Goal: Information Seeking & Learning: Learn about a topic

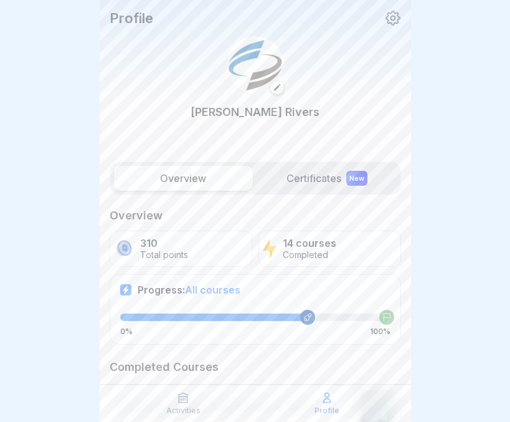
click at [438, 249] on div at bounding box center [255, 211] width 510 height 422
click at [201, 173] on label "Overview" at bounding box center [183, 178] width 139 height 25
click at [320, 176] on label "Certificates New" at bounding box center [327, 178] width 139 height 25
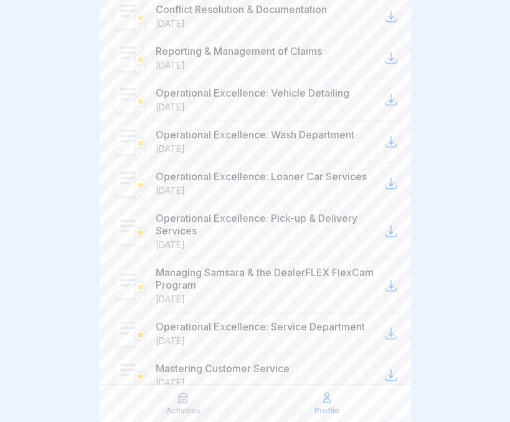
scroll to position [552, 0]
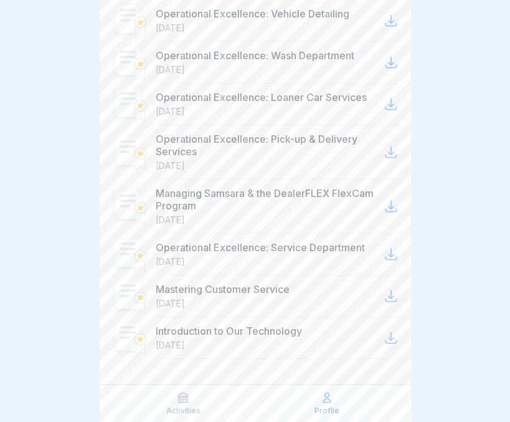
click at [174, 410] on p "Activities" at bounding box center [183, 410] width 34 height 9
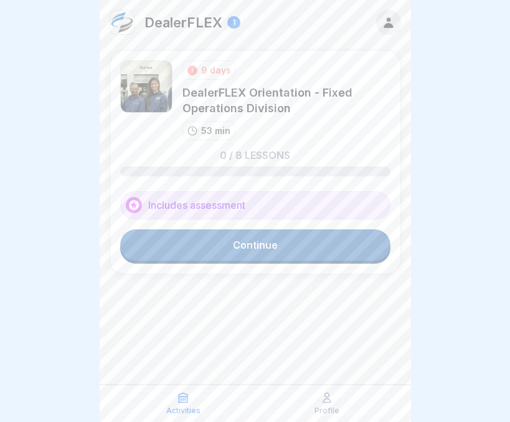
click at [259, 248] on link "Continue" at bounding box center [255, 244] width 270 height 31
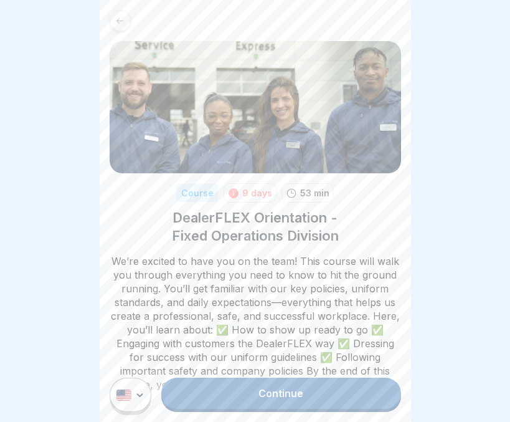
click at [121, 19] on icon at bounding box center [119, 20] width 9 height 9
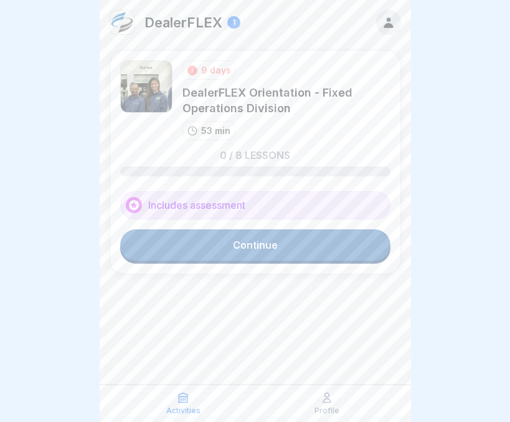
click at [229, 253] on link "Continue" at bounding box center [255, 244] width 270 height 31
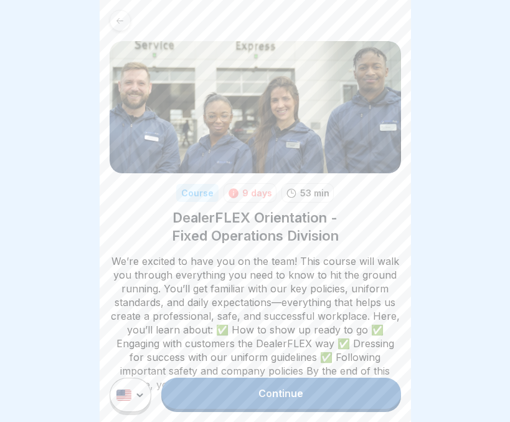
scroll to position [407, 0]
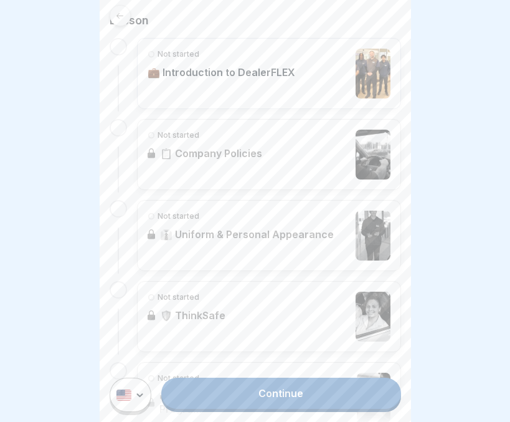
click at [250, 404] on link "Continue" at bounding box center [280, 392] width 239 height 31
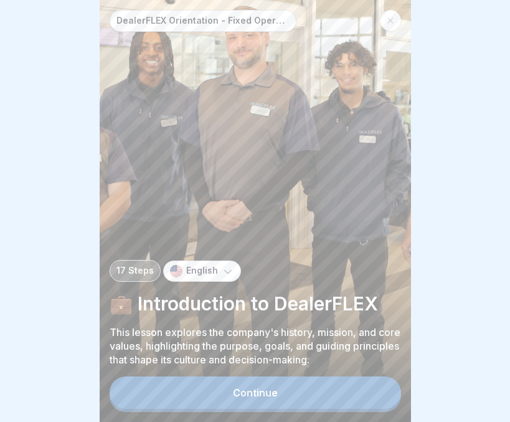
scroll to position [9, 0]
click at [242, 391] on div "Continue" at bounding box center [255, 392] width 45 height 11
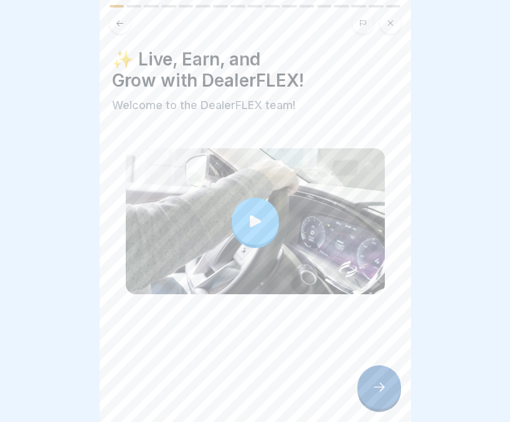
click at [380, 391] on icon at bounding box center [379, 386] width 15 height 15
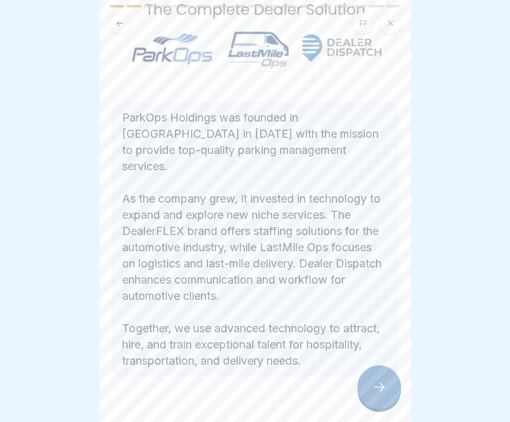
scroll to position [143, 0]
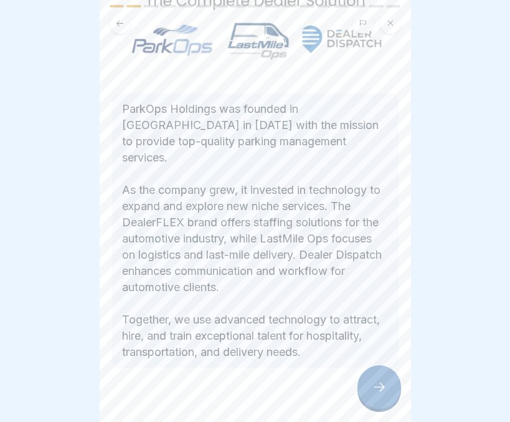
click at [380, 375] on div at bounding box center [380, 387] width 44 height 44
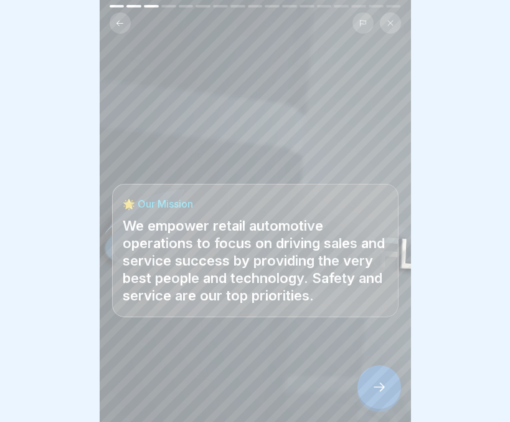
drag, startPoint x: 380, startPoint y: 375, endPoint x: 344, endPoint y: 246, distance: 133.7
click at [344, 246] on div "DealerFLEX Orientation - Fixed Operations Division 17 Steps English 💼 Introduct…" at bounding box center [255, 211] width 311 height 422
click at [118, 19] on icon at bounding box center [119, 23] width 9 height 9
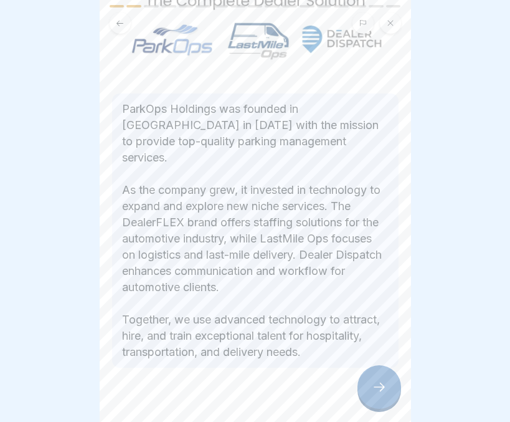
click at [303, 113] on p "ParkOps Holdings was founded in [GEOGRAPHIC_DATA] in [DATE] with the mission to…" at bounding box center [255, 230] width 267 height 259
click at [376, 388] on icon at bounding box center [379, 386] width 15 height 15
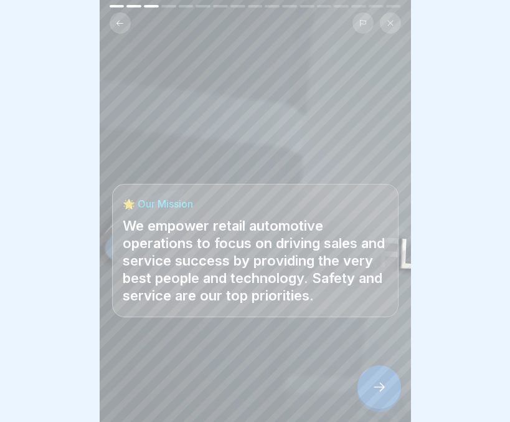
click at [376, 388] on icon at bounding box center [379, 386] width 15 height 15
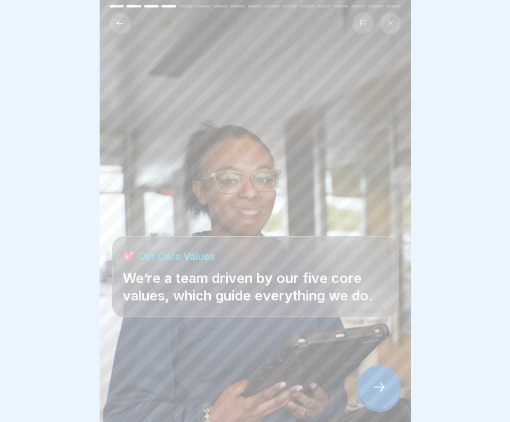
click at [376, 388] on icon at bounding box center [379, 386] width 15 height 15
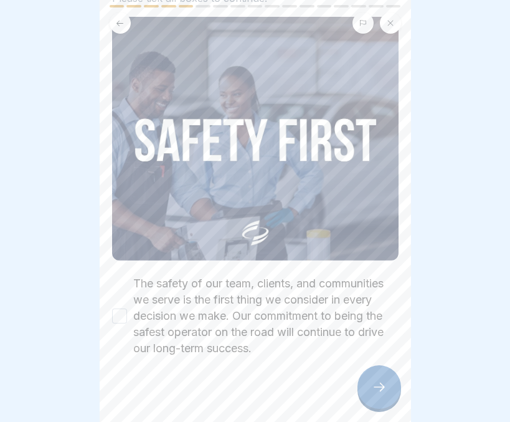
scroll to position [110, 0]
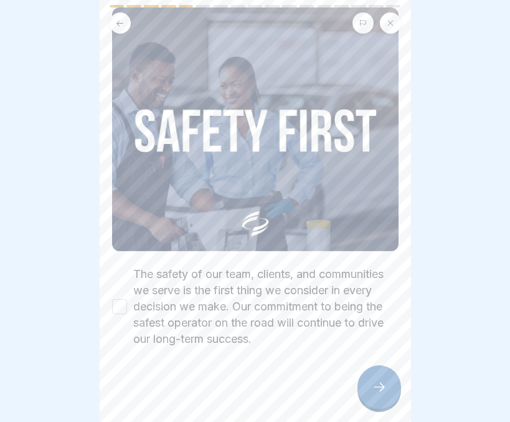
click at [112, 299] on button "The safety of our team, clients, and communities we serve is the first thing we…" at bounding box center [119, 306] width 15 height 15
click at [383, 383] on icon at bounding box center [379, 386] width 15 height 15
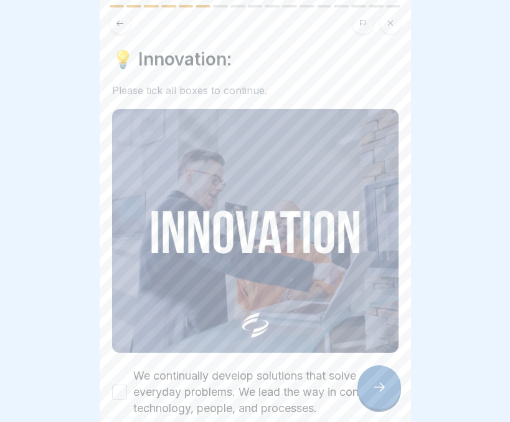
scroll to position [61, 0]
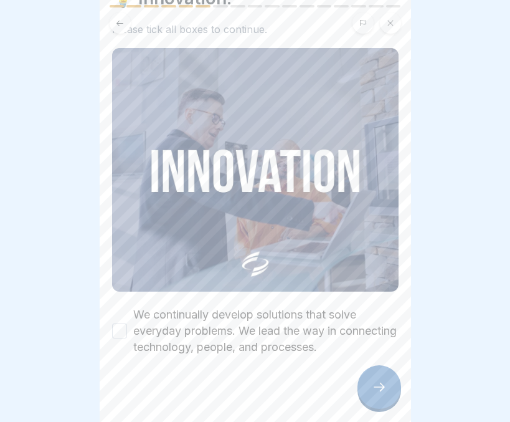
click at [118, 323] on button "We continually develop solutions that solve everyday problems. We lead the way …" at bounding box center [119, 330] width 15 height 15
click at [366, 394] on div at bounding box center [380, 387] width 44 height 44
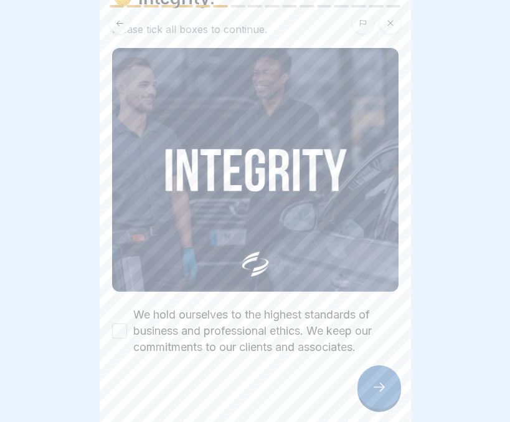
click at [116, 323] on button "We hold ourselves to the highest standards of business and professional ethics.…" at bounding box center [119, 330] width 15 height 15
click at [366, 379] on div at bounding box center [380, 387] width 44 height 44
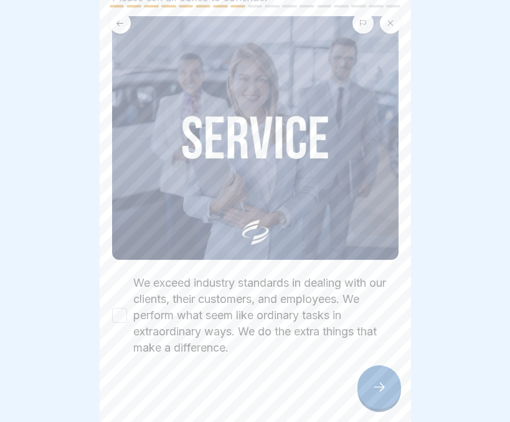
scroll to position [93, 0]
click at [118, 307] on button "We exceed industry standards in dealing with our clients, their customers, and …" at bounding box center [119, 314] width 15 height 15
click at [383, 387] on icon at bounding box center [379, 386] width 15 height 15
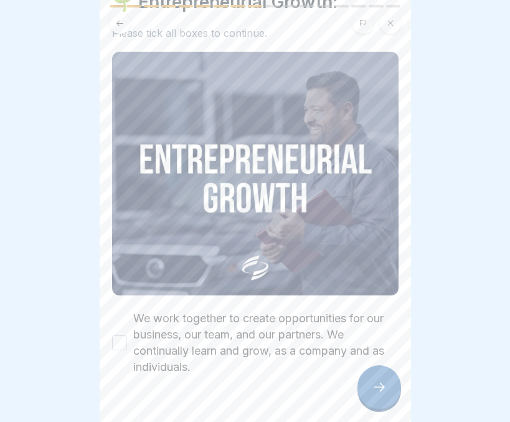
scroll to position [77, 0]
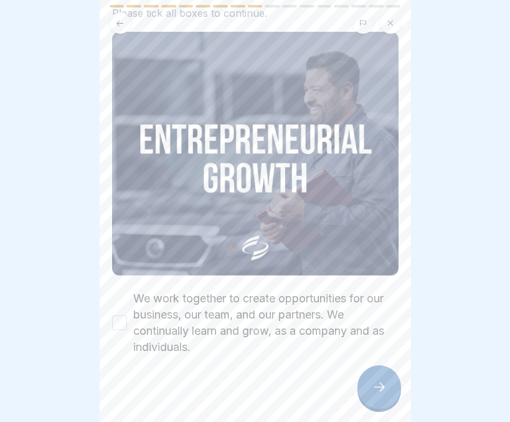
click at [118, 315] on button "We work together to create opportunities for our business, our team, and our pa…" at bounding box center [119, 322] width 15 height 15
click at [368, 396] on div at bounding box center [380, 387] width 44 height 44
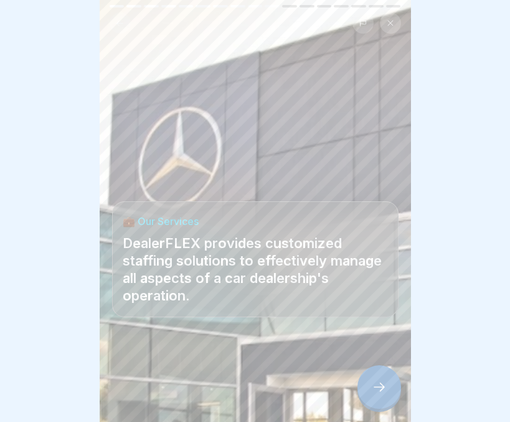
scroll to position [9, 0]
click at [369, 376] on div at bounding box center [380, 387] width 44 height 44
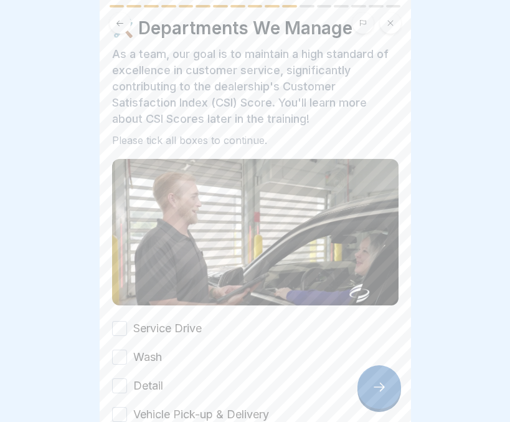
scroll to position [32, 0]
click at [121, 320] on button "Service Drive" at bounding box center [119, 327] width 15 height 15
click at [115, 349] on button "Wash" at bounding box center [119, 356] width 15 height 15
click at [119, 377] on button "Detail" at bounding box center [119, 384] width 15 height 15
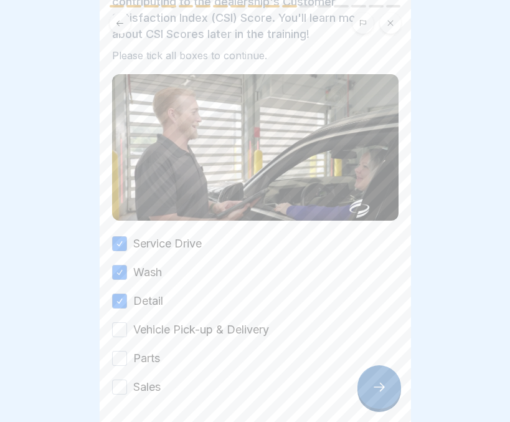
scroll to position [116, 0]
click at [121, 321] on button "Vehicle Pick-up & Delivery" at bounding box center [119, 328] width 15 height 15
click at [115, 350] on button "Parts" at bounding box center [119, 357] width 15 height 15
click at [120, 379] on button "Sales" at bounding box center [119, 386] width 15 height 15
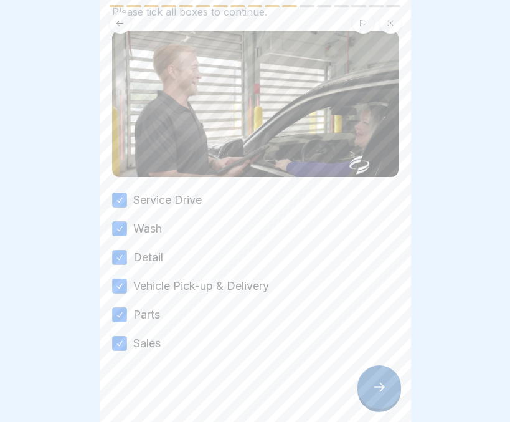
click at [380, 394] on icon at bounding box center [379, 386] width 15 height 15
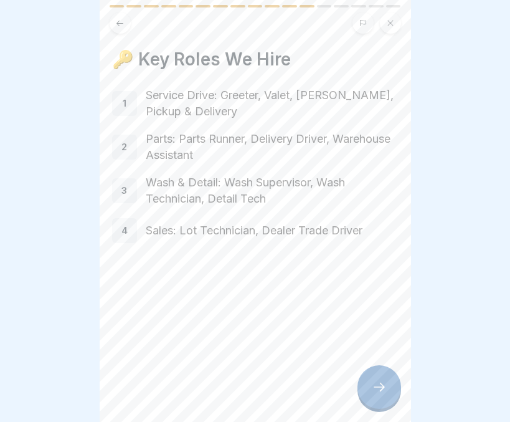
click at [368, 381] on div at bounding box center [380, 387] width 44 height 44
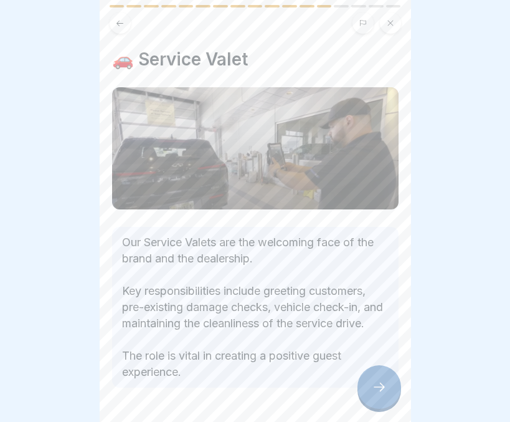
scroll to position [52, 0]
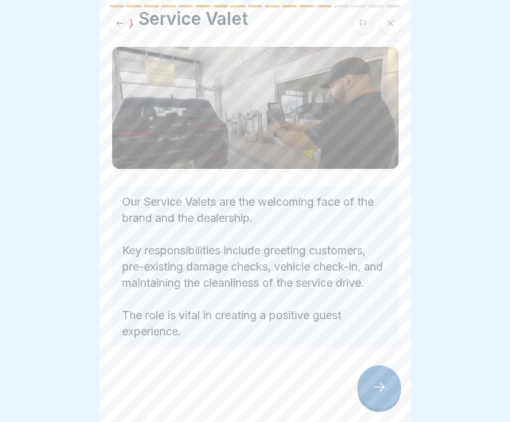
click at [381, 387] on icon at bounding box center [379, 386] width 15 height 15
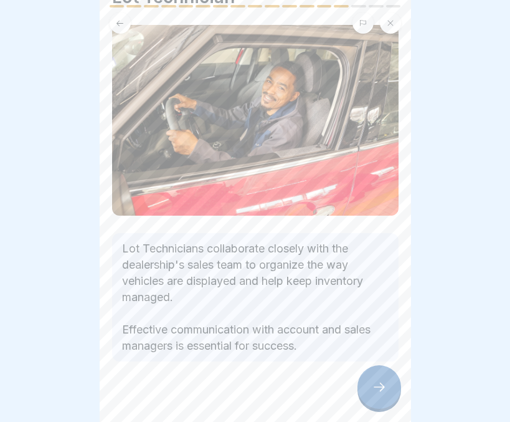
scroll to position [65, 0]
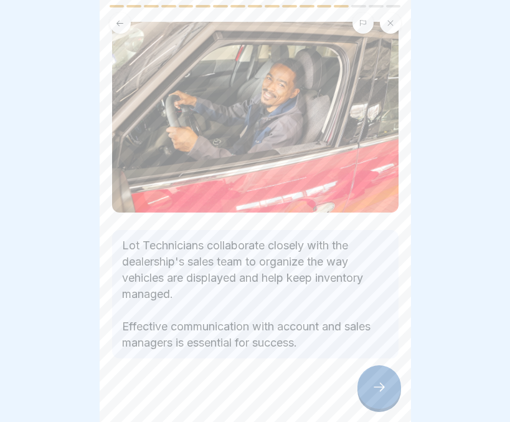
click at [372, 384] on icon at bounding box center [379, 386] width 15 height 15
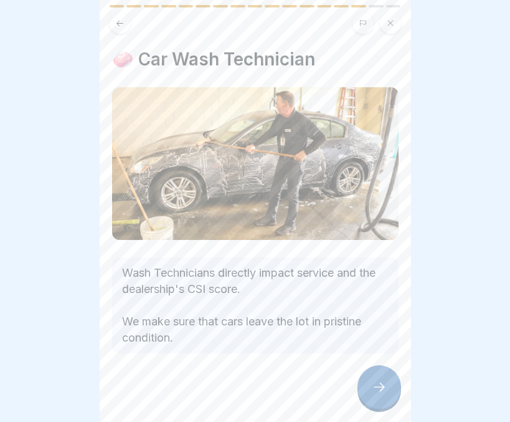
click at [372, 384] on icon at bounding box center [379, 386] width 15 height 15
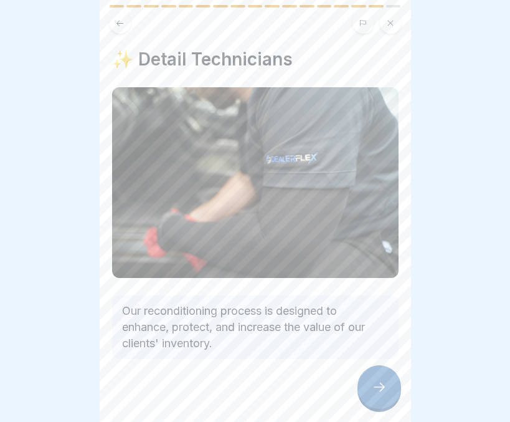
click at [372, 384] on icon at bounding box center [379, 386] width 15 height 15
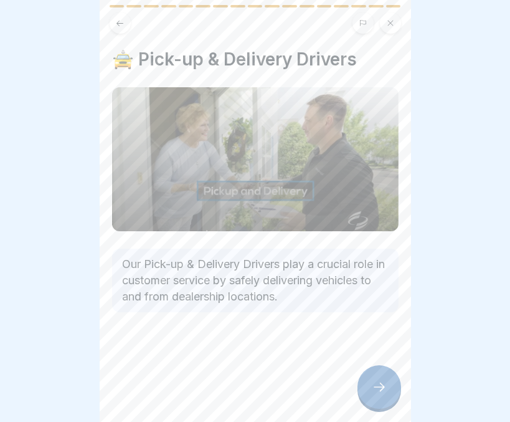
click at [372, 384] on icon at bounding box center [379, 386] width 15 height 15
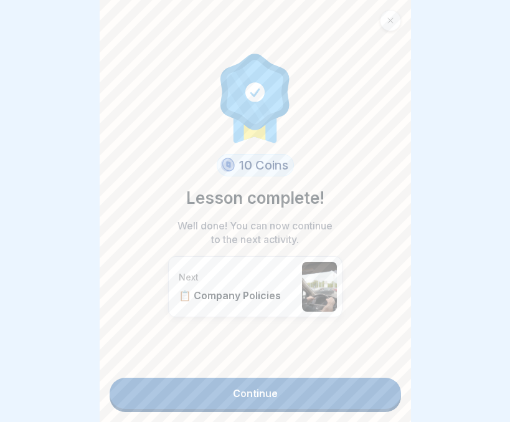
click at [281, 390] on link "Continue" at bounding box center [256, 392] width 292 height 31
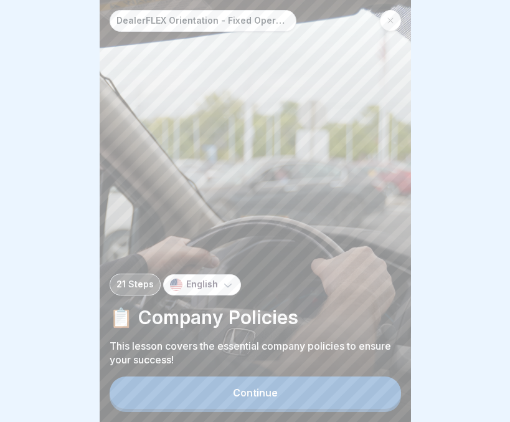
scroll to position [9, 0]
click at [266, 402] on button "Continue" at bounding box center [256, 392] width 292 height 32
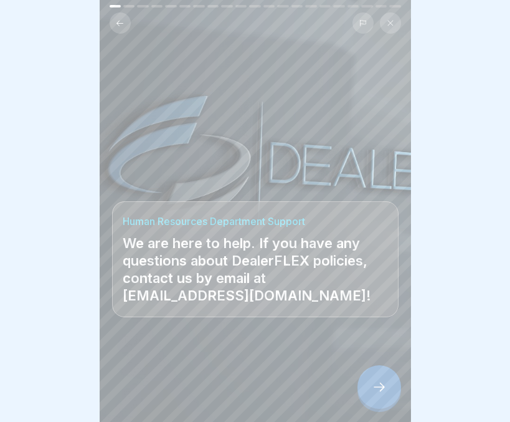
click at [372, 386] on icon at bounding box center [379, 386] width 15 height 15
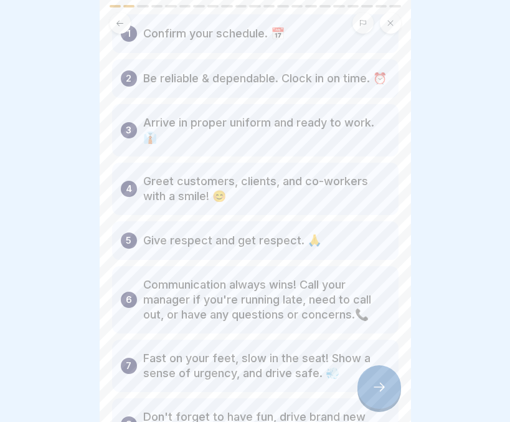
scroll to position [72, 0]
click at [366, 381] on div at bounding box center [380, 387] width 44 height 44
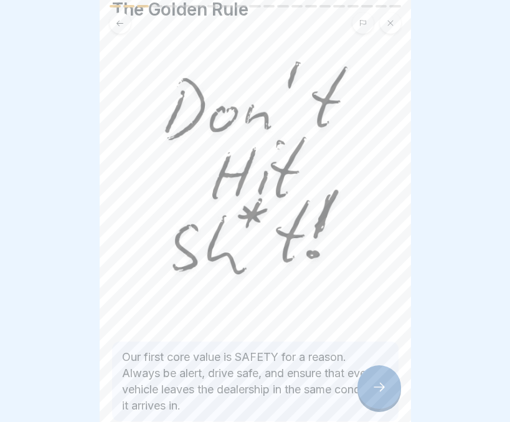
scroll to position [115, 0]
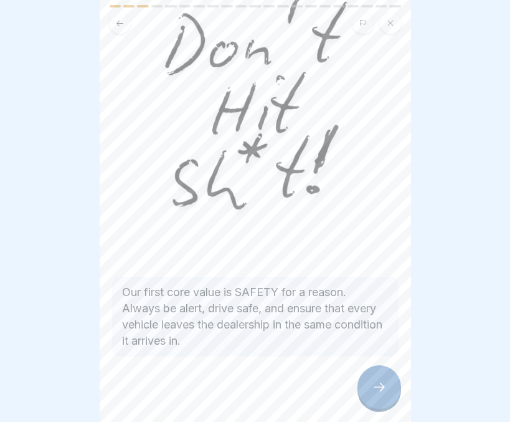
click at [390, 392] on div at bounding box center [380, 387] width 44 height 44
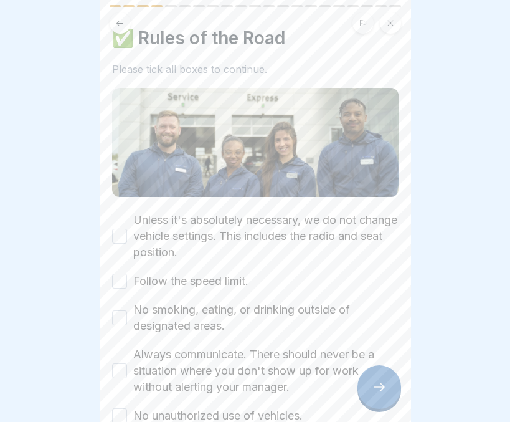
scroll to position [21, 0]
click at [114, 229] on button "Unless it's absolutely necessary, we do not change vehicle settings. This inclu…" at bounding box center [119, 236] width 15 height 15
click at [118, 274] on button "Follow the speed limit." at bounding box center [119, 281] width 15 height 15
click at [115, 311] on button "No smoking, eating, or drinking outside of designated areas." at bounding box center [119, 318] width 15 height 15
click at [120, 364] on button "Always communicate. There should never be a situation where you don't show up f…" at bounding box center [119, 371] width 15 height 15
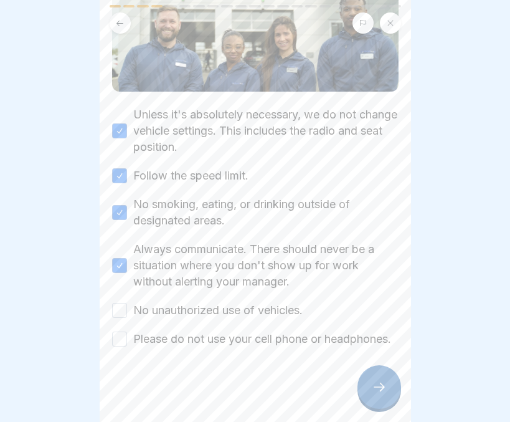
scroll to position [140, 0]
click at [120, 303] on button "No unauthorized use of vehicles." at bounding box center [119, 310] width 15 height 15
click at [120, 331] on button "Please do not use your cell phone or headphones." at bounding box center [119, 338] width 15 height 15
click at [381, 386] on icon at bounding box center [379, 386] width 15 height 15
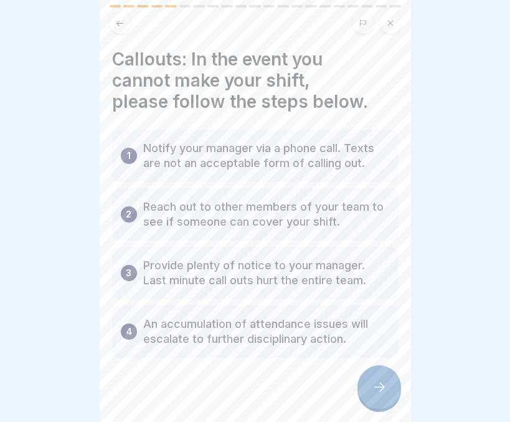
click at [381, 386] on icon at bounding box center [379, 386] width 15 height 15
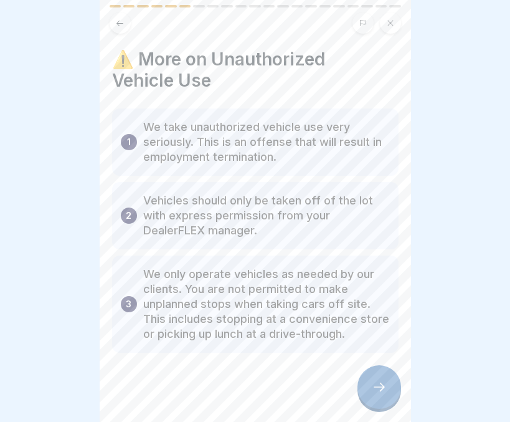
click at [381, 386] on icon at bounding box center [379, 386] width 15 height 15
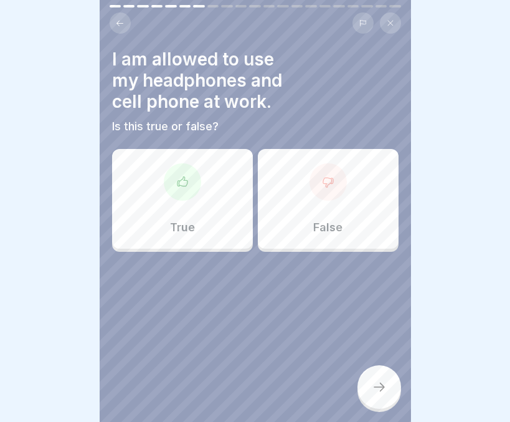
click at [305, 216] on div "False" at bounding box center [328, 199] width 141 height 100
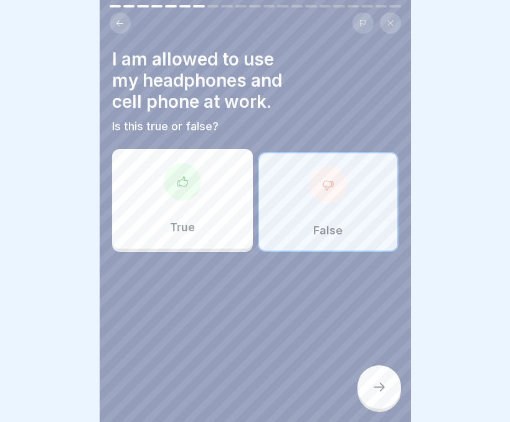
click at [369, 379] on div at bounding box center [380, 387] width 44 height 44
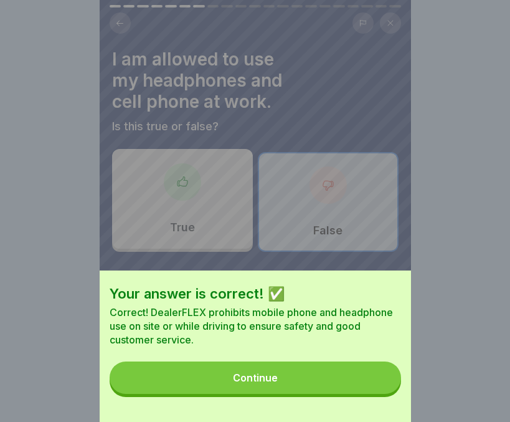
click at [346, 388] on button "Continue" at bounding box center [256, 377] width 292 height 32
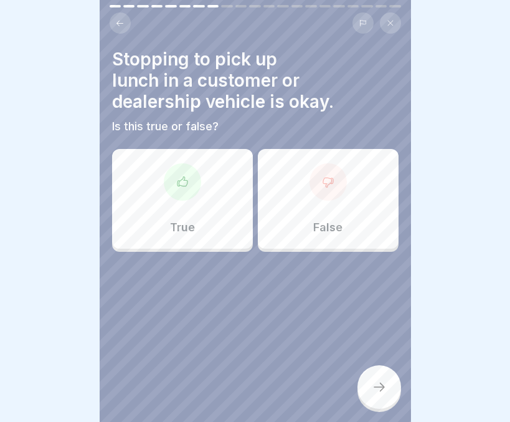
click at [292, 219] on div "False" at bounding box center [328, 199] width 141 height 100
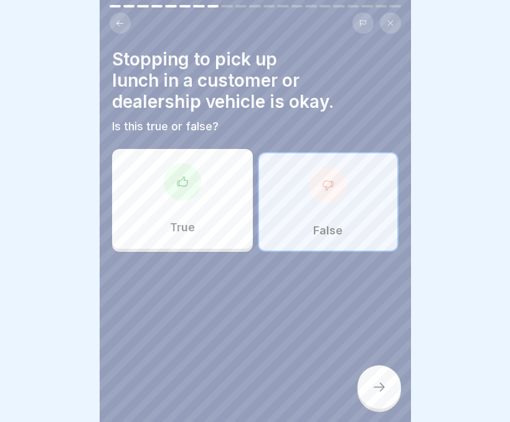
click at [372, 377] on div at bounding box center [380, 387] width 44 height 44
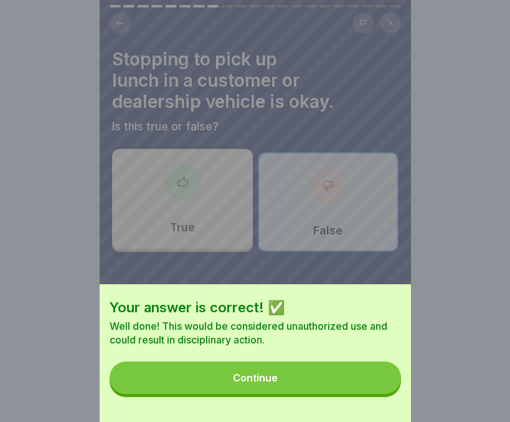
click at [327, 390] on button "Continue" at bounding box center [256, 377] width 292 height 32
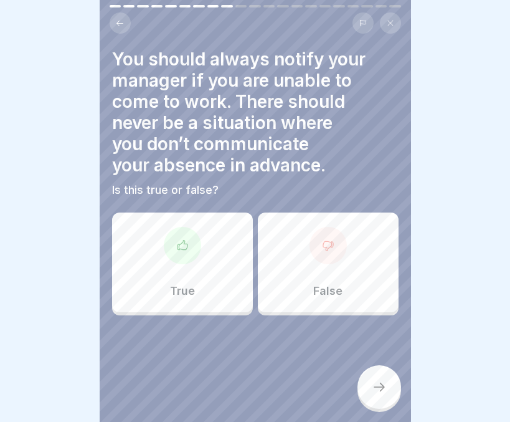
click at [166, 250] on div "True" at bounding box center [182, 262] width 141 height 100
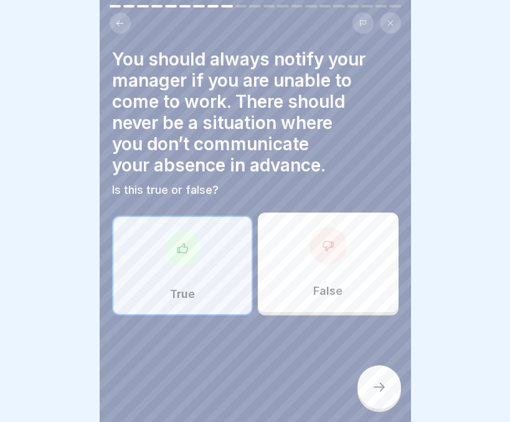
click at [376, 386] on icon at bounding box center [379, 386] width 15 height 15
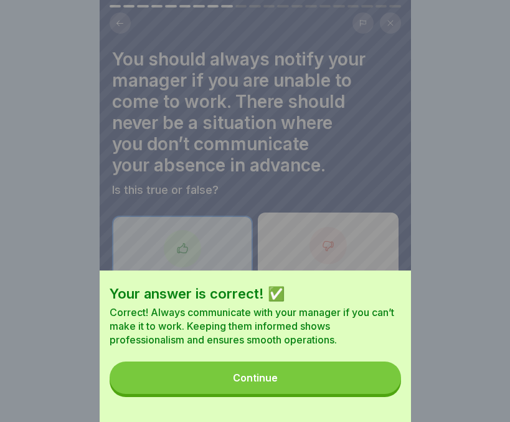
click at [333, 393] on button "Continue" at bounding box center [256, 377] width 292 height 32
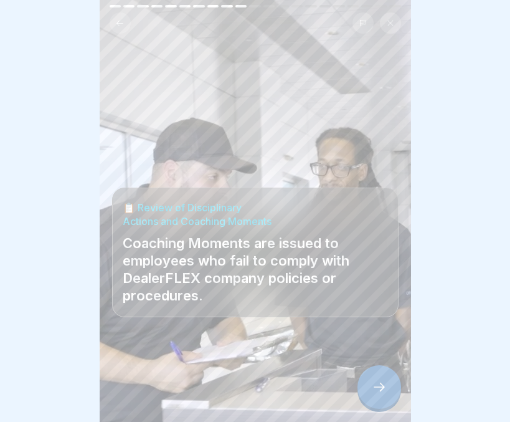
click at [366, 391] on div at bounding box center [380, 387] width 44 height 44
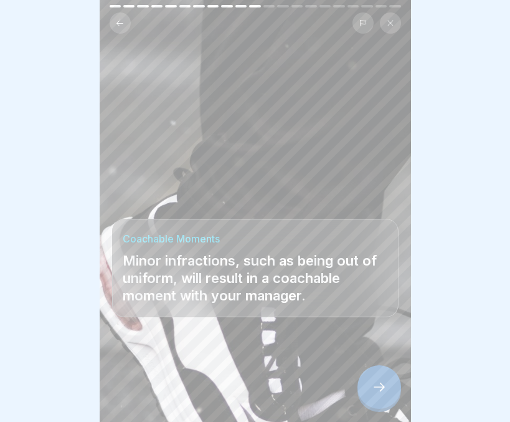
click at [366, 391] on div at bounding box center [380, 387] width 44 height 44
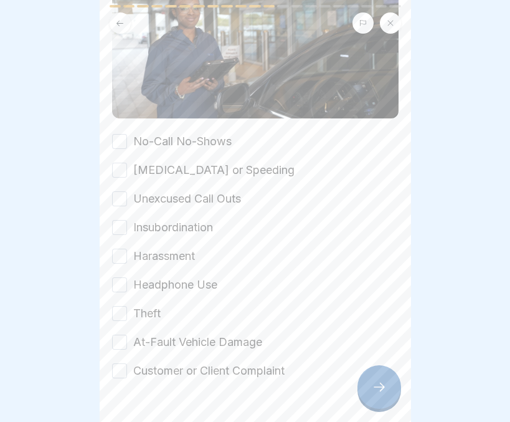
scroll to position [198, 0]
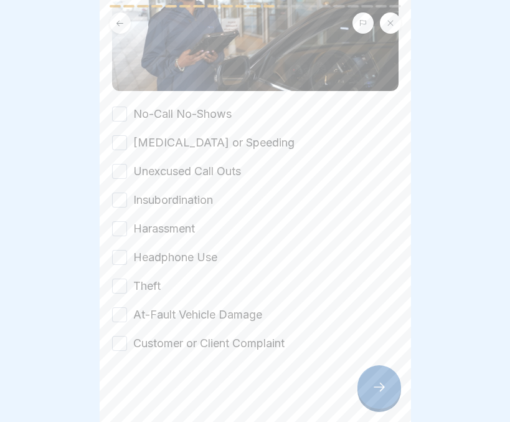
click at [118, 90] on div "📝 Major Offenses The below examples will result in verbal/written warnings, sus…" at bounding box center [255, 101] width 287 height 501
click at [118, 107] on button "No-Call No-Shows" at bounding box center [119, 114] width 15 height 15
click at [118, 135] on button "[MEDICAL_DATA] or Speeding" at bounding box center [119, 142] width 15 height 15
click at [117, 164] on button "Unexcused Call Outs" at bounding box center [119, 171] width 15 height 15
drag, startPoint x: 118, startPoint y: 184, endPoint x: 118, endPoint y: 215, distance: 30.5
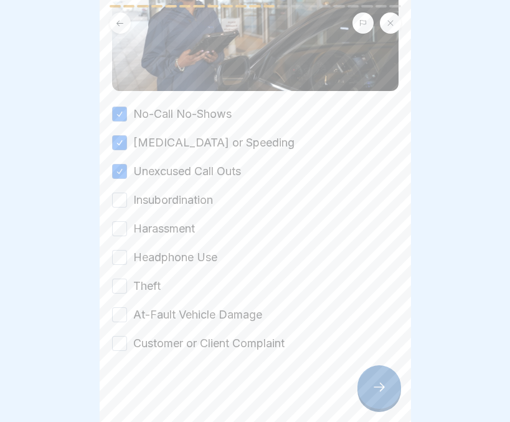
click at [118, 215] on div "No-Call No-Shows [MEDICAL_DATA] or Speeding Unexcused Call Outs Insubordination…" at bounding box center [255, 228] width 287 height 245
click at [118, 221] on button "Harassment" at bounding box center [119, 228] width 15 height 15
click at [122, 192] on button "Insubordination" at bounding box center [119, 199] width 15 height 15
click at [119, 250] on button "Headphone Use" at bounding box center [119, 257] width 15 height 15
click at [120, 278] on button "Theft" at bounding box center [119, 285] width 15 height 15
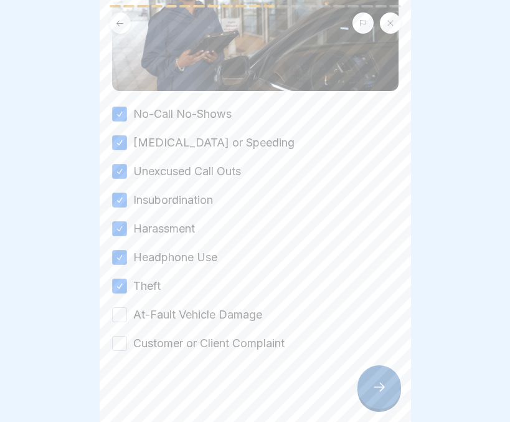
click at [119, 307] on button "At-Fault Vehicle Damage" at bounding box center [119, 314] width 15 height 15
click at [117, 336] on button "Customer or Client Complaint" at bounding box center [119, 343] width 15 height 15
click at [364, 389] on div at bounding box center [380, 387] width 44 height 44
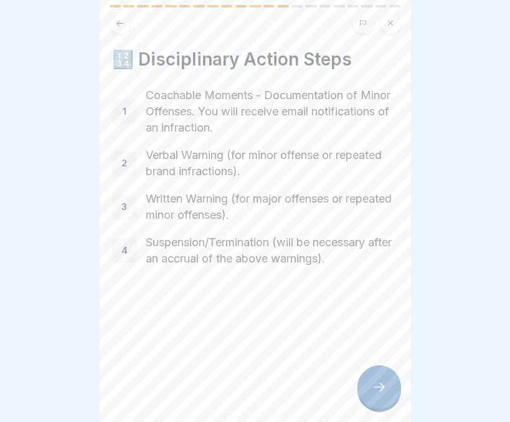
click at [364, 389] on div at bounding box center [380, 387] width 44 height 44
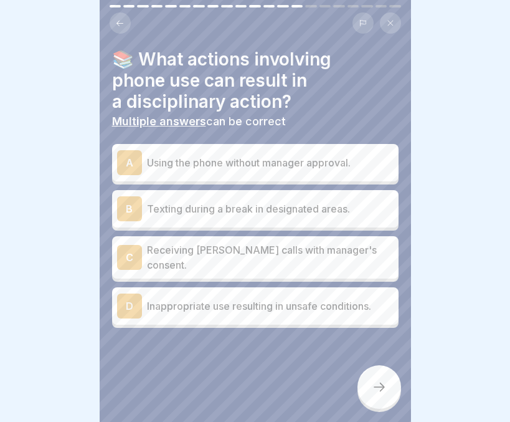
click at [257, 298] on p "Inappropriate use resulting in unsafe conditions." at bounding box center [270, 305] width 247 height 15
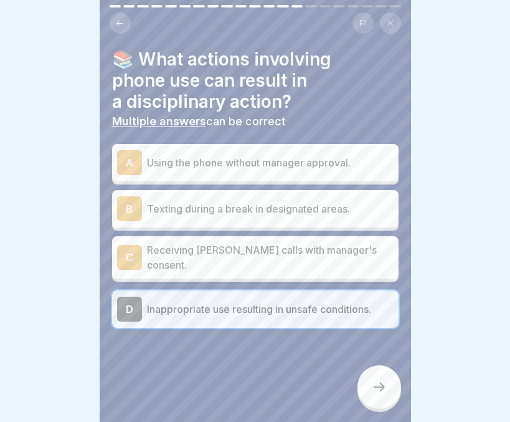
click at [268, 162] on div "A Using the phone without manager approval." at bounding box center [255, 162] width 277 height 25
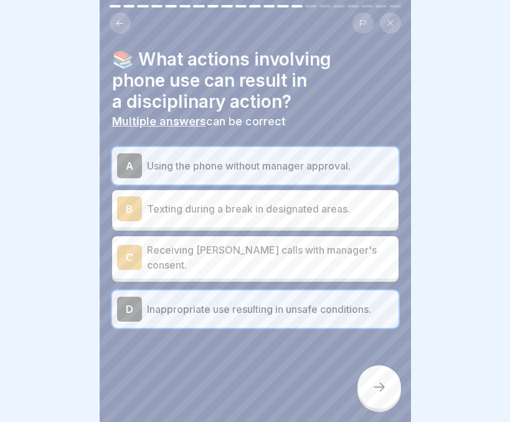
click at [376, 372] on div at bounding box center [380, 387] width 44 height 44
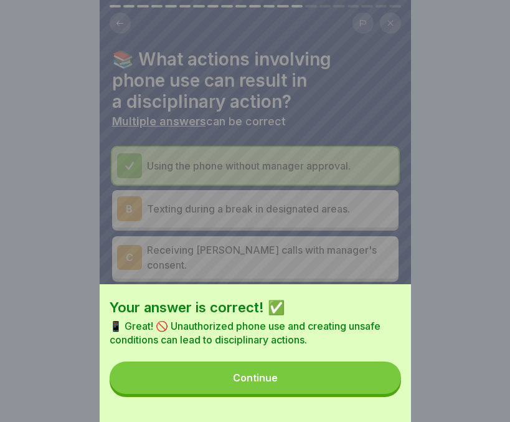
click at [311, 383] on button "Continue" at bounding box center [256, 377] width 292 height 32
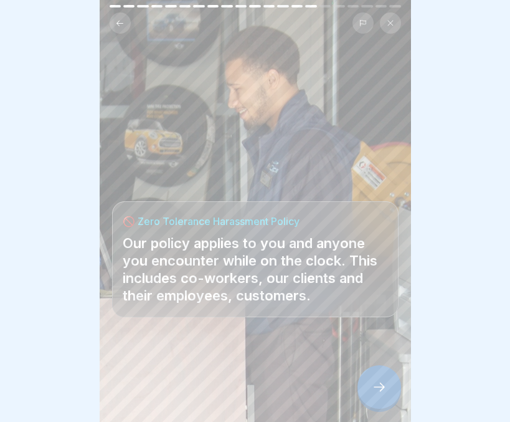
click at [378, 384] on icon at bounding box center [379, 386] width 15 height 15
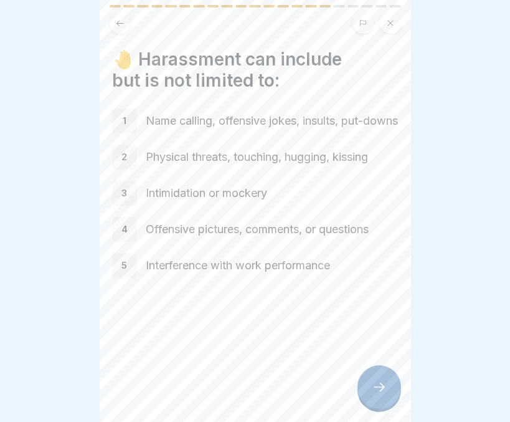
click at [378, 384] on icon at bounding box center [379, 386] width 15 height 15
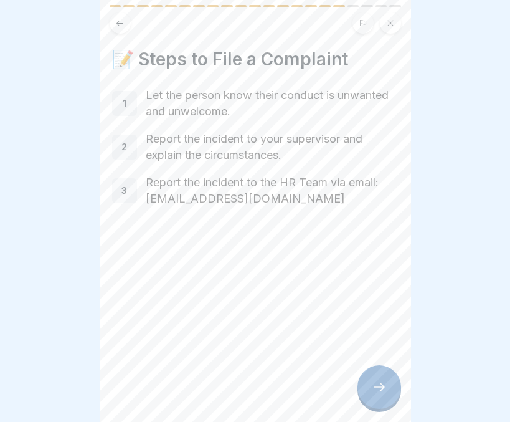
click at [378, 384] on icon at bounding box center [379, 386] width 15 height 15
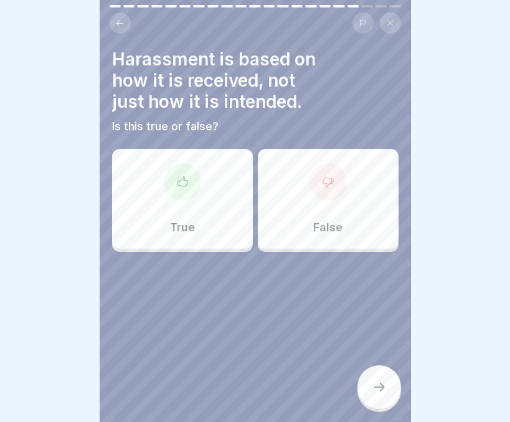
click at [334, 207] on div "False" at bounding box center [328, 199] width 141 height 100
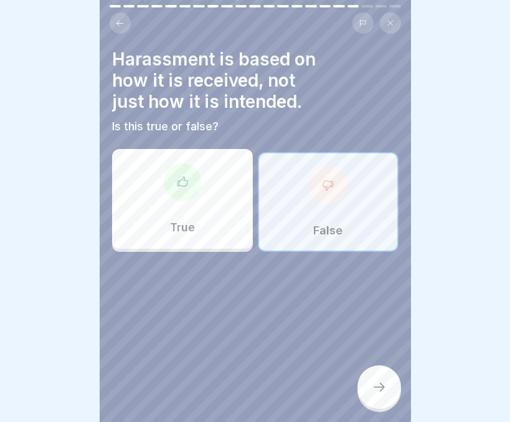
click at [374, 381] on icon at bounding box center [379, 386] width 15 height 15
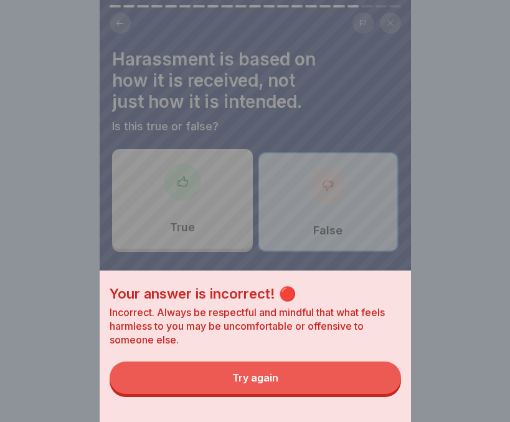
click at [317, 394] on button "Try again" at bounding box center [256, 377] width 292 height 32
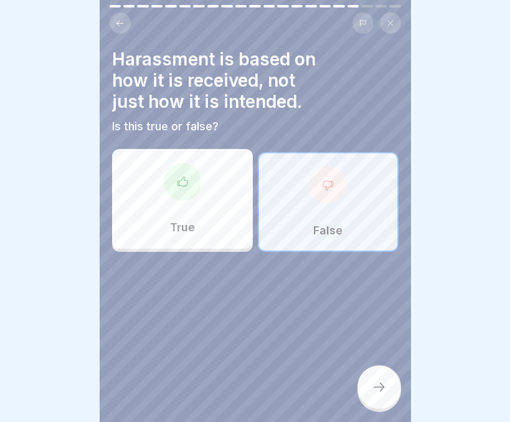
click at [203, 217] on div "True" at bounding box center [182, 199] width 141 height 100
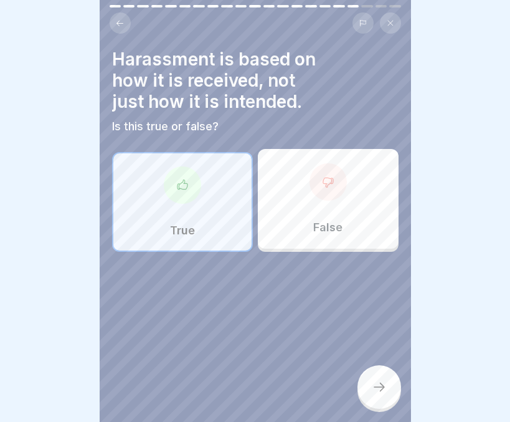
click at [372, 377] on div at bounding box center [380, 387] width 44 height 44
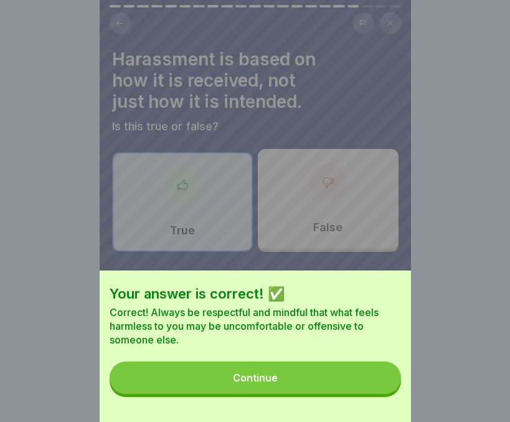
click at [330, 385] on button "Continue" at bounding box center [256, 377] width 292 height 32
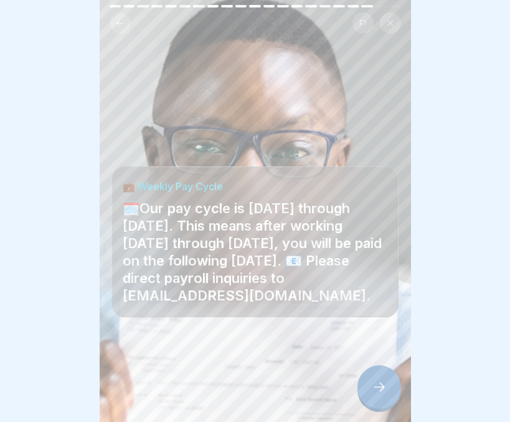
click at [373, 387] on icon at bounding box center [379, 386] width 15 height 15
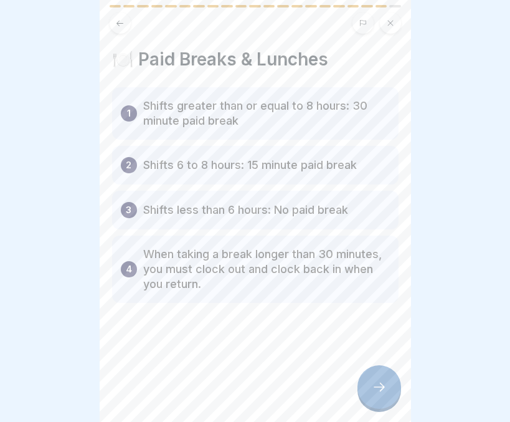
click at [373, 387] on icon at bounding box center [379, 386] width 15 height 15
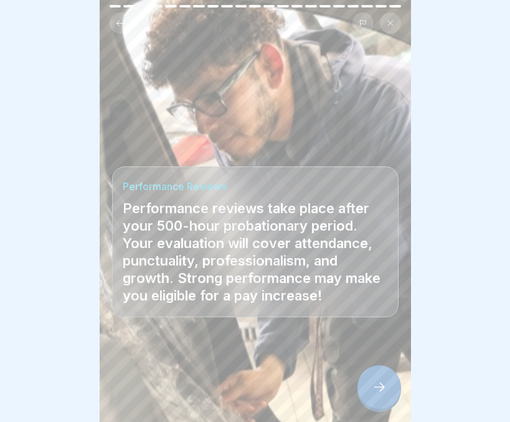
click at [373, 387] on icon at bounding box center [379, 386] width 15 height 15
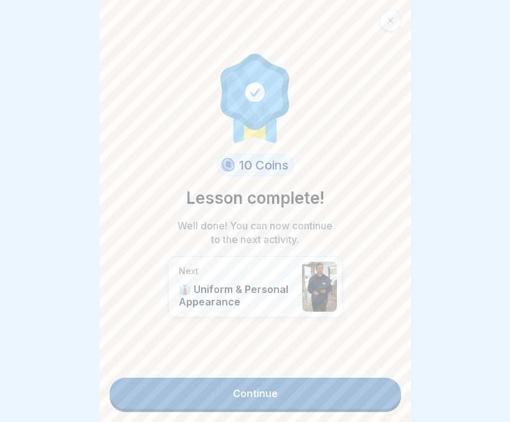
click at [373, 387] on link "Continue" at bounding box center [256, 392] width 292 height 31
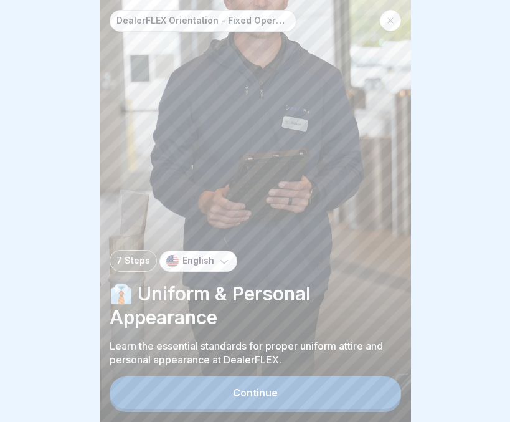
click at [373, 387] on div "Continue" at bounding box center [256, 394] width 292 height 36
click at [330, 400] on button "Continue" at bounding box center [256, 392] width 292 height 32
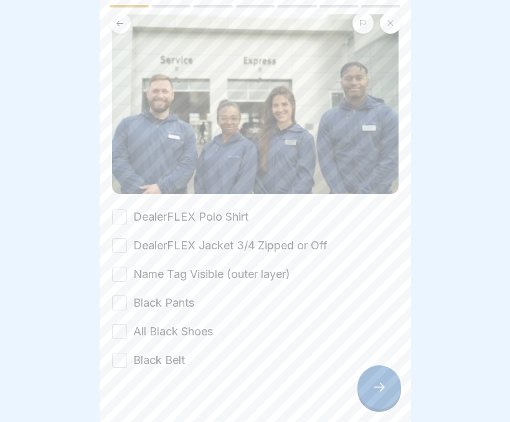
scroll to position [95, 0]
click at [125, 211] on button "DealerFLEX Polo Shirt" at bounding box center [119, 216] width 15 height 15
click at [120, 239] on button "DealerFLEX Jacket 3/4 Zipped or Off" at bounding box center [119, 244] width 15 height 15
click at [114, 266] on button "Name Tag Visible (outer layer)" at bounding box center [119, 273] width 15 height 15
click at [117, 296] on button "Black Pants" at bounding box center [119, 302] width 15 height 15
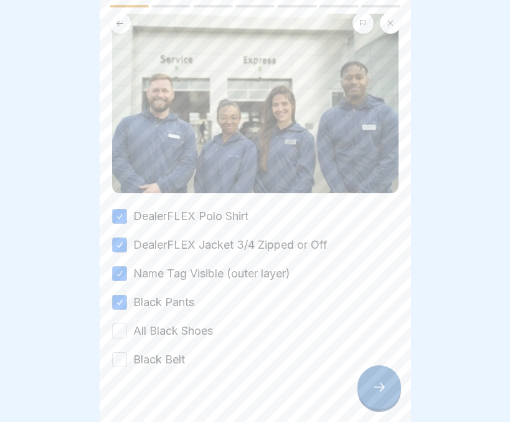
drag, startPoint x: 118, startPoint y: 328, endPoint x: 120, endPoint y: 351, distance: 23.8
click at [120, 351] on div "DealerFLEX Polo Shirt DealerFLEX Jacket 3/4 Zipped or Off Name Tag Visible (out…" at bounding box center [255, 287] width 287 height 159
click at [120, 352] on button "Black Belt" at bounding box center [119, 359] width 15 height 15
click at [122, 323] on button "All Black Shoes" at bounding box center [119, 330] width 15 height 15
click at [366, 394] on div at bounding box center [380, 387] width 44 height 44
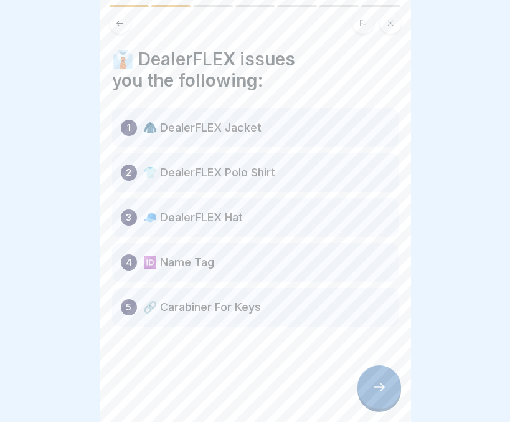
scroll to position [9, 0]
click at [368, 374] on div at bounding box center [380, 387] width 44 height 44
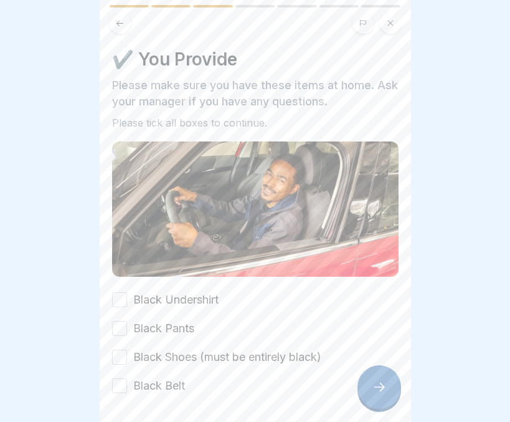
click at [119, 292] on button "Black Undershirt" at bounding box center [119, 299] width 15 height 15
click at [115, 321] on button "Black Pants" at bounding box center [119, 328] width 15 height 15
click at [116, 349] on button "Black Shoes (must be entirely black)" at bounding box center [119, 356] width 15 height 15
click at [123, 378] on button "Black Belt" at bounding box center [119, 385] width 15 height 15
click at [389, 377] on div at bounding box center [380, 387] width 44 height 44
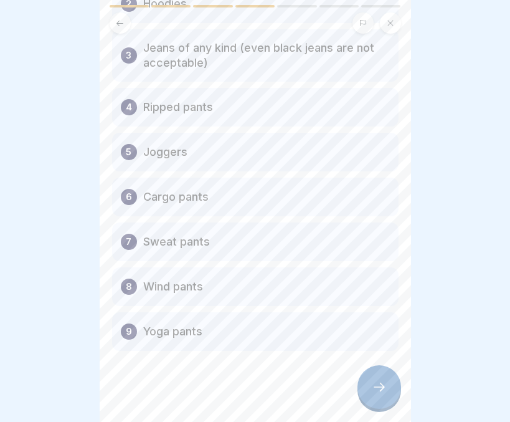
scroll to position [173, 0]
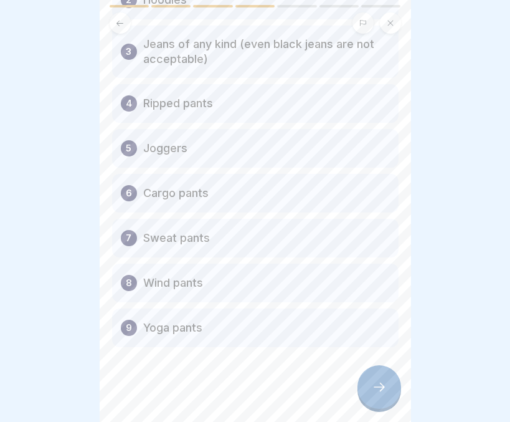
click at [370, 382] on div at bounding box center [380, 387] width 44 height 44
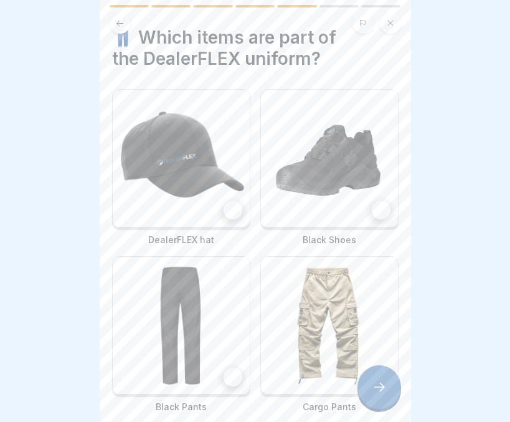
scroll to position [22, 0]
click at [229, 200] on div at bounding box center [233, 209] width 19 height 19
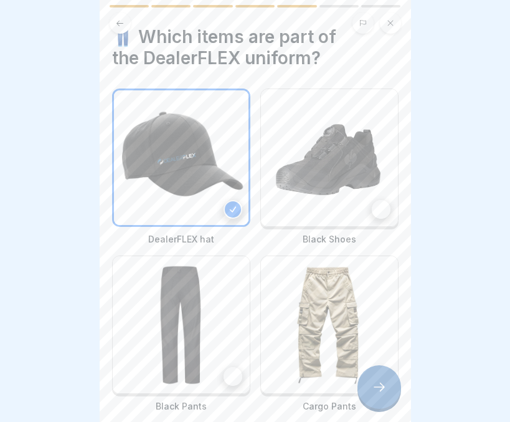
click at [361, 201] on img at bounding box center [329, 157] width 137 height 137
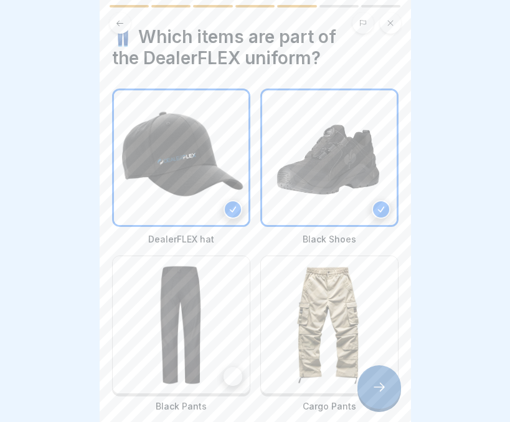
click at [230, 367] on div at bounding box center [233, 376] width 19 height 19
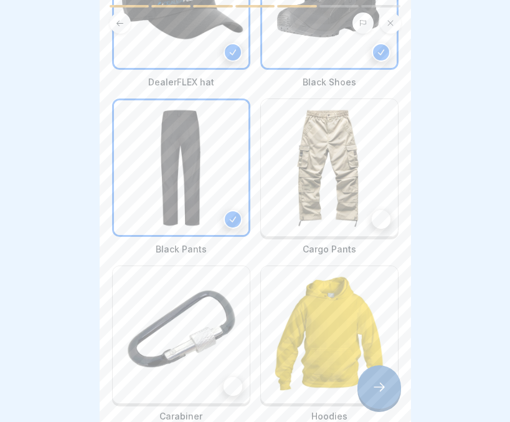
scroll to position [241, 0]
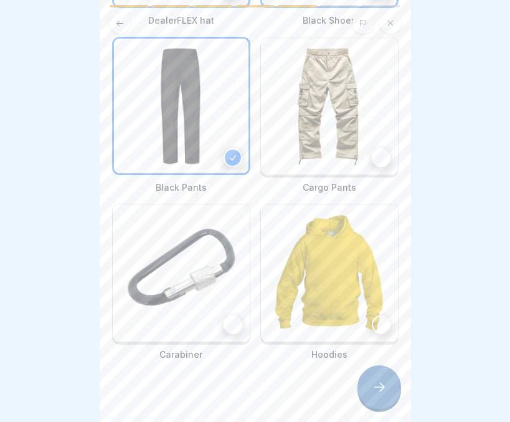
click at [232, 315] on div at bounding box center [233, 324] width 19 height 19
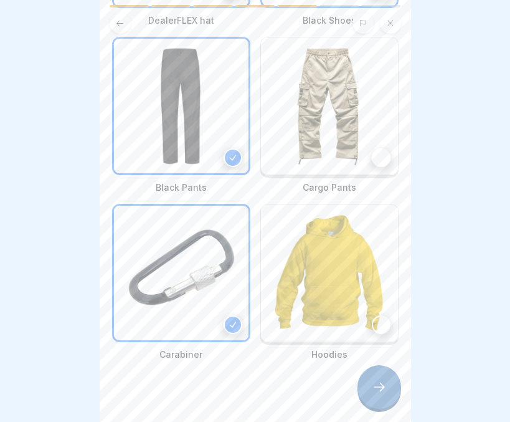
click at [382, 384] on icon at bounding box center [379, 386] width 15 height 15
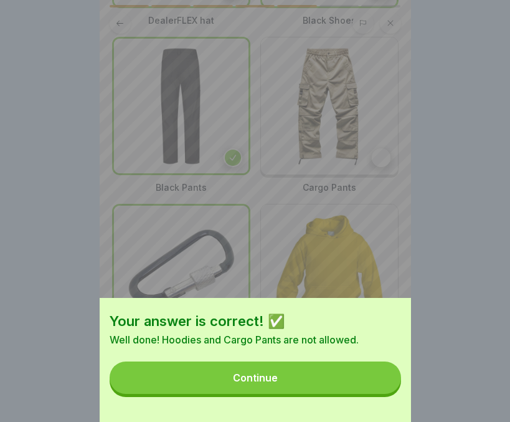
click at [340, 390] on button "Continue" at bounding box center [256, 377] width 292 height 32
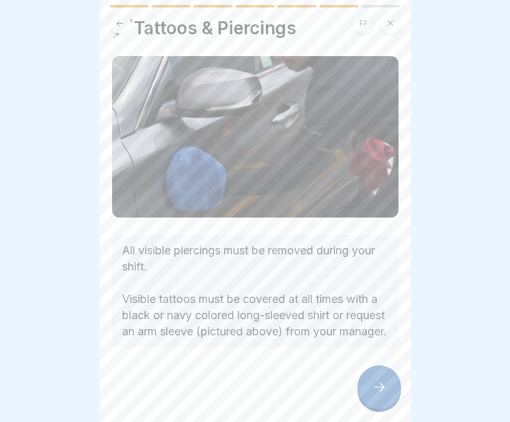
scroll to position [42, 0]
click at [372, 386] on icon at bounding box center [379, 386] width 15 height 15
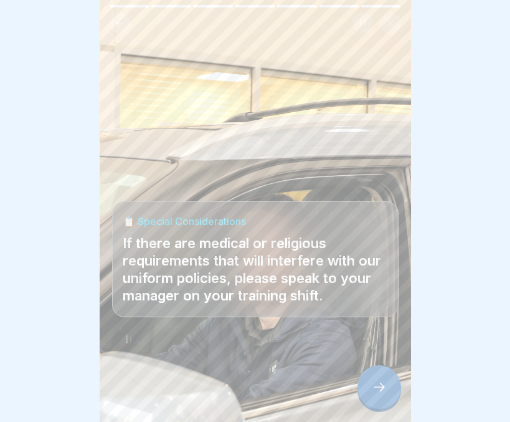
click at [372, 399] on div at bounding box center [380, 387] width 44 height 44
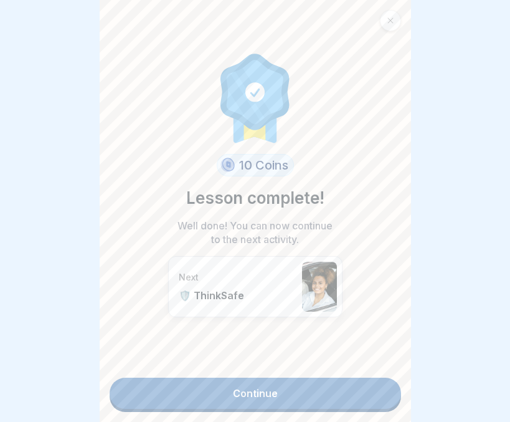
click at [271, 382] on link "Continue" at bounding box center [256, 392] width 292 height 31
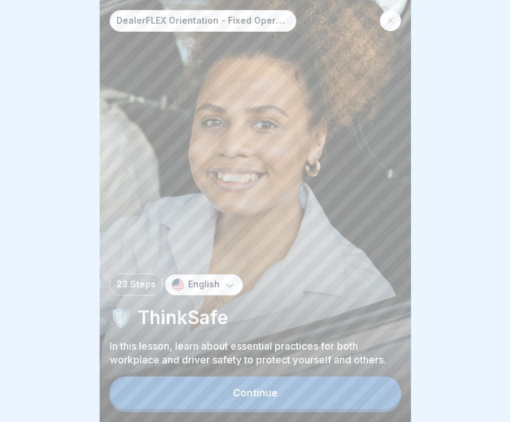
scroll to position [9, 0]
click at [261, 394] on div "Continue" at bounding box center [255, 392] width 45 height 11
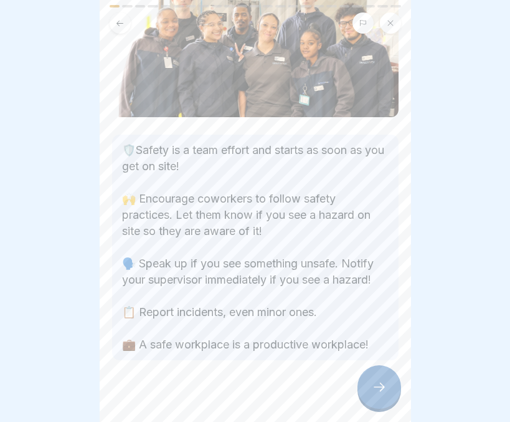
scroll to position [120, 0]
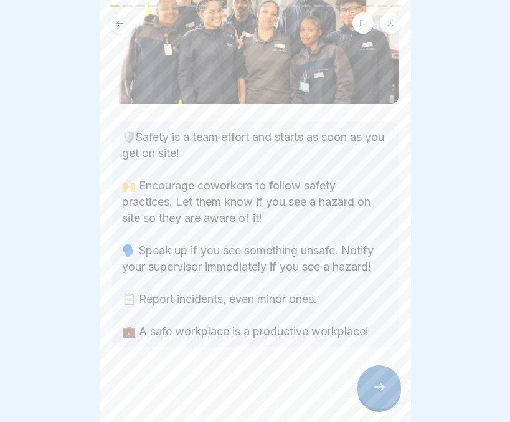
click at [369, 392] on div at bounding box center [380, 387] width 44 height 44
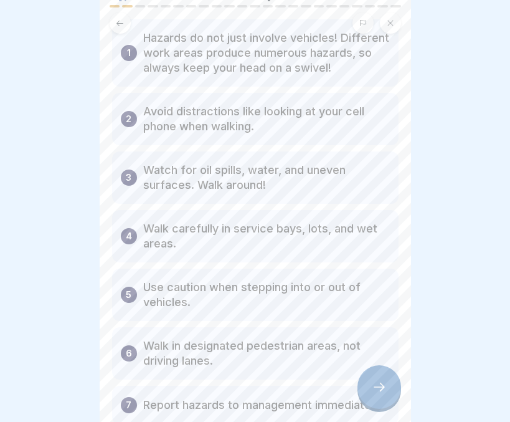
scroll to position [174, 0]
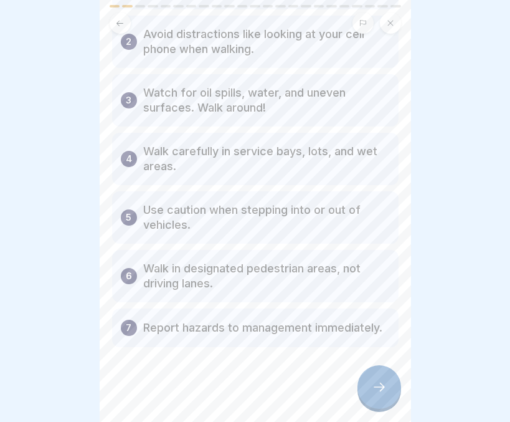
click at [381, 385] on icon at bounding box center [379, 386] width 15 height 15
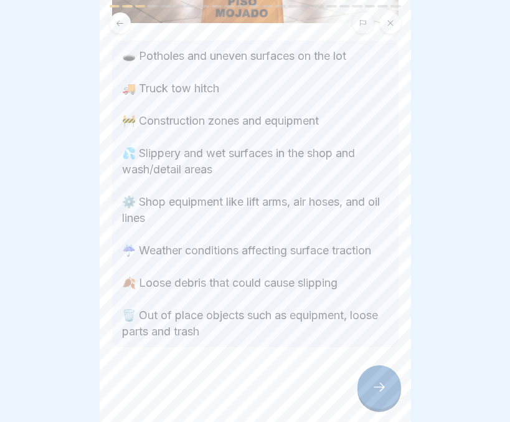
scroll to position [164, 0]
click at [366, 389] on div at bounding box center [380, 387] width 44 height 44
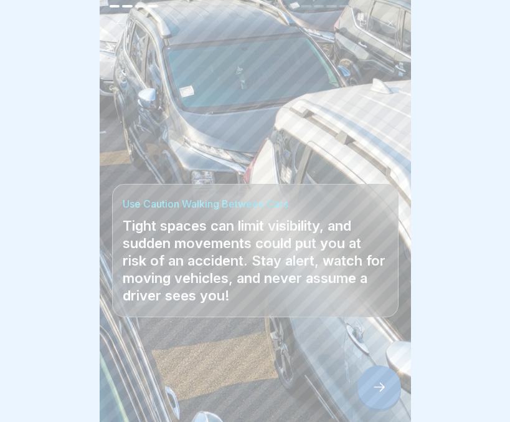
click at [366, 389] on div at bounding box center [380, 387] width 44 height 44
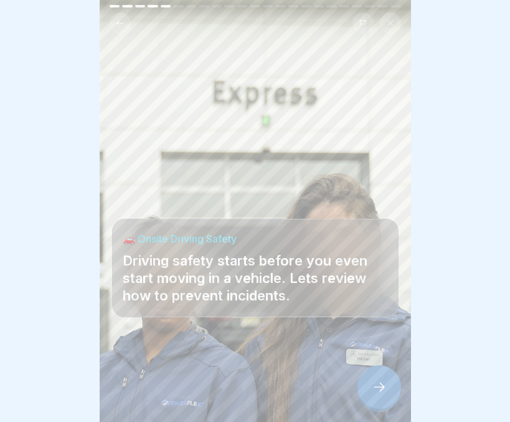
click at [366, 389] on div at bounding box center [380, 387] width 44 height 44
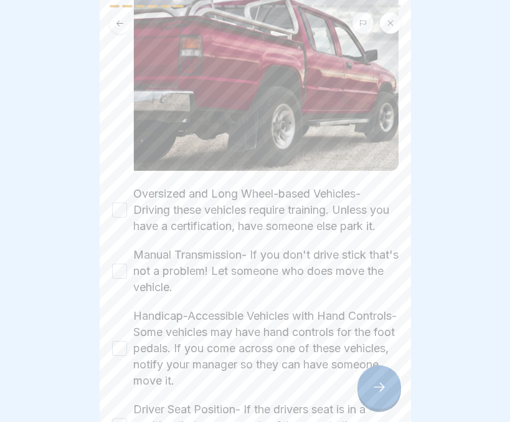
scroll to position [173, 0]
click at [123, 205] on button "Oversized and Long Wheel-based Vehicles- Driving these vehicles require trainin…" at bounding box center [119, 209] width 15 height 15
click at [117, 275] on button "Manual Transmission- If you don't drive stick that's not a problem! Let someone…" at bounding box center [119, 270] width 15 height 15
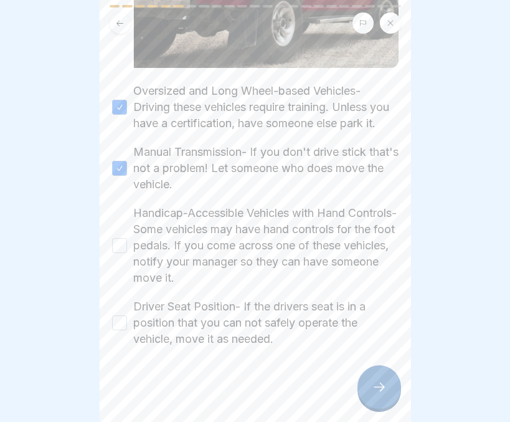
click at [118, 238] on button "Handicap-Accessible Vehicles with Hand Controls- Some vehicles may have hand co…" at bounding box center [119, 245] width 15 height 15
click at [115, 315] on button "Driver Seat Position- If the drivers seat is in a position that you can not saf…" at bounding box center [119, 322] width 15 height 15
click at [380, 381] on icon at bounding box center [379, 386] width 15 height 15
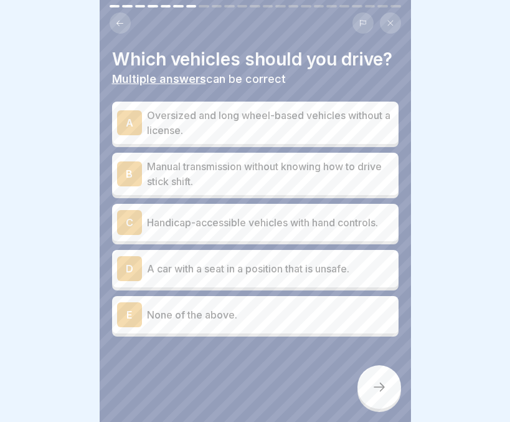
click at [219, 322] on p "None of the above." at bounding box center [270, 314] width 247 height 15
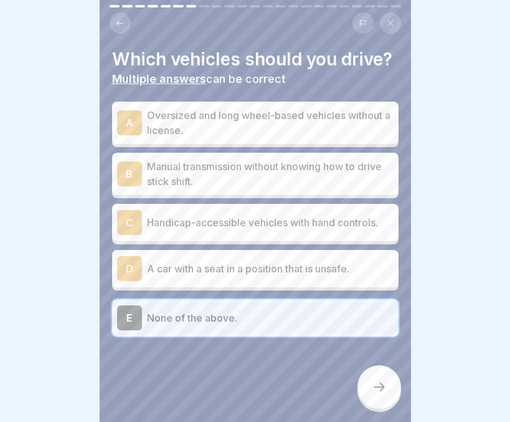
click at [374, 386] on icon at bounding box center [379, 386] width 15 height 15
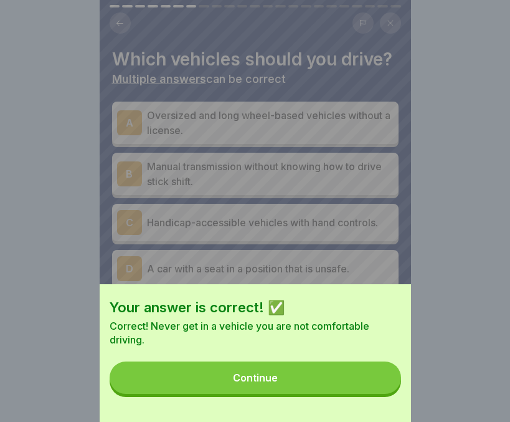
click at [292, 385] on button "Continue" at bounding box center [256, 377] width 292 height 32
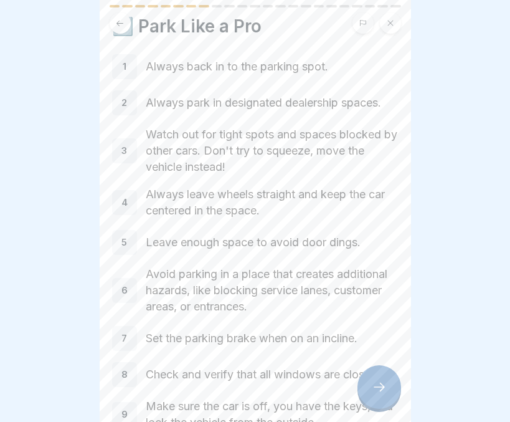
scroll to position [116, 0]
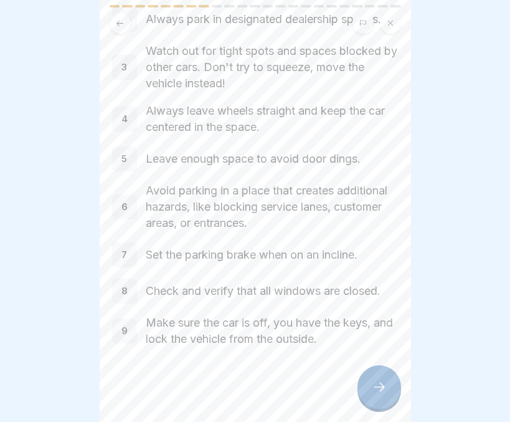
click at [376, 375] on div at bounding box center [380, 387] width 44 height 44
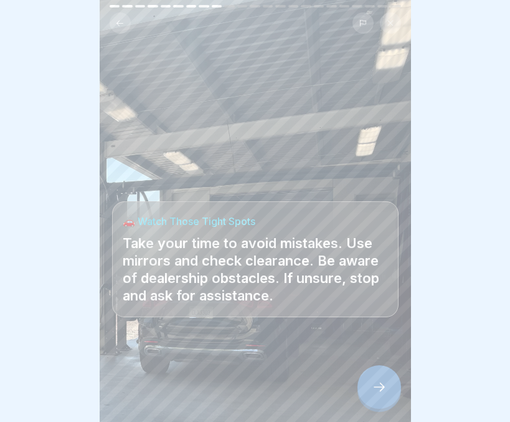
scroll to position [9, 0]
click at [366, 389] on div at bounding box center [380, 387] width 44 height 44
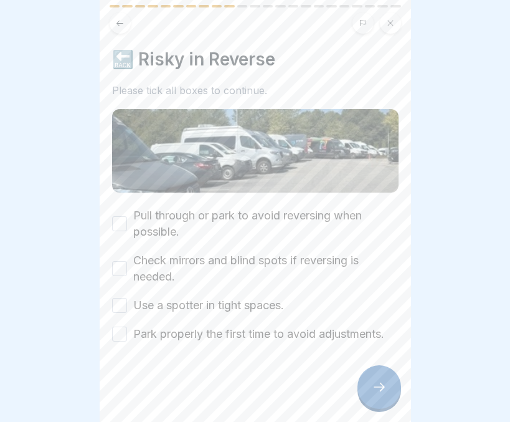
click at [118, 216] on button "Pull through or park to avoid reversing when possible." at bounding box center [119, 223] width 15 height 15
click at [121, 261] on button "Check mirrors and blind spots if reversing is needed." at bounding box center [119, 268] width 15 height 15
click at [120, 298] on button "Use a spotter in tight spaces." at bounding box center [119, 305] width 15 height 15
click at [120, 326] on button "Park properly the first time to avoid adjustments." at bounding box center [119, 333] width 15 height 15
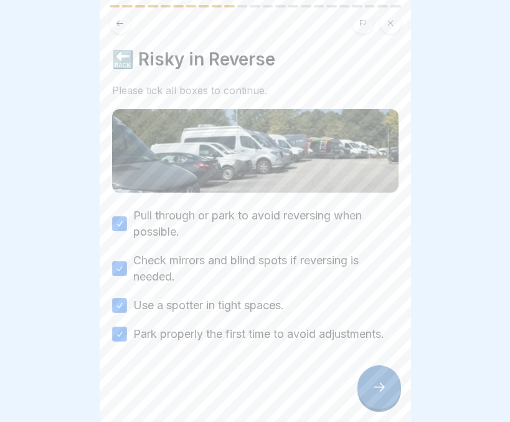
click at [379, 389] on icon at bounding box center [379, 386] width 15 height 15
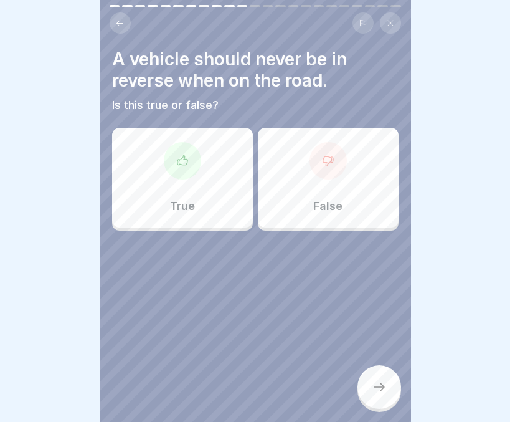
click at [228, 205] on div "True" at bounding box center [182, 178] width 141 height 100
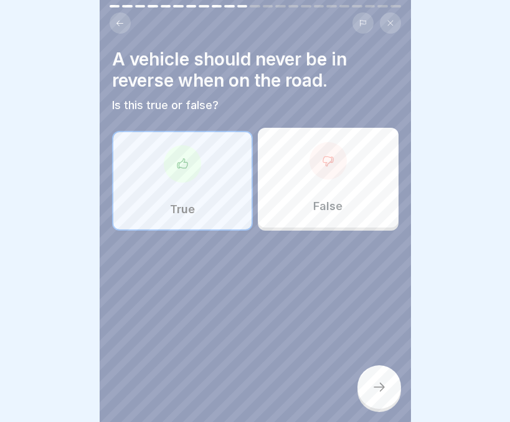
click at [376, 381] on div at bounding box center [380, 387] width 44 height 44
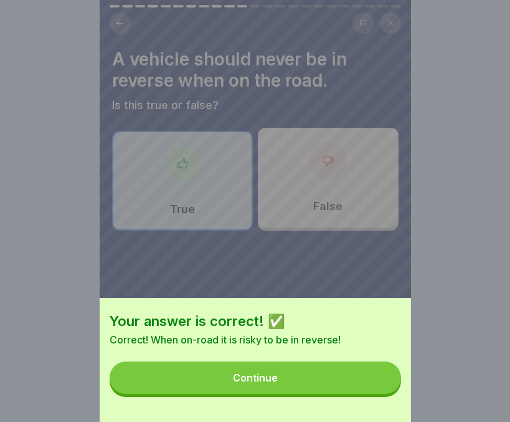
click at [304, 387] on button "Continue" at bounding box center [256, 377] width 292 height 32
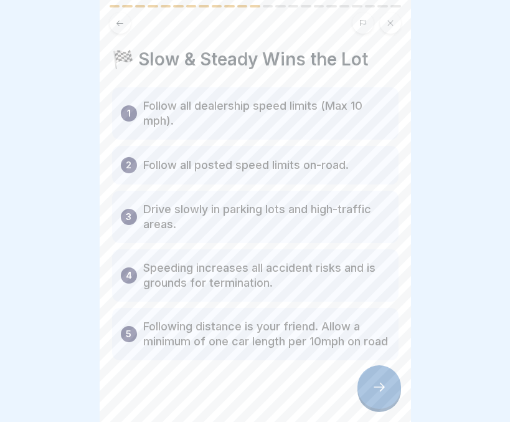
scroll to position [28, 0]
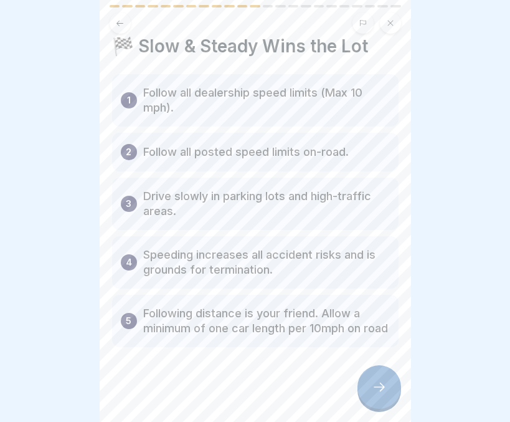
click at [371, 378] on div at bounding box center [380, 387] width 44 height 44
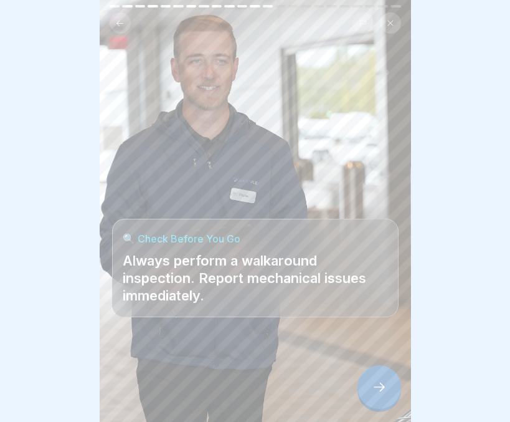
click at [374, 386] on icon at bounding box center [379, 386] width 15 height 15
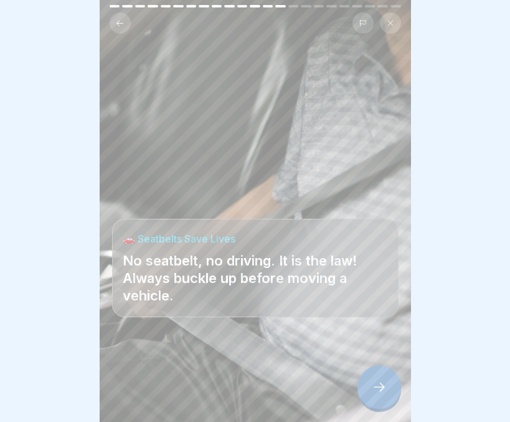
click at [374, 386] on icon at bounding box center [379, 386] width 15 height 15
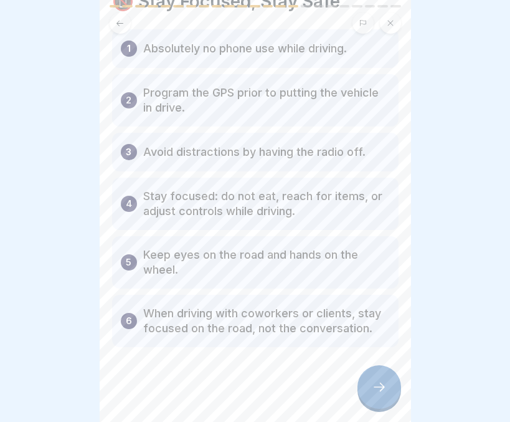
scroll to position [60, 0]
click at [374, 386] on icon at bounding box center [379, 386] width 15 height 15
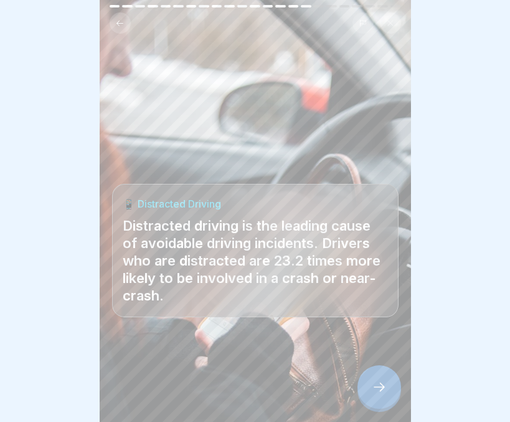
click at [380, 383] on icon at bounding box center [379, 386] width 15 height 15
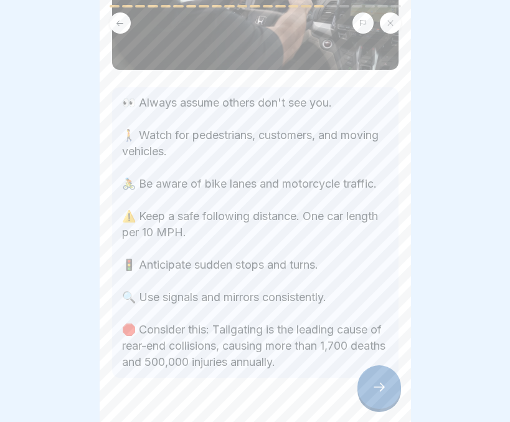
scroll to position [125, 0]
click at [371, 383] on div at bounding box center [380, 387] width 44 height 44
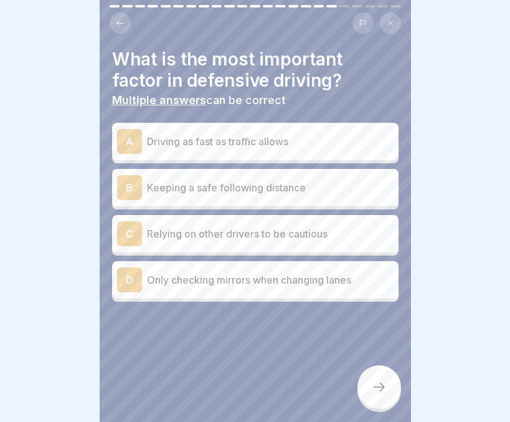
click at [302, 182] on p "Keeping a safe following distance" at bounding box center [270, 187] width 247 height 15
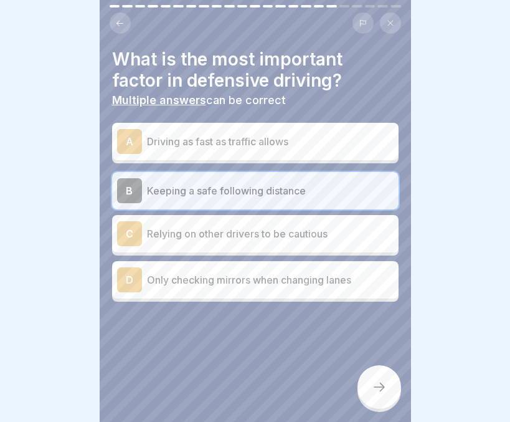
click at [367, 384] on div at bounding box center [380, 387] width 44 height 44
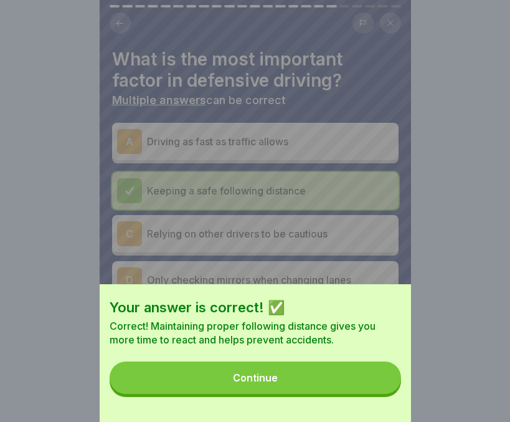
click at [328, 391] on button "Continue" at bounding box center [256, 377] width 292 height 32
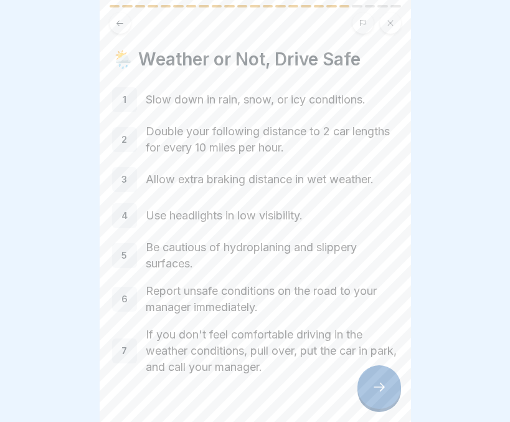
scroll to position [28, 0]
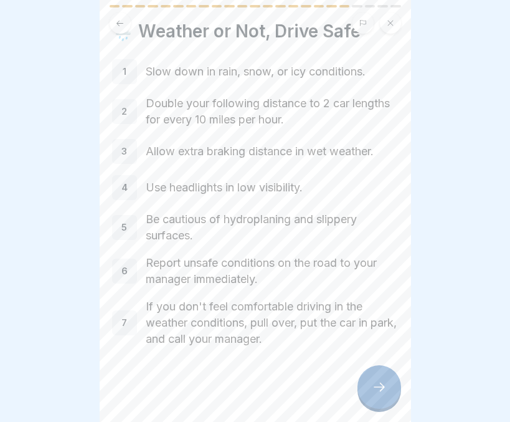
click at [365, 386] on div at bounding box center [380, 387] width 44 height 44
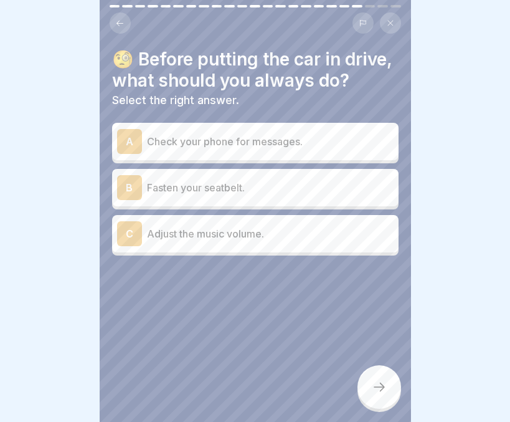
click at [280, 195] on p "Fasten your seatbelt." at bounding box center [270, 187] width 247 height 15
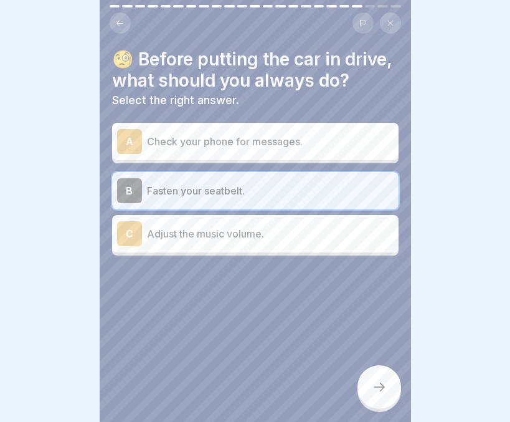
click at [383, 384] on icon at bounding box center [379, 386] width 15 height 15
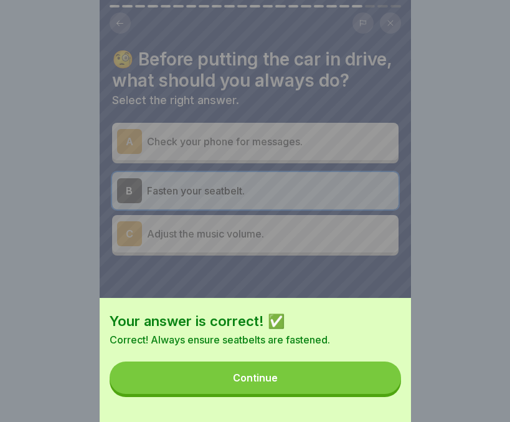
click at [312, 389] on button "Continue" at bounding box center [256, 377] width 292 height 32
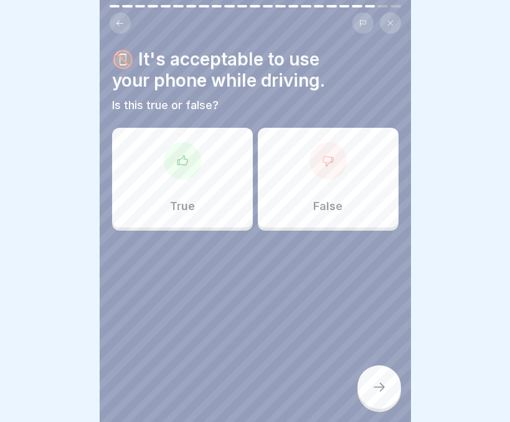
click at [313, 199] on p "False" at bounding box center [327, 206] width 29 height 14
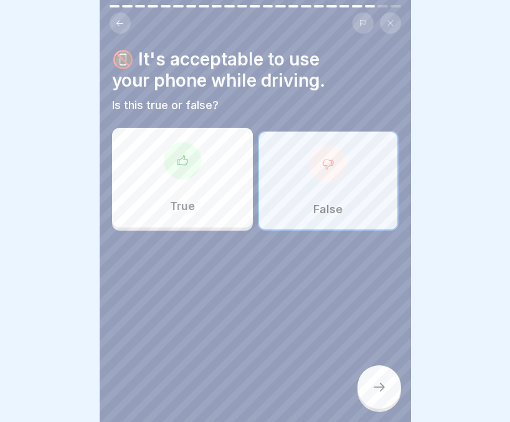
click at [379, 369] on div at bounding box center [380, 387] width 44 height 44
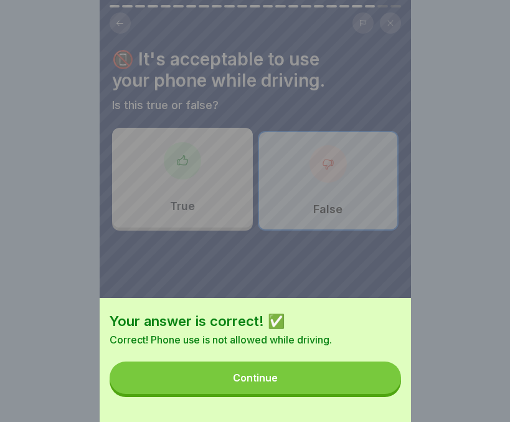
click at [344, 384] on button "Continue" at bounding box center [256, 377] width 292 height 32
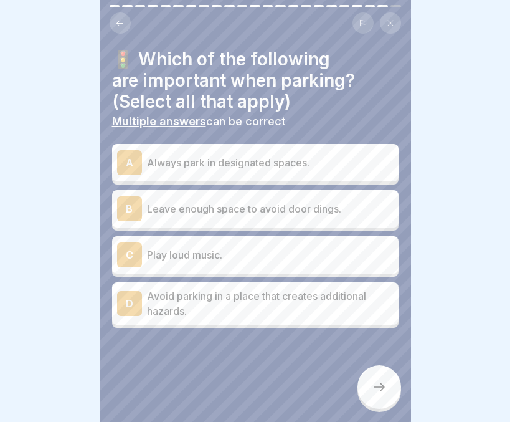
click at [327, 155] on p "Always park in designated spaces." at bounding box center [270, 162] width 247 height 15
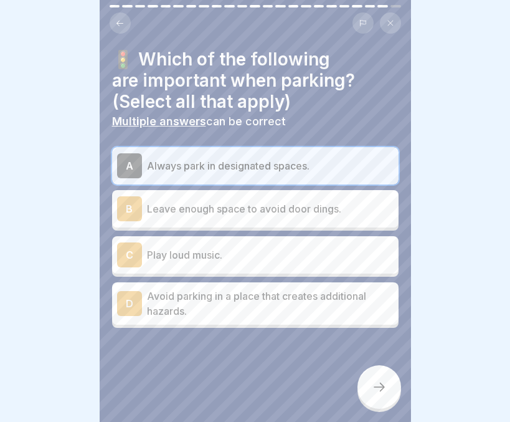
click at [313, 201] on p "Leave enough space to avoid door dings." at bounding box center [270, 208] width 247 height 15
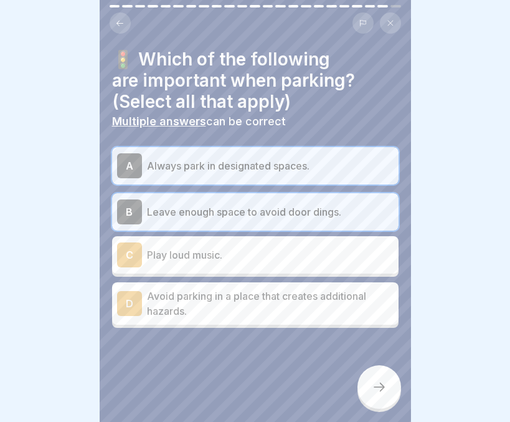
click at [288, 288] on p "Avoid parking in a place that creates additional hazards." at bounding box center [270, 303] width 247 height 30
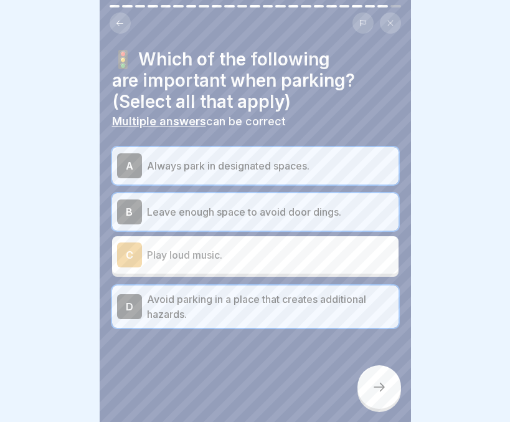
click at [379, 380] on div at bounding box center [380, 387] width 44 height 44
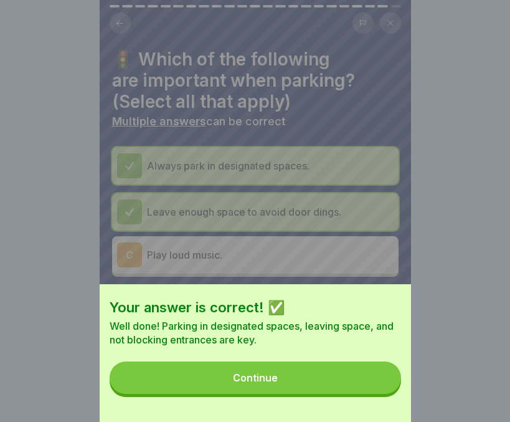
click at [312, 387] on button "Continue" at bounding box center [256, 377] width 292 height 32
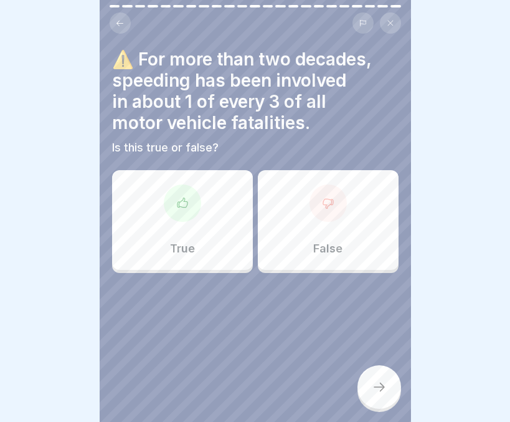
click at [187, 244] on p "True" at bounding box center [182, 249] width 25 height 14
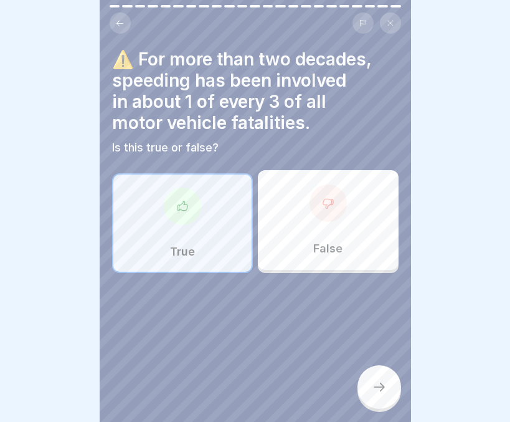
click at [372, 382] on icon at bounding box center [379, 386] width 15 height 15
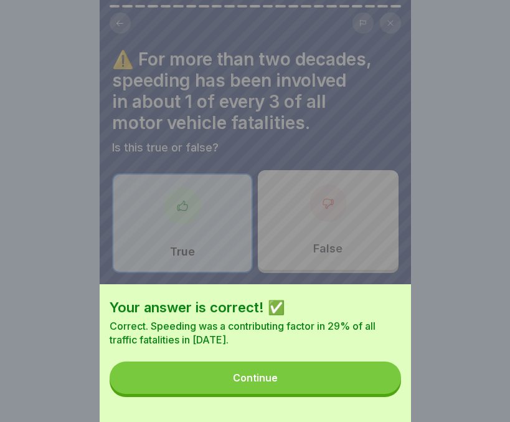
click at [283, 381] on button "Continue" at bounding box center [256, 377] width 292 height 32
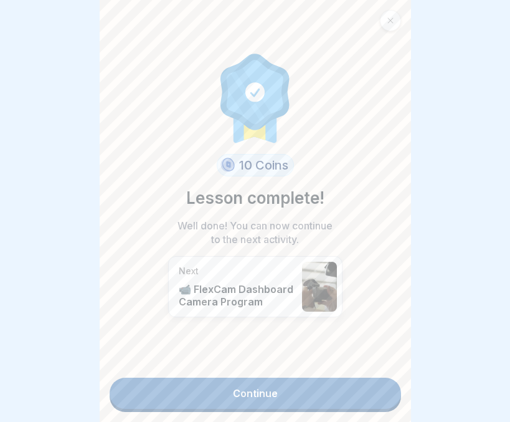
click at [264, 377] on link "Continue" at bounding box center [256, 392] width 292 height 31
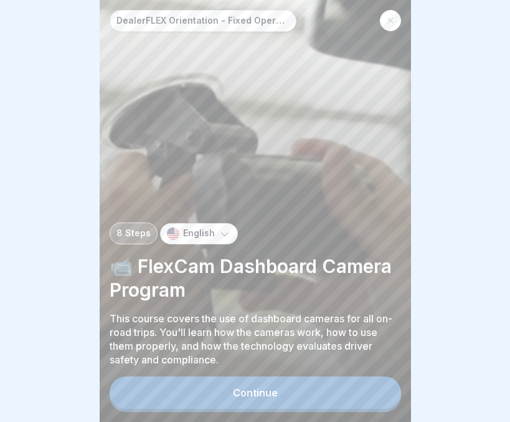
scroll to position [9, 0]
click at [258, 389] on div "Continue" at bounding box center [255, 392] width 45 height 11
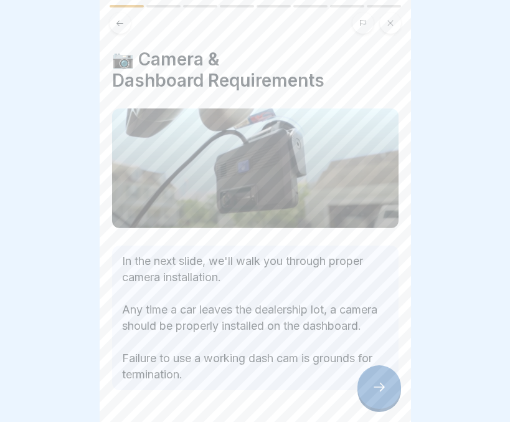
scroll to position [55, 0]
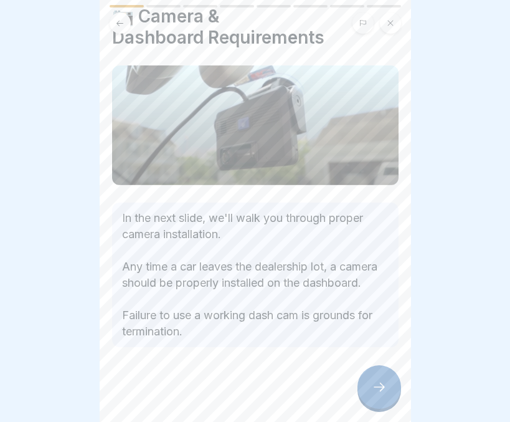
click at [378, 392] on icon at bounding box center [379, 386] width 15 height 15
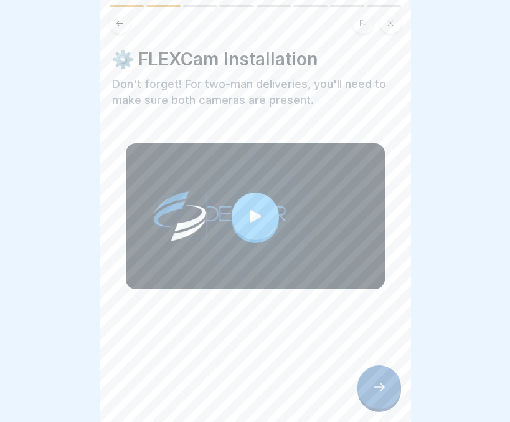
click at [378, 392] on icon at bounding box center [379, 386] width 15 height 15
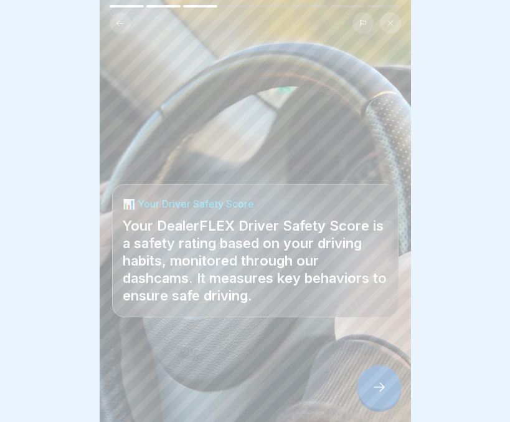
click at [384, 389] on icon at bounding box center [379, 386] width 15 height 15
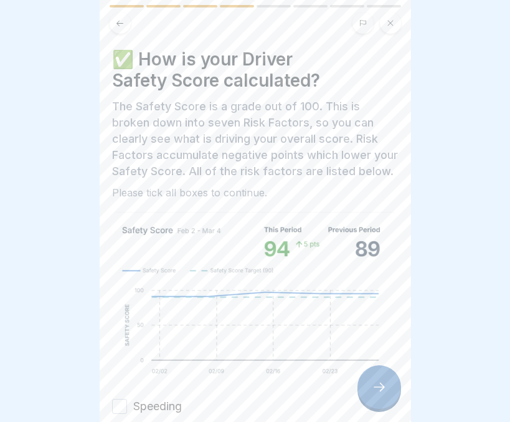
click at [384, 389] on icon at bounding box center [379, 386] width 15 height 15
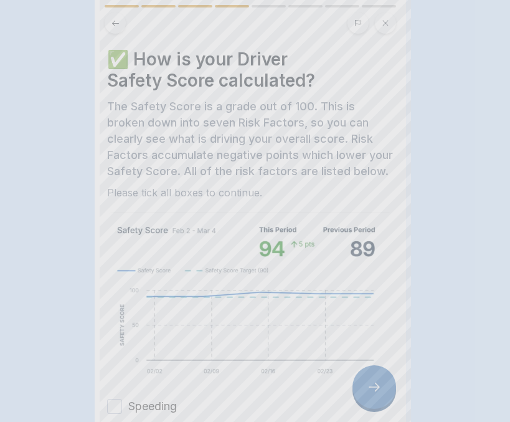
scroll to position [0, 0]
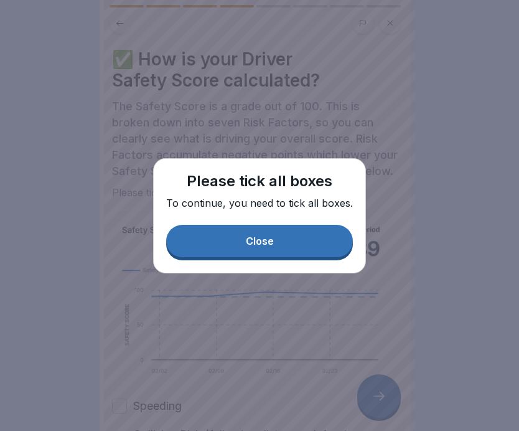
click at [328, 233] on button "Close" at bounding box center [259, 241] width 187 height 32
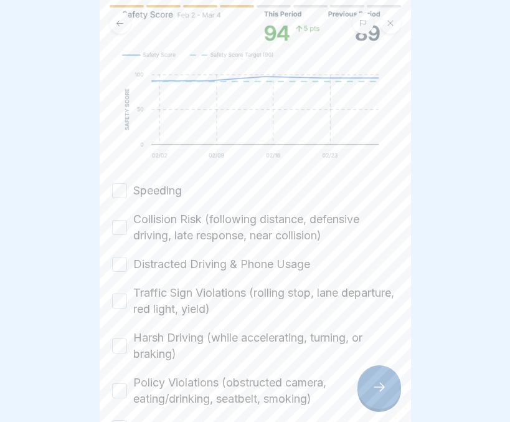
scroll to position [216, 0]
click at [117, 197] on button "Speeding" at bounding box center [119, 190] width 15 height 15
click at [119, 234] on button "Collision Risk (following distance, defensive driving, late response, near coll…" at bounding box center [119, 226] width 15 height 15
click at [120, 271] on button "Distracted Driving & Phone Usage" at bounding box center [119, 263] width 15 height 15
click at [120, 316] on div "Traffic Sign Violations (rolling stop, lane departure, red light, yield)" at bounding box center [255, 300] width 287 height 32
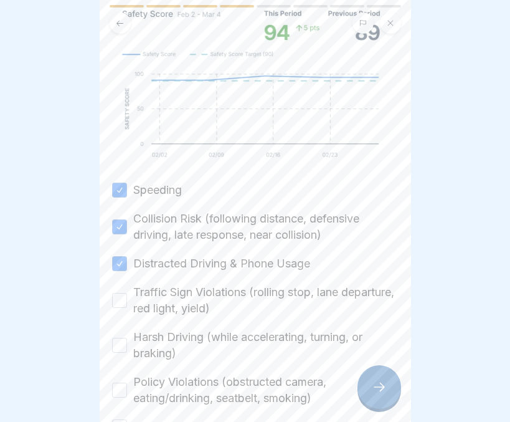
click at [120, 308] on button "Traffic Sign Violations (rolling stop, lane departure, red light, yield)" at bounding box center [119, 300] width 15 height 15
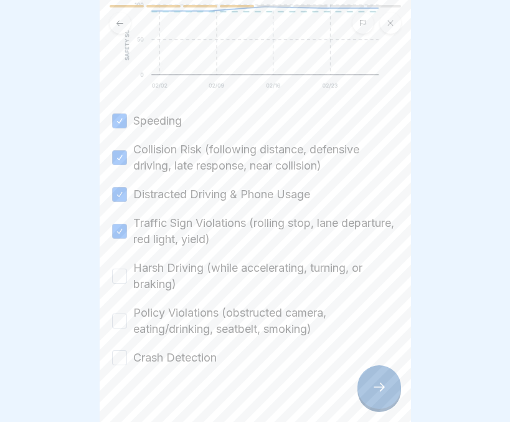
scroll to position [287, 0]
click at [121, 282] on button "Harsh Driving (while accelerating, turning, or braking)" at bounding box center [119, 274] width 15 height 15
click at [117, 327] on button "Policy Violations (obstructed camera, eating/drinking, seatbelt, smoking)" at bounding box center [119, 319] width 15 height 15
click at [119, 364] on button "Crash Detection" at bounding box center [119, 356] width 15 height 15
click at [359, 387] on div at bounding box center [380, 387] width 44 height 44
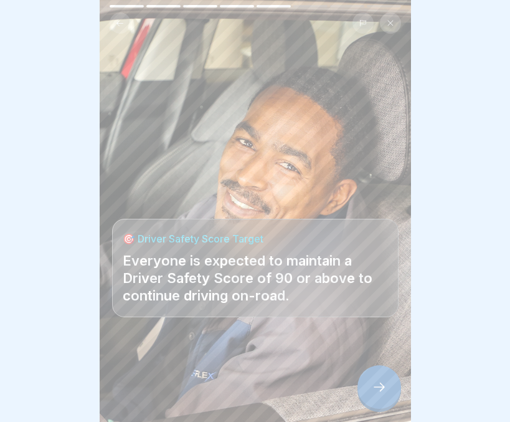
scroll to position [9, 0]
click at [392, 386] on div at bounding box center [380, 387] width 44 height 44
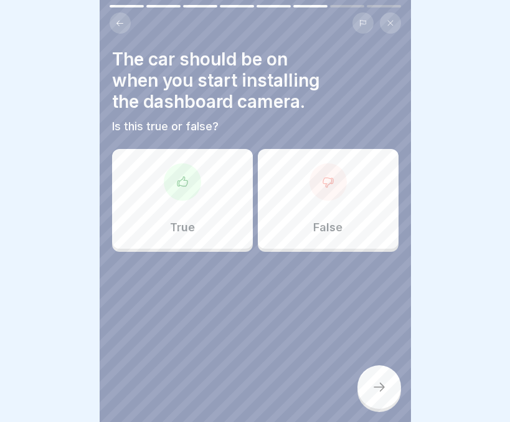
click at [301, 193] on div "False" at bounding box center [328, 199] width 141 height 100
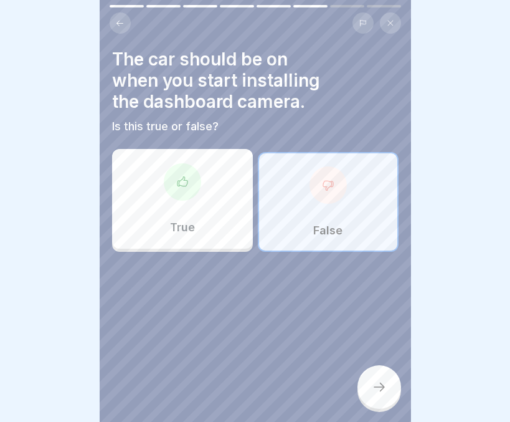
click at [375, 368] on div at bounding box center [380, 387] width 44 height 44
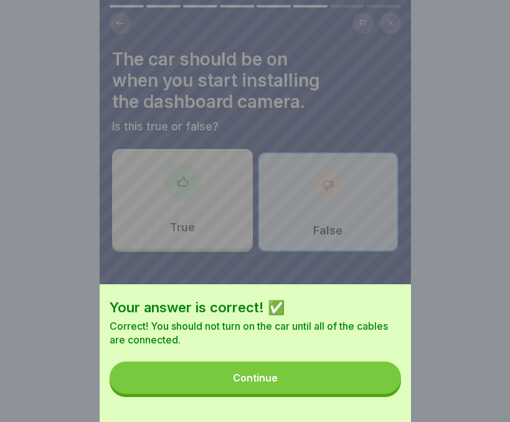
click at [330, 394] on button "Continue" at bounding box center [256, 377] width 292 height 32
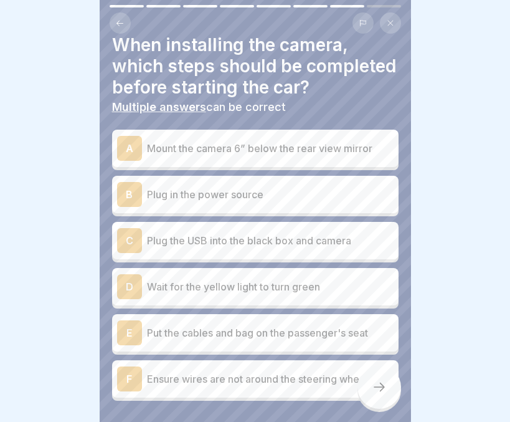
scroll to position [3, 0]
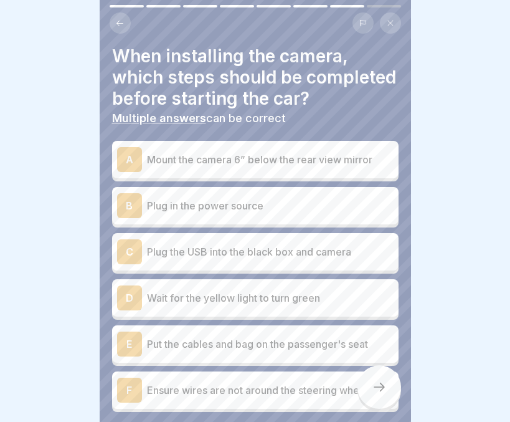
click at [250, 167] on p "Mount the camera 6” below the rear view mirror" at bounding box center [270, 159] width 247 height 15
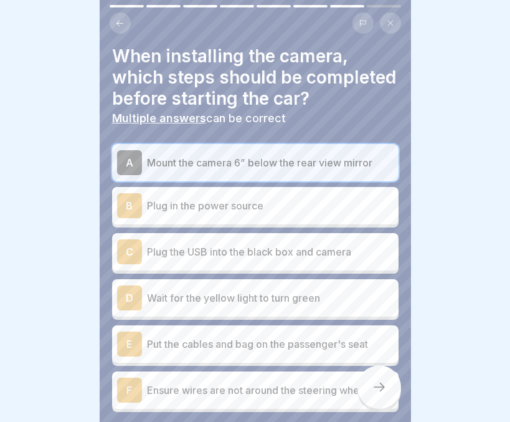
click at [240, 213] on p "Plug in the power source" at bounding box center [270, 205] width 247 height 15
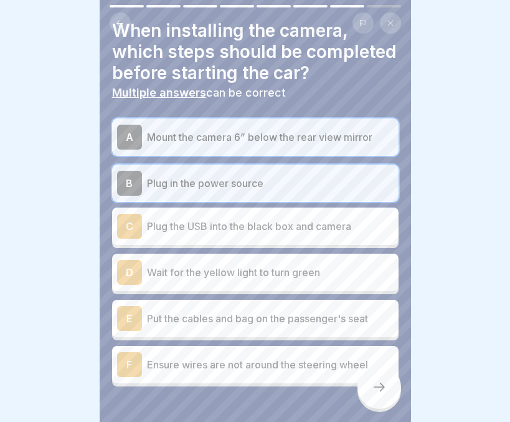
scroll to position [29, 0]
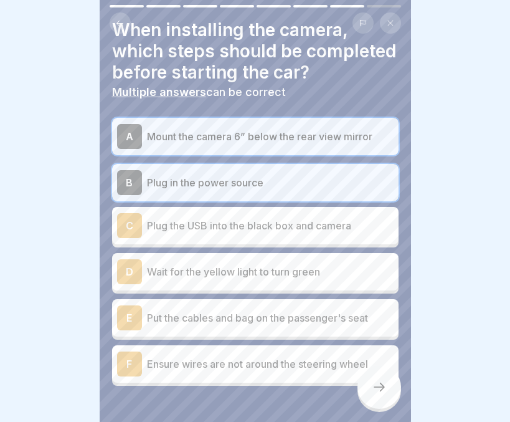
click at [237, 233] on p "Plug the USB into the black box and camera" at bounding box center [270, 225] width 247 height 15
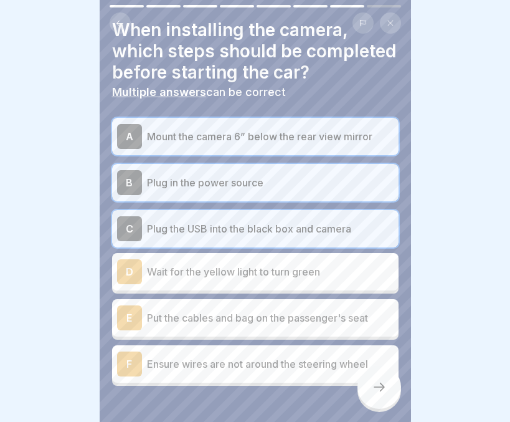
click at [262, 279] on p "Wait for the yellow light to turn green" at bounding box center [270, 271] width 247 height 15
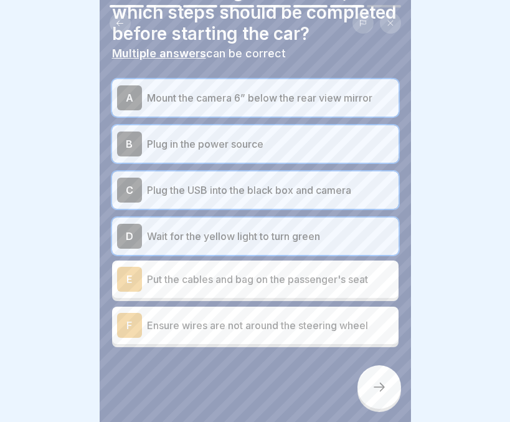
scroll to position [69, 0]
click at [225, 333] on p "Ensure wires are not around the steering wheel" at bounding box center [270, 325] width 247 height 15
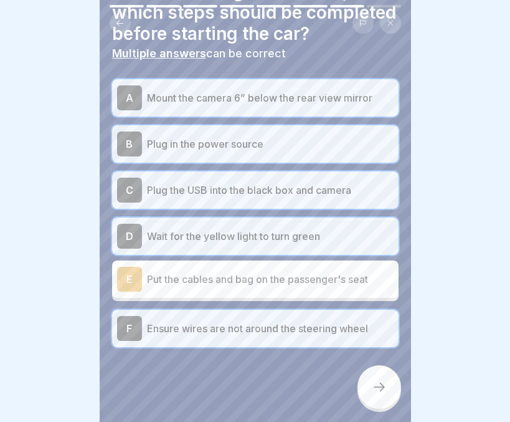
click at [246, 287] on p "Put the cables and bag on the passenger's seat" at bounding box center [270, 279] width 247 height 15
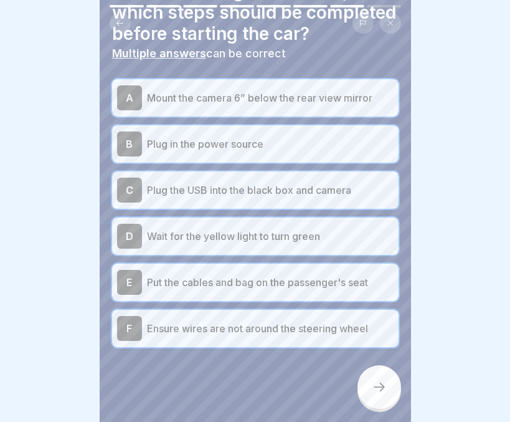
click at [372, 384] on icon at bounding box center [379, 386] width 15 height 15
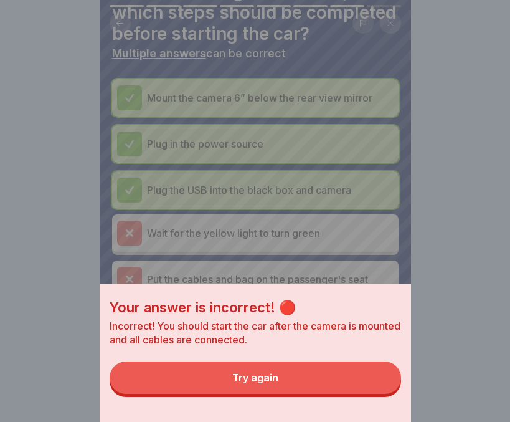
click at [306, 388] on button "Try again" at bounding box center [256, 377] width 292 height 32
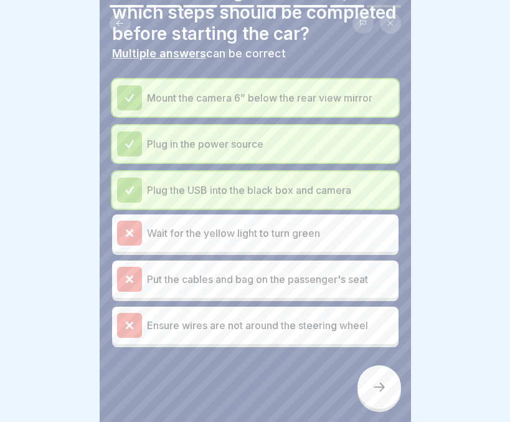
click at [151, 239] on p "Wait for the yellow light to turn green" at bounding box center [270, 232] width 247 height 15
click at [167, 280] on div "Put the cables and bag on the passenger's seat" at bounding box center [255, 279] width 277 height 25
click at [364, 379] on div at bounding box center [380, 387] width 44 height 44
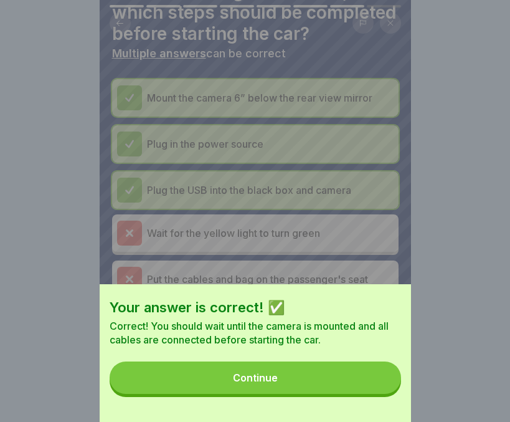
click at [296, 394] on button "Continue" at bounding box center [256, 377] width 292 height 32
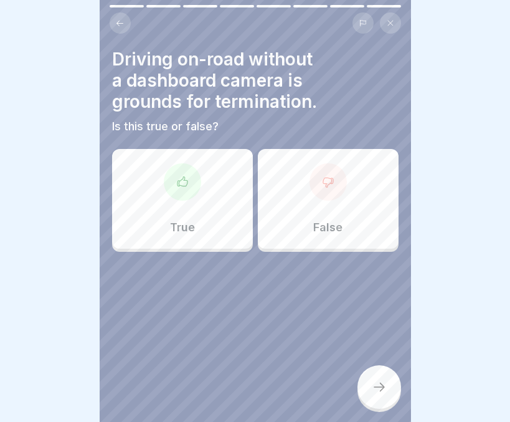
click at [190, 220] on p "True" at bounding box center [182, 227] width 25 height 14
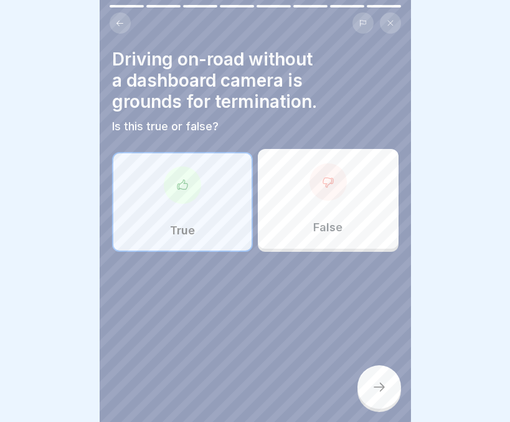
click at [376, 383] on icon at bounding box center [379, 386] width 15 height 15
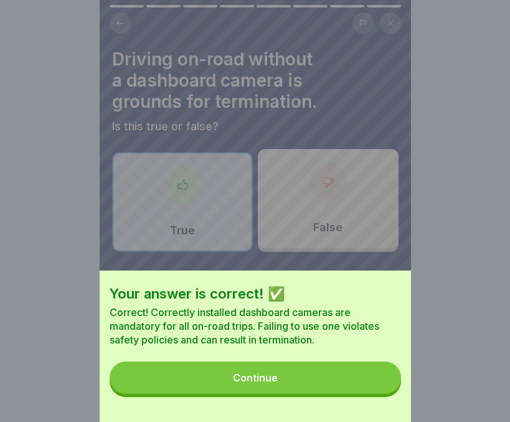
click at [336, 392] on button "Continue" at bounding box center [256, 377] width 292 height 32
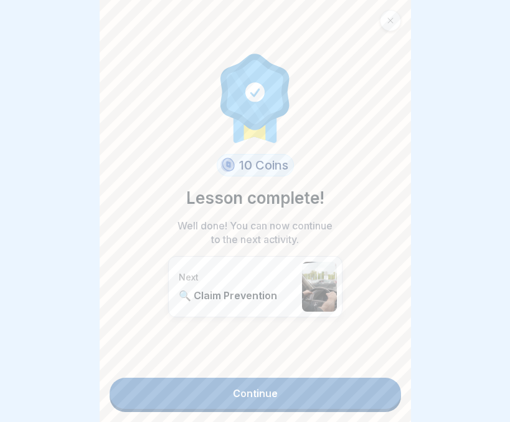
click at [282, 389] on link "Continue" at bounding box center [256, 392] width 292 height 31
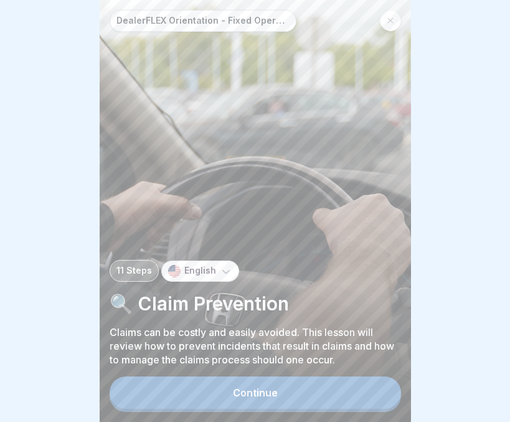
click at [237, 398] on div "Continue" at bounding box center [255, 392] width 45 height 11
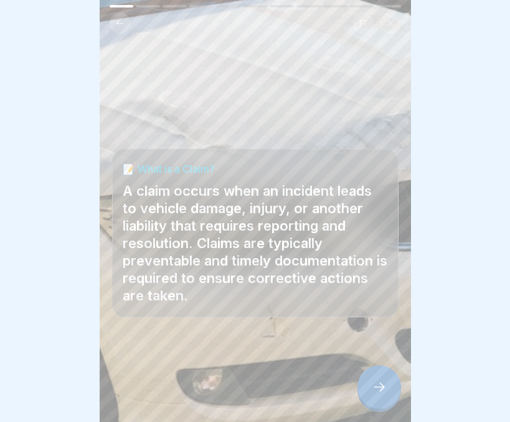
click at [371, 392] on div at bounding box center [380, 387] width 44 height 44
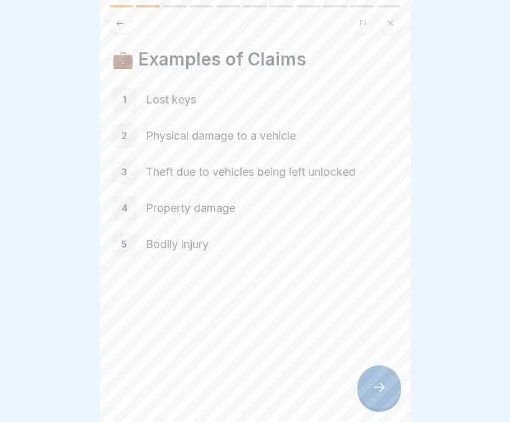
click at [377, 389] on div at bounding box center [380, 387] width 44 height 44
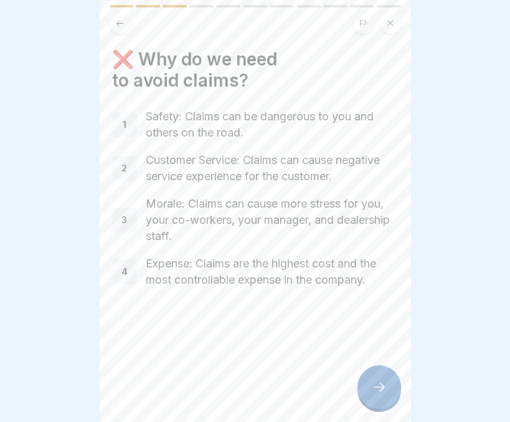
click at [377, 389] on div at bounding box center [380, 387] width 44 height 44
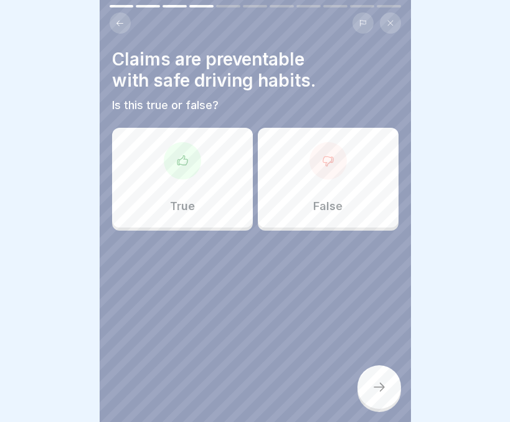
click at [217, 184] on div "True" at bounding box center [182, 178] width 141 height 100
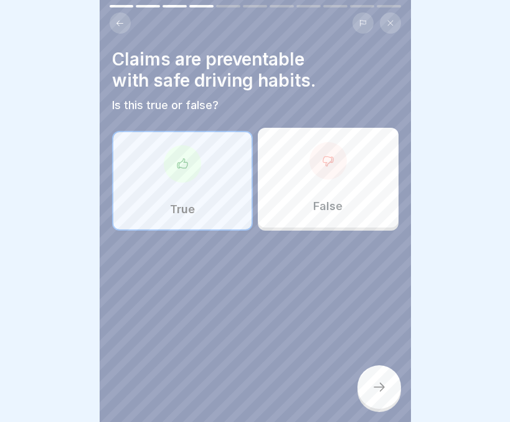
click at [399, 393] on div at bounding box center [380, 387] width 44 height 44
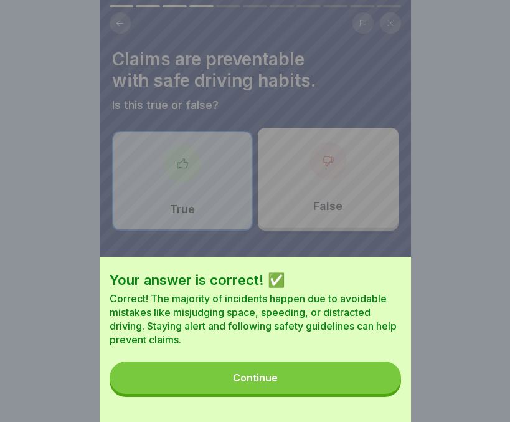
click at [331, 389] on button "Continue" at bounding box center [256, 377] width 292 height 32
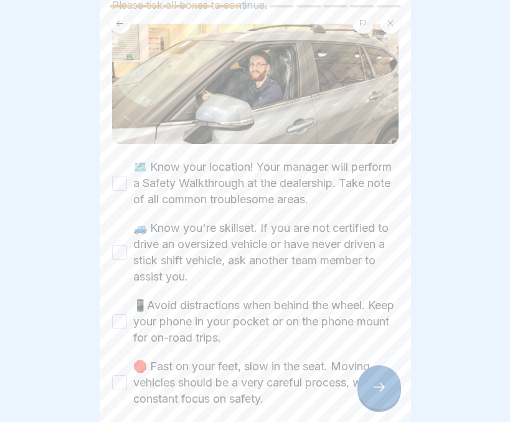
scroll to position [118, 0]
drag, startPoint x: 123, startPoint y: 176, endPoint x: 122, endPoint y: 246, distance: 69.8
click at [122, 246] on div "🗺️ Know your location! Your manager will perform a Safety Walkthrough at the de…" at bounding box center [255, 282] width 287 height 248
click at [122, 246] on button "🚙 Know you're skillset. If you are not certified to drive an oversized vehicle …" at bounding box center [119, 251] width 15 height 15
click at [117, 182] on button "🗺️ Know your location! Your manager will perform a Safety Walkthrough at the de…" at bounding box center [119, 182] width 15 height 15
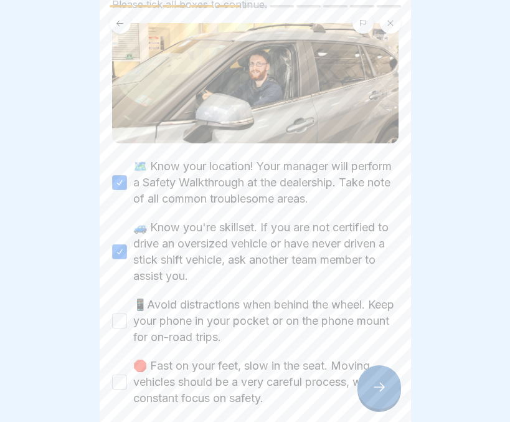
click at [118, 316] on button "📱Avoid distractions when behind the wheel. Keep your phone in your pocket or on…" at bounding box center [119, 320] width 15 height 15
click at [117, 377] on button "🛑 Fast on your feet, slow in the seat. Moving vehicles should be a very careful…" at bounding box center [119, 381] width 15 height 15
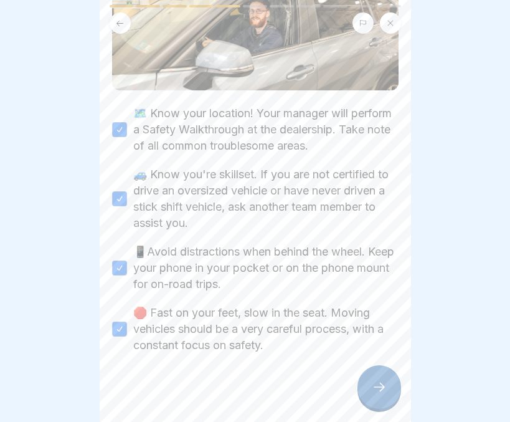
scroll to position [174, 0]
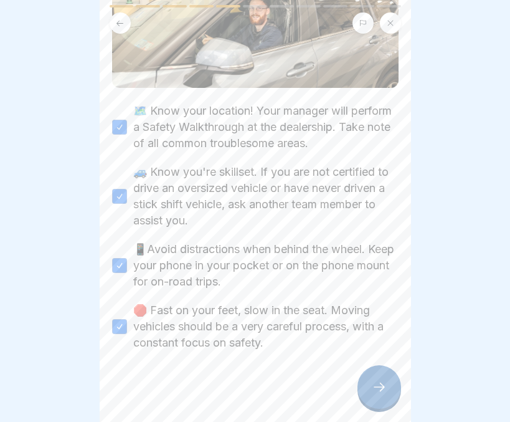
click at [383, 394] on icon at bounding box center [379, 386] width 15 height 15
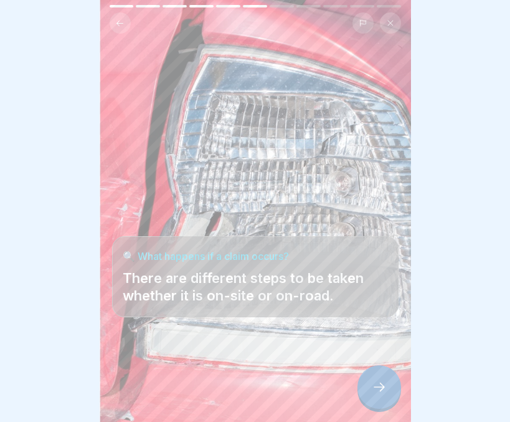
click at [381, 394] on icon at bounding box center [379, 386] width 15 height 15
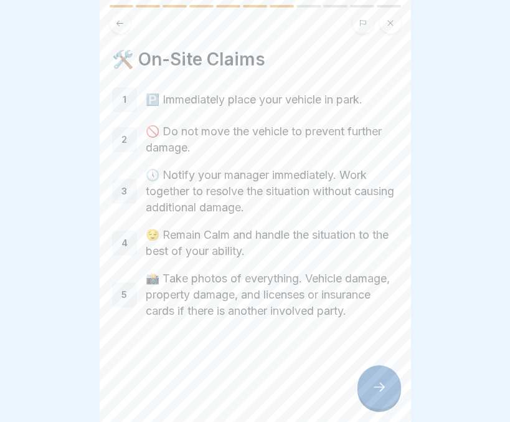
click at [381, 394] on icon at bounding box center [379, 386] width 15 height 15
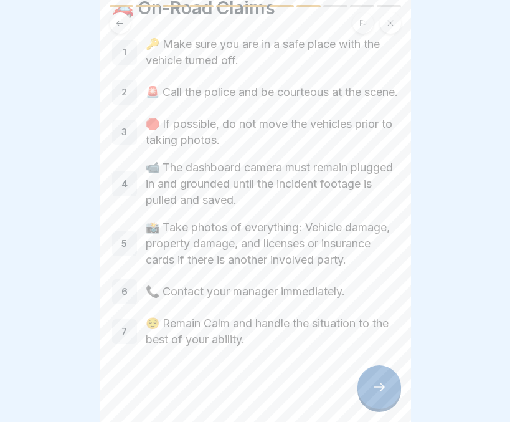
scroll to position [75, 0]
click at [381, 394] on icon at bounding box center [379, 386] width 15 height 15
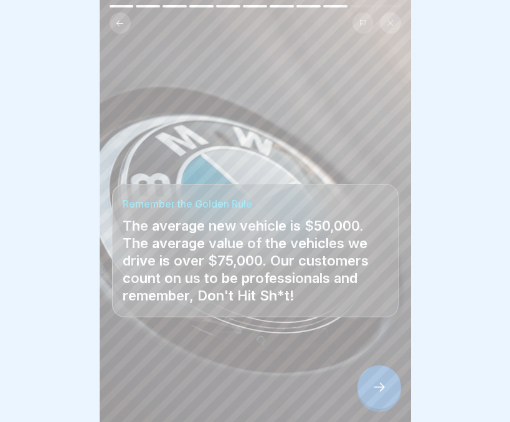
click at [381, 394] on icon at bounding box center [379, 386] width 15 height 15
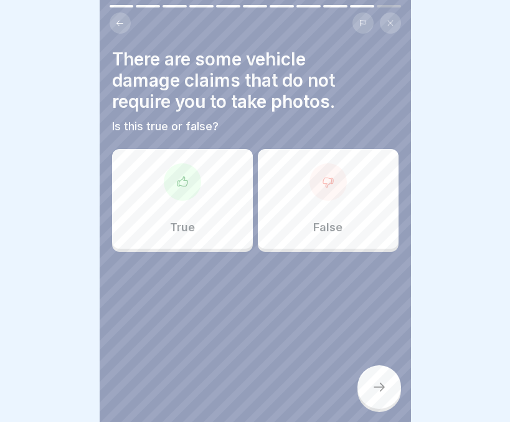
click at [361, 206] on div "False" at bounding box center [328, 199] width 141 height 100
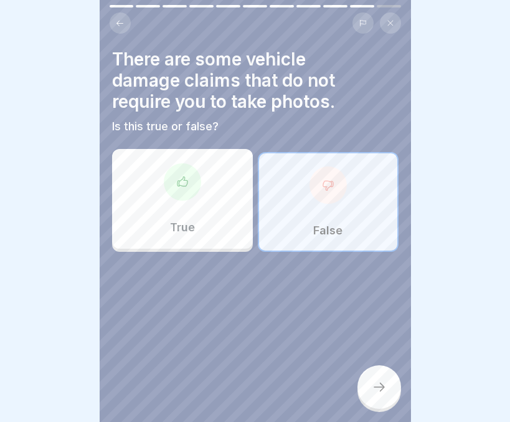
click at [374, 378] on div at bounding box center [380, 387] width 44 height 44
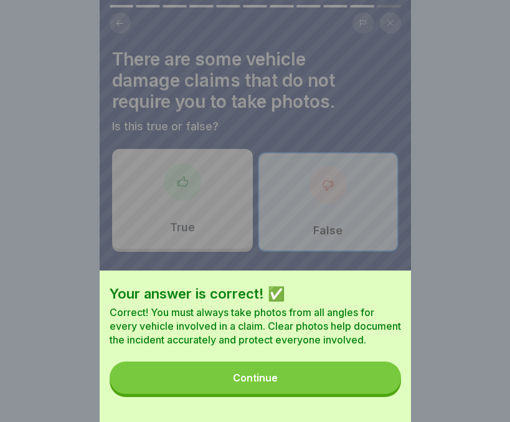
click at [325, 384] on button "Continue" at bounding box center [256, 377] width 292 height 32
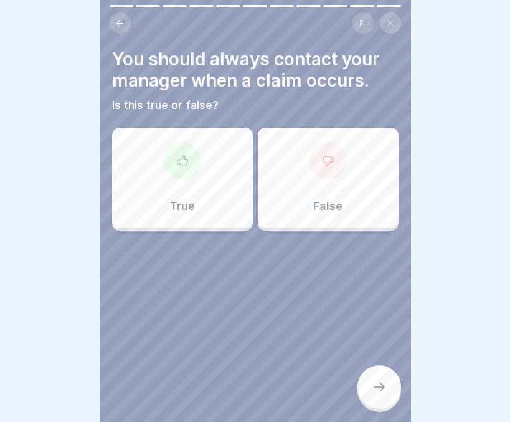
click at [369, 387] on div at bounding box center [380, 387] width 44 height 44
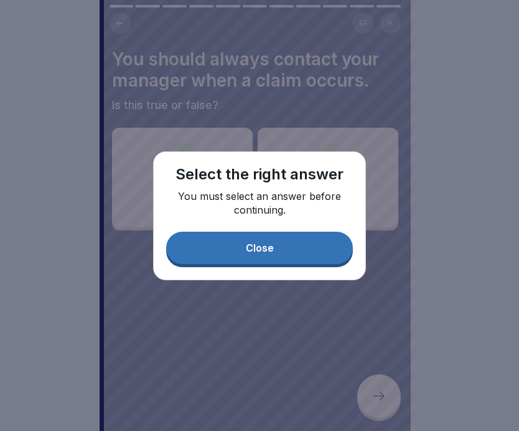
click at [250, 247] on div "Close" at bounding box center [260, 247] width 28 height 11
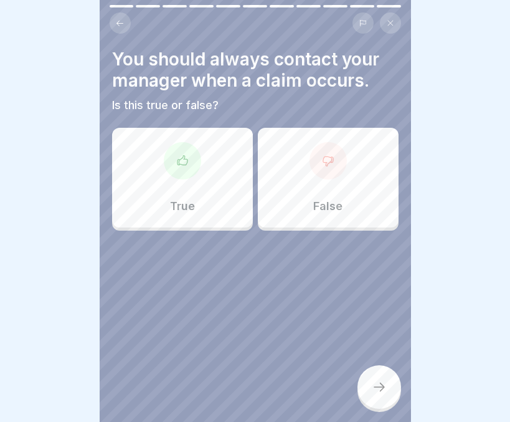
click at [186, 197] on div "True" at bounding box center [182, 178] width 141 height 100
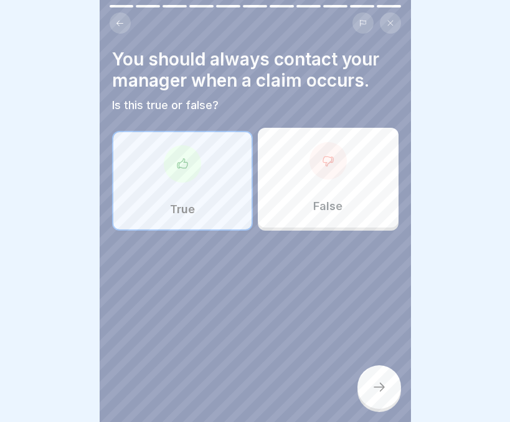
click at [371, 385] on div at bounding box center [380, 387] width 44 height 44
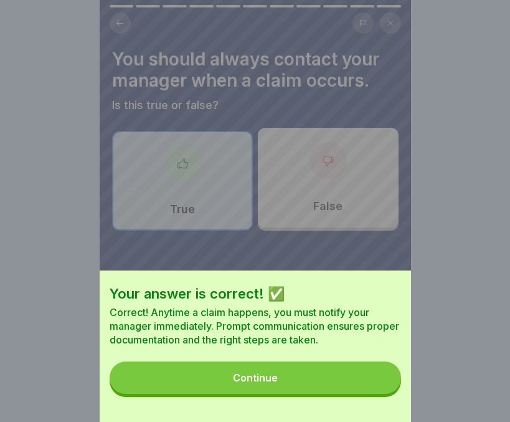
click at [310, 386] on button "Continue" at bounding box center [256, 377] width 292 height 32
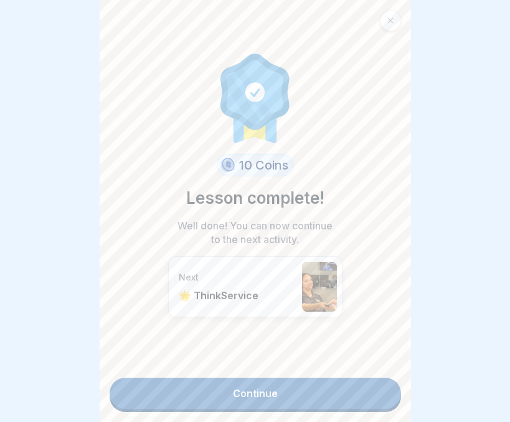
click at [268, 392] on link "Continue" at bounding box center [256, 392] width 292 height 31
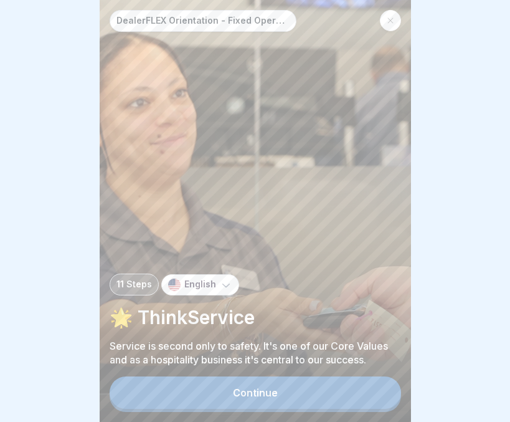
click at [268, 392] on button "Continue" at bounding box center [256, 392] width 292 height 32
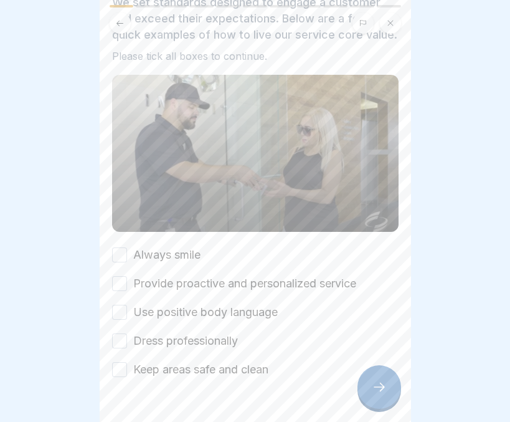
scroll to position [83, 0]
click at [116, 262] on button "Always smile" at bounding box center [119, 254] width 15 height 15
click at [118, 290] on button "Provide proactive and personalized service" at bounding box center [119, 282] width 15 height 15
click at [117, 319] on button "Use positive body language" at bounding box center [119, 311] width 15 height 15
click at [118, 348] on button "Dress professionally" at bounding box center [119, 340] width 15 height 15
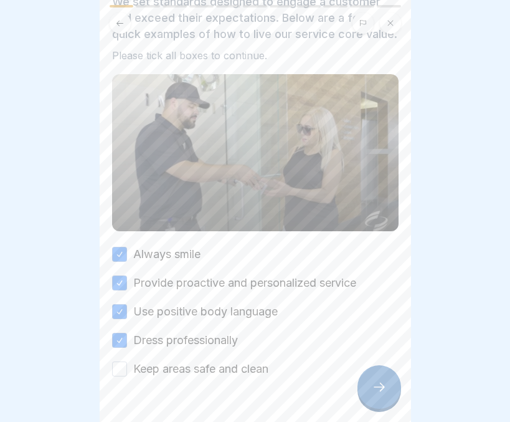
click at [119, 376] on button "Keep areas safe and clean" at bounding box center [119, 368] width 15 height 15
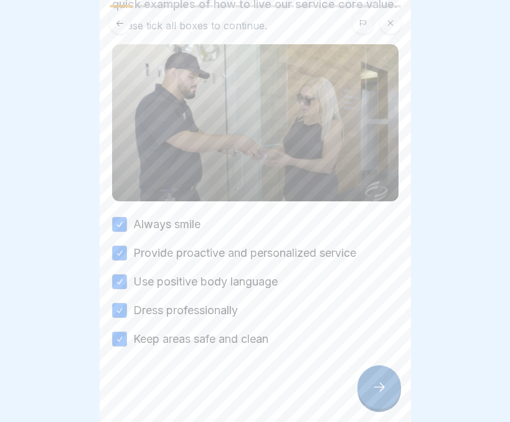
click at [374, 394] on icon at bounding box center [379, 386] width 15 height 15
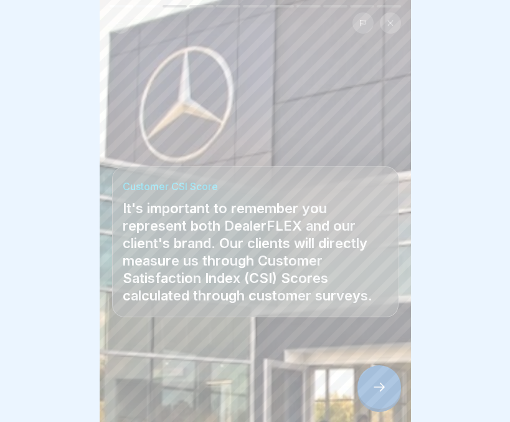
click at [374, 394] on icon at bounding box center [379, 386] width 15 height 15
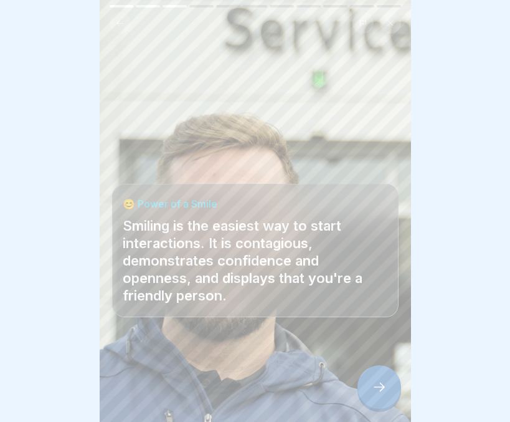
click at [374, 394] on icon at bounding box center [379, 386] width 15 height 15
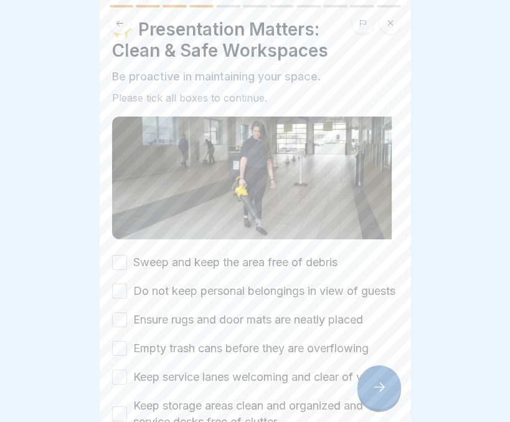
scroll to position [31, 0]
click at [119, 257] on button "Sweep and keep the area free of debris" at bounding box center [119, 261] width 15 height 15
click at [118, 295] on button "Do not keep personal belongings in view of guests" at bounding box center [119, 290] width 15 height 15
click at [120, 326] on button "Ensure rugs and door mats are neatly placed" at bounding box center [119, 318] width 15 height 15
click at [121, 355] on button "Empty trash cans before they are overflowing" at bounding box center [119, 347] width 15 height 15
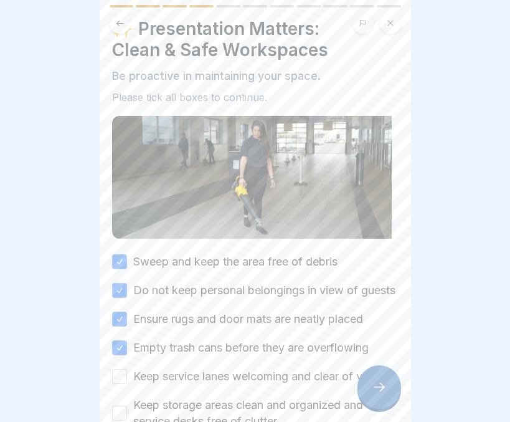
click at [118, 384] on button "Keep service lanes welcoming and clear of vehicles" at bounding box center [119, 376] width 15 height 15
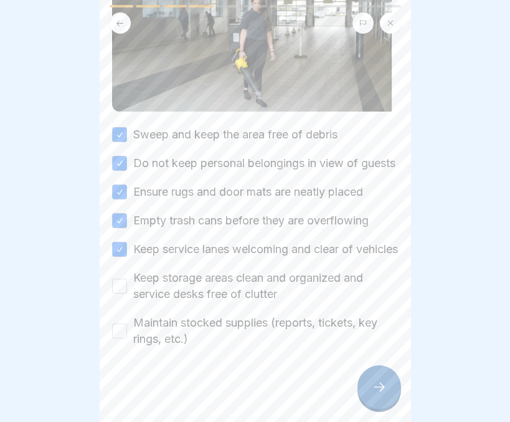
scroll to position [170, 0]
click at [113, 293] on button "Keep storage areas clean and organized and service desks free of clutter" at bounding box center [119, 285] width 15 height 15
click at [119, 338] on button "Maintain stocked supplies (reports, tickets, key rings, etc.)" at bounding box center [119, 330] width 15 height 15
click at [379, 394] on icon at bounding box center [379, 386] width 15 height 15
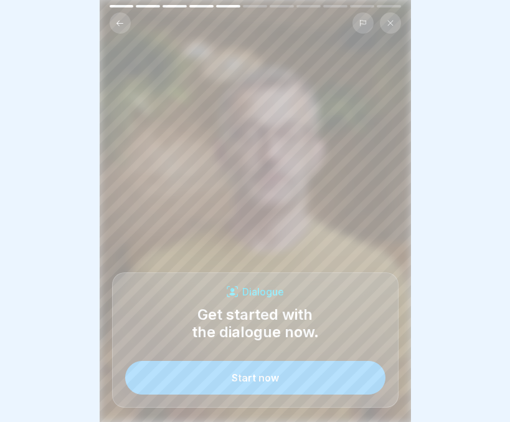
click at [306, 384] on button "Start now" at bounding box center [255, 378] width 260 height 34
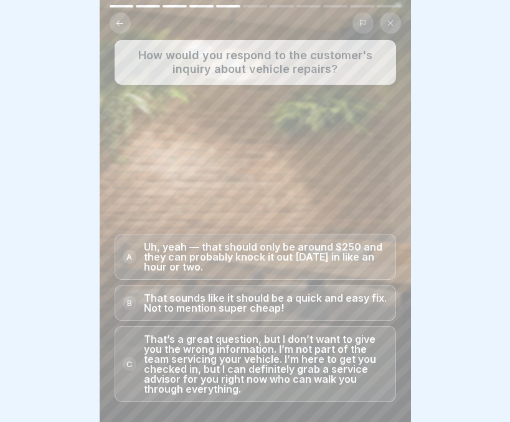
click at [218, 374] on p "That’s a great question, but I don’t want to give you the wrong information. I’…" at bounding box center [266, 364] width 244 height 60
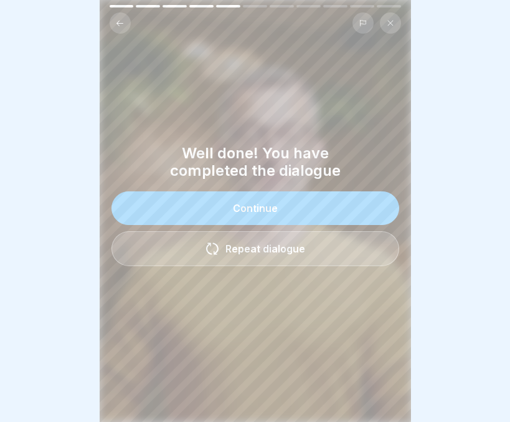
click at [252, 207] on button "Continue" at bounding box center [255, 208] width 288 height 34
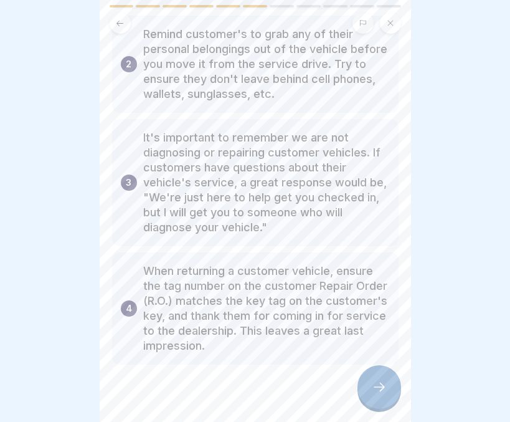
scroll to position [184, 0]
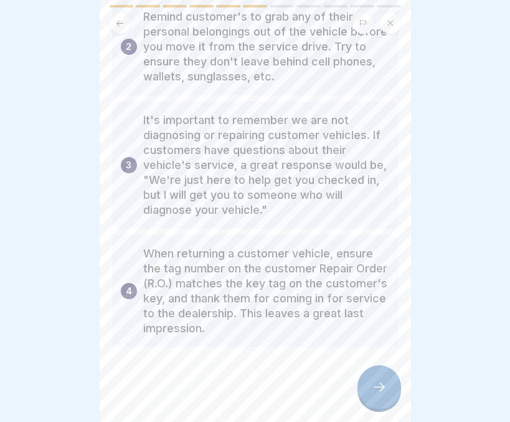
click at [376, 393] on icon at bounding box center [379, 386] width 15 height 15
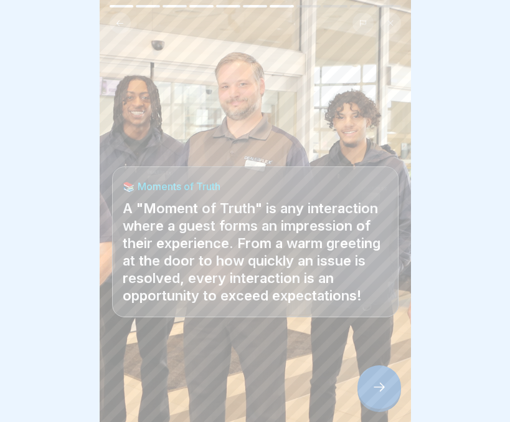
click at [376, 393] on icon at bounding box center [379, 386] width 15 height 15
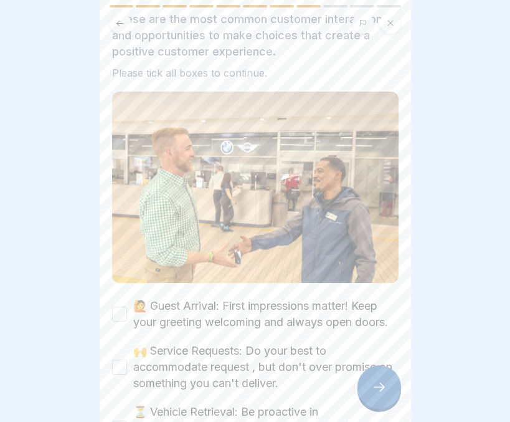
scroll to position [137, 0]
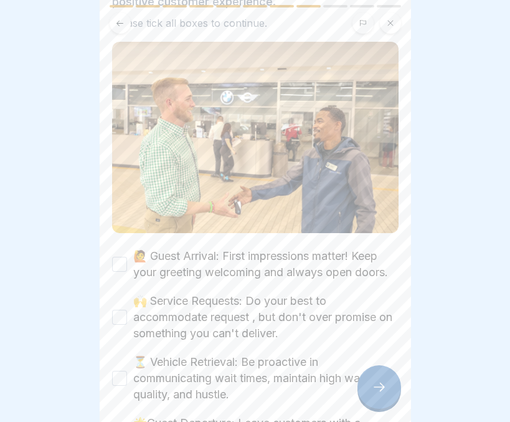
drag, startPoint x: 116, startPoint y: 262, endPoint x: 118, endPoint y: 326, distance: 64.8
click at [118, 326] on div "🙋 Guest Arrival: First impressions matter! Keep your greeting welcoming and alw…" at bounding box center [255, 347] width 287 height 199
click at [118, 325] on button "🙌 Service Requests: Do your best to accommodate request , but don't over promis…" at bounding box center [119, 317] width 15 height 15
click at [118, 265] on button "🙋 Guest Arrival: First impressions matter! Keep your greeting welcoming and alw…" at bounding box center [119, 264] width 15 height 15
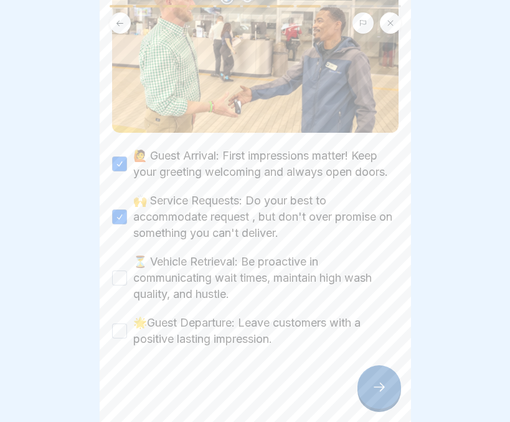
click at [118, 336] on button "🌟Guest Departure: Leave customers with a positive lasting impression." at bounding box center [119, 330] width 15 height 15
click at [123, 278] on button "⏳ Vehicle Retrieval: Be proactive in communicating wait times, maintain high wa…" at bounding box center [119, 277] width 15 height 15
click at [373, 394] on icon at bounding box center [379, 386] width 15 height 15
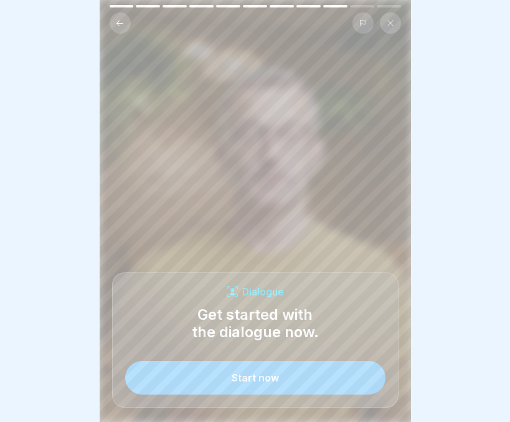
click at [294, 381] on button "Start now" at bounding box center [255, 378] width 260 height 34
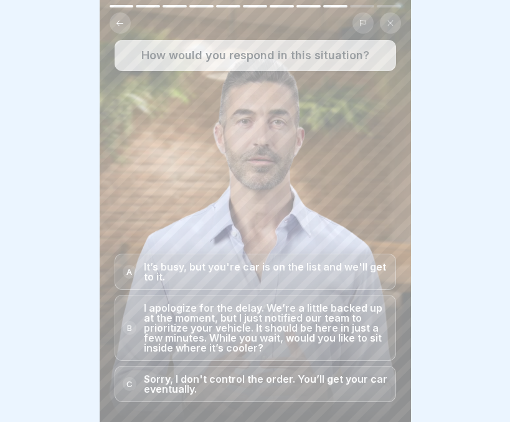
click at [298, 344] on p "I apologize for the delay. We’re a little backed up at the moment, but I just n…" at bounding box center [266, 328] width 244 height 50
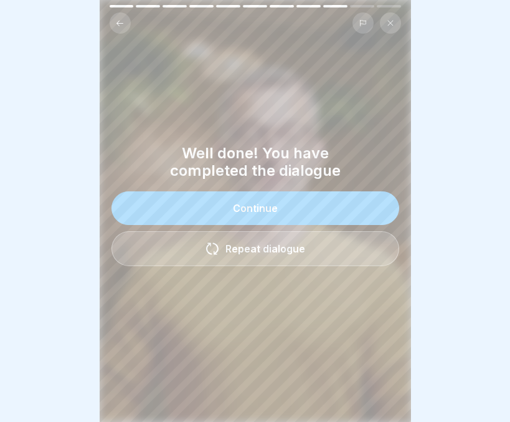
click at [283, 205] on button "Continue" at bounding box center [255, 208] width 288 height 34
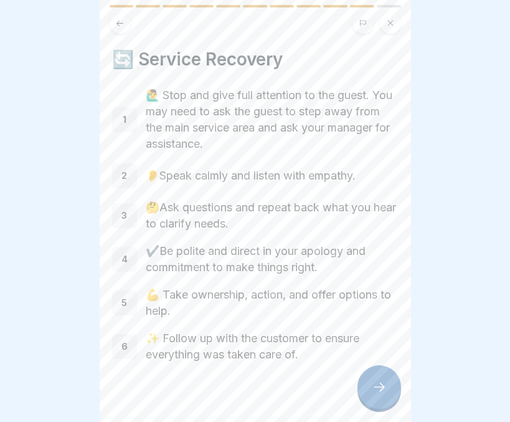
click at [374, 389] on div at bounding box center [380, 387] width 44 height 44
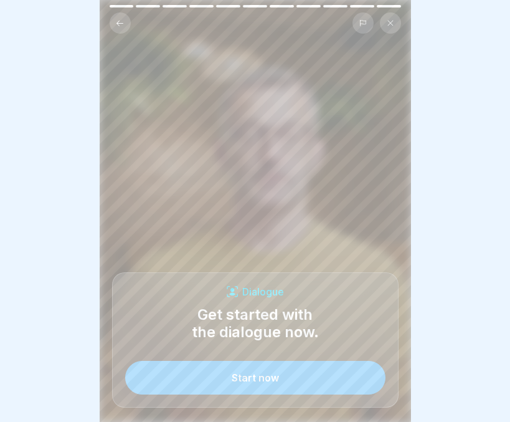
click at [268, 383] on div "Start now" at bounding box center [255, 377] width 47 height 11
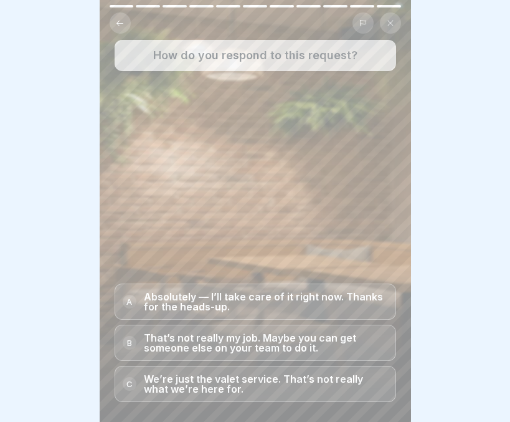
click at [286, 303] on p "Absolutely — I’ll take care of it right now. Thanks for the heads-up." at bounding box center [266, 302] width 244 height 20
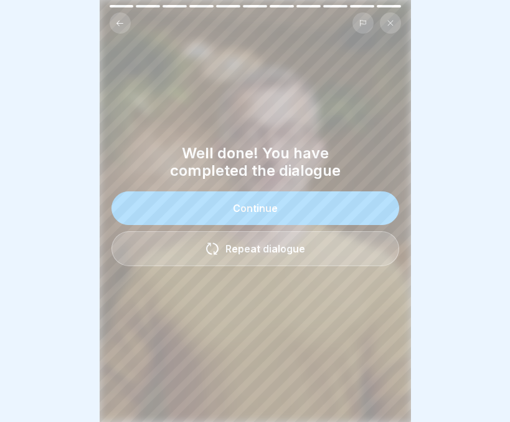
click at [254, 214] on div "Continue" at bounding box center [255, 207] width 45 height 11
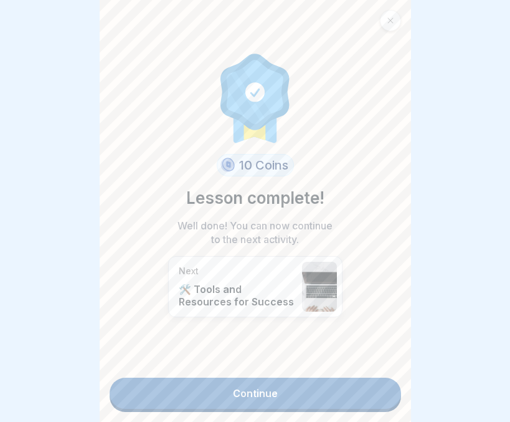
click at [240, 389] on link "Continue" at bounding box center [256, 392] width 292 height 31
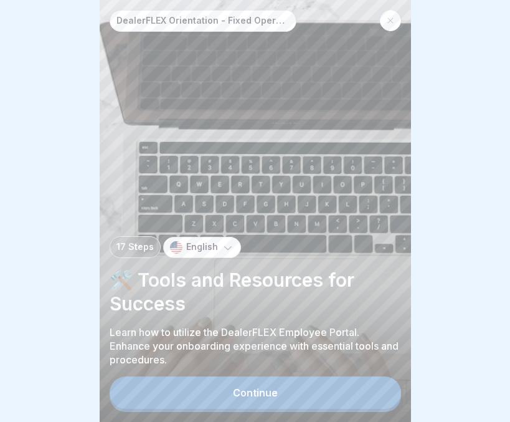
click at [250, 398] on div "Continue" at bounding box center [255, 392] width 45 height 11
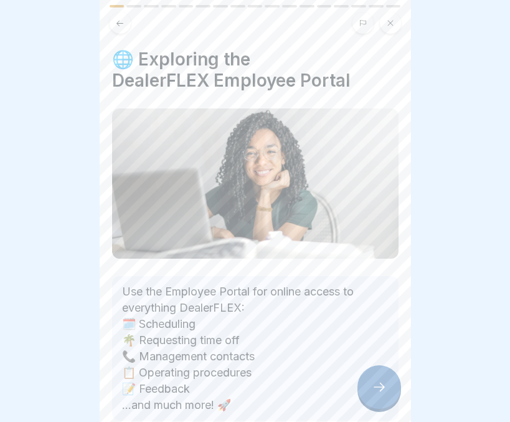
click at [250, 407] on div "Use the Employee Portal for online access to everything DealerFLEX: 🗓️ Scheduli…" at bounding box center [255, 348] width 287 height 145
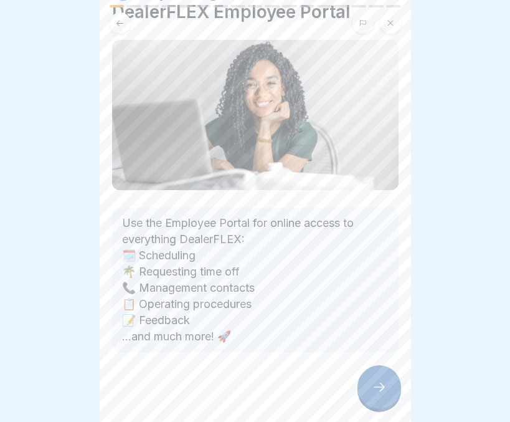
click at [364, 382] on div at bounding box center [380, 387] width 44 height 44
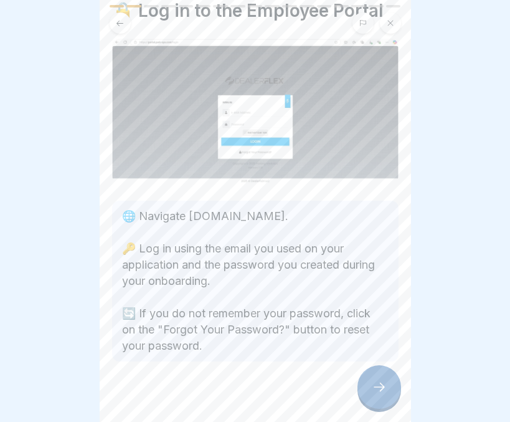
scroll to position [59, 0]
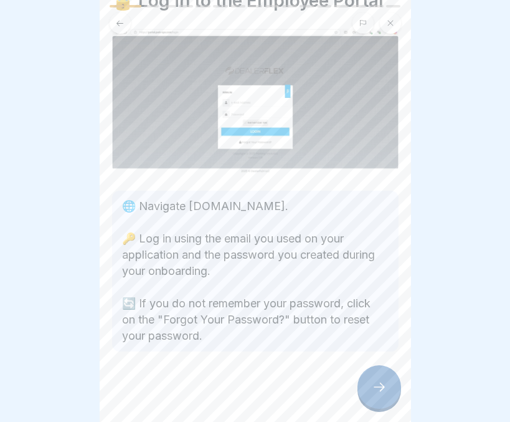
click at [366, 383] on div at bounding box center [380, 387] width 44 height 44
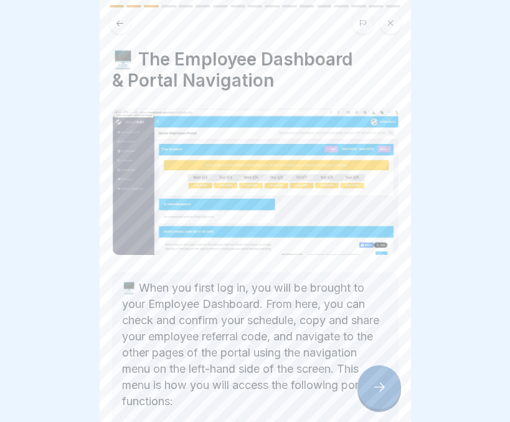
scroll to position [9, 0]
click at [372, 384] on icon at bounding box center [379, 386] width 15 height 15
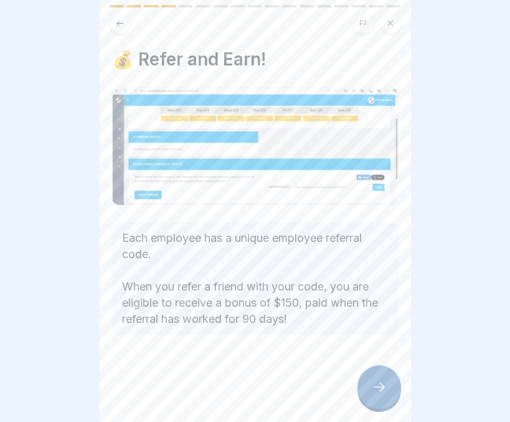
click at [379, 387] on icon at bounding box center [379, 386] width 15 height 15
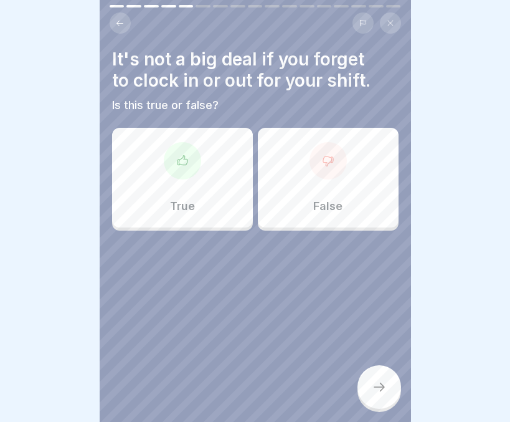
click at [334, 199] on p "False" at bounding box center [327, 206] width 29 height 14
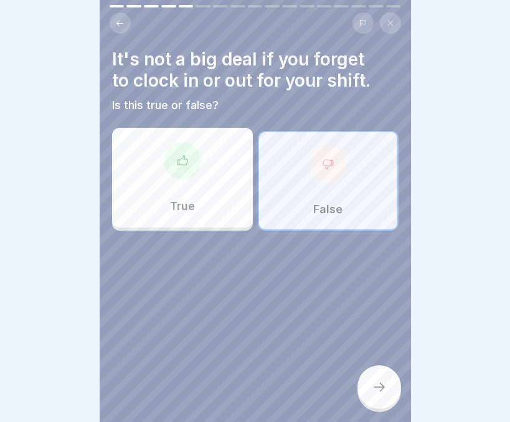
click at [377, 381] on div at bounding box center [380, 387] width 44 height 44
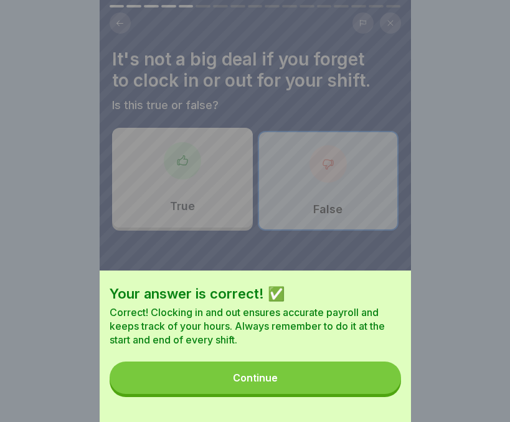
click at [308, 382] on button "Continue" at bounding box center [256, 377] width 292 height 32
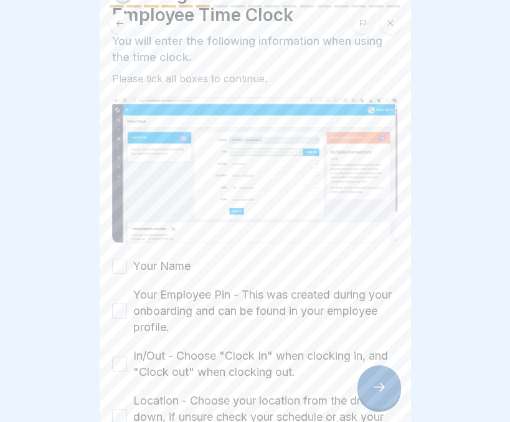
scroll to position [68, 0]
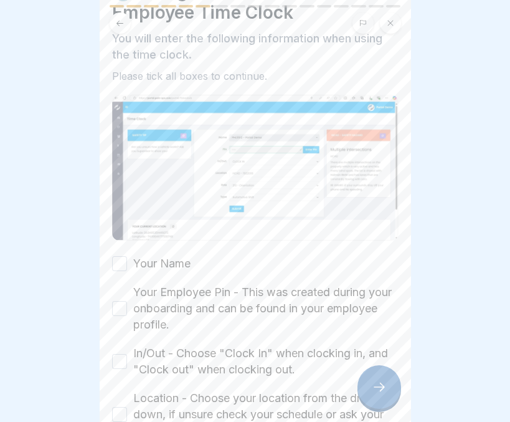
click at [125, 256] on button "Your Name" at bounding box center [119, 263] width 15 height 15
click at [121, 301] on button "Your Employee Pin - This was created during your onboarding and can be found in…" at bounding box center [119, 308] width 15 height 15
click at [118, 354] on button "In/Out - Choose "Clock In" when clocking in, and "Clock out" when clocking out." at bounding box center [119, 361] width 15 height 15
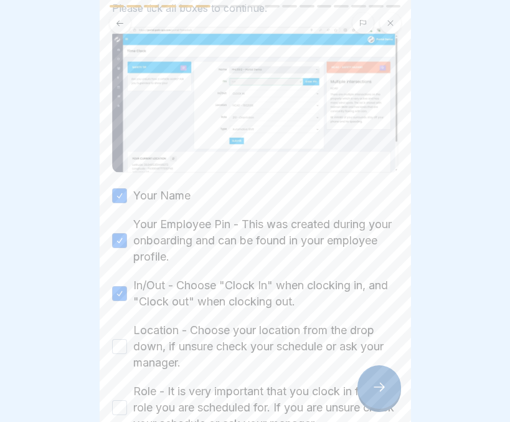
scroll to position [136, 0]
click at [116, 338] on button "Location - Choose your location from the drop down, if unsure check your schedu…" at bounding box center [119, 345] width 15 height 15
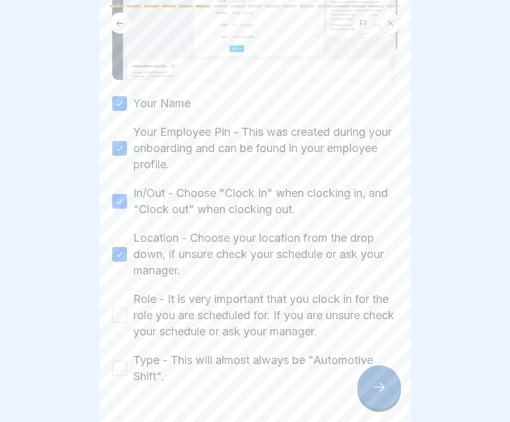
scroll to position [229, 0]
click at [116, 307] on button "Role - It is very important that you clock in for the role you are scheduled fo…" at bounding box center [119, 314] width 15 height 15
click at [124, 360] on button "Type - This will almost always be "Automotive Shift"." at bounding box center [119, 367] width 15 height 15
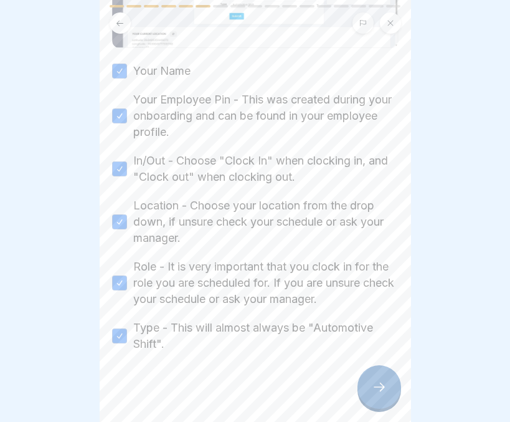
click at [374, 379] on div at bounding box center [380, 387] width 44 height 44
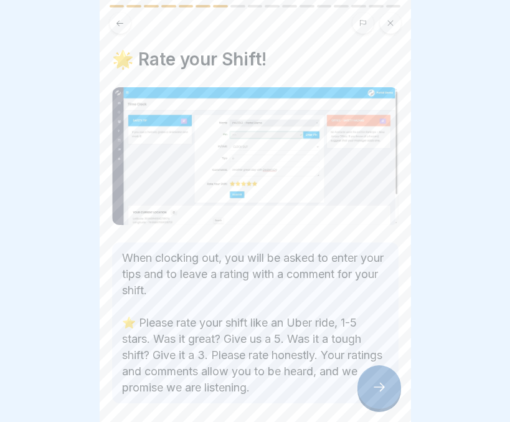
scroll to position [52, 0]
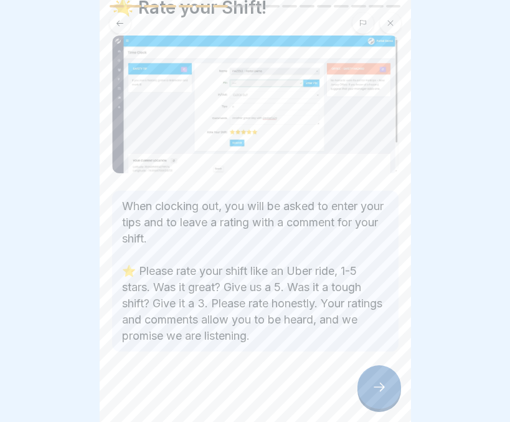
click at [377, 394] on icon at bounding box center [379, 386] width 15 height 15
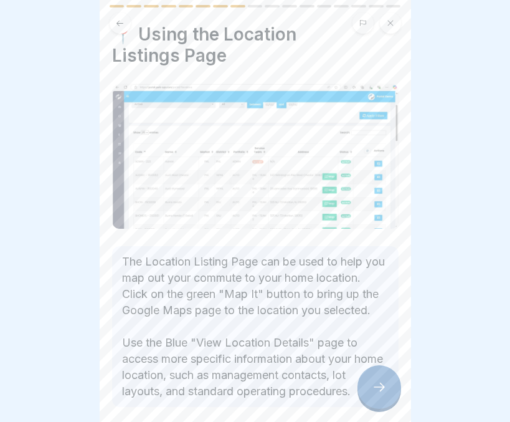
scroll to position [96, 0]
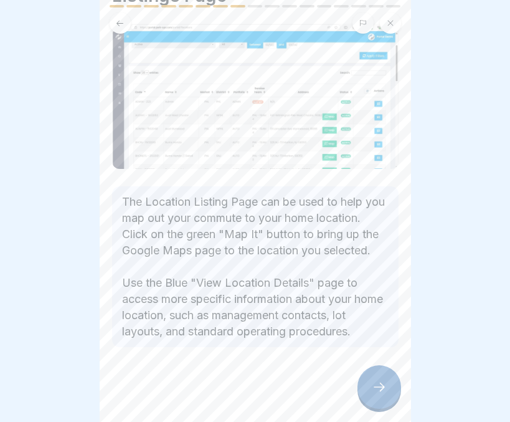
click at [384, 383] on icon at bounding box center [379, 386] width 15 height 15
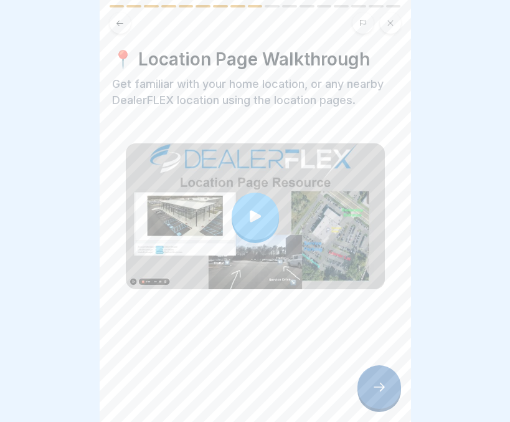
click at [384, 383] on icon at bounding box center [379, 386] width 15 height 15
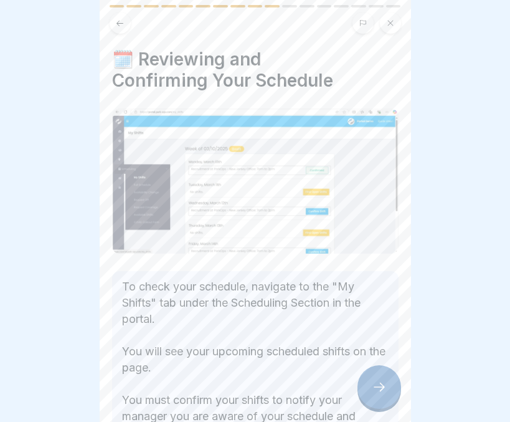
click at [384, 383] on icon at bounding box center [379, 386] width 15 height 15
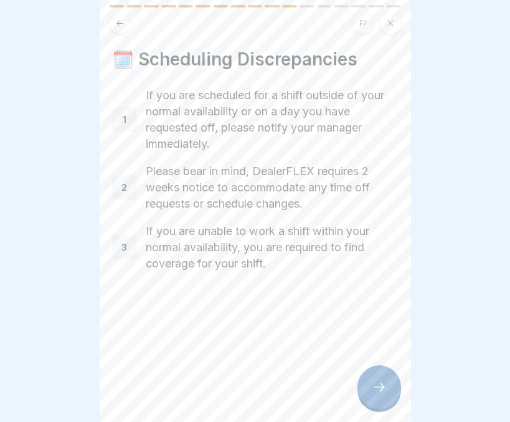
click at [385, 379] on div at bounding box center [380, 387] width 44 height 44
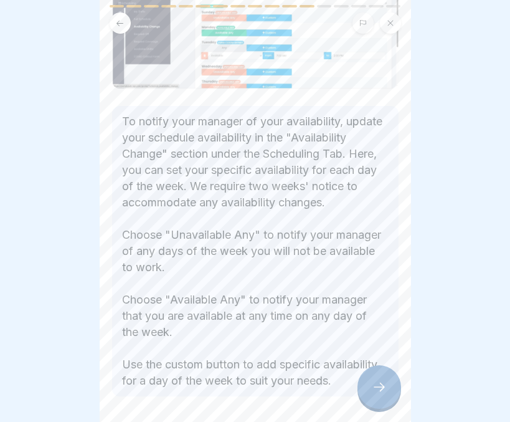
scroll to position [196, 0]
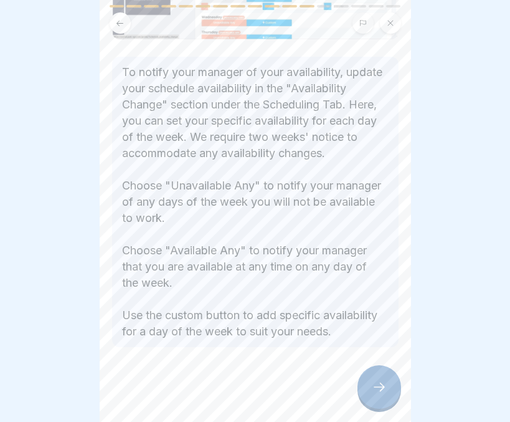
click at [391, 384] on div at bounding box center [380, 387] width 44 height 44
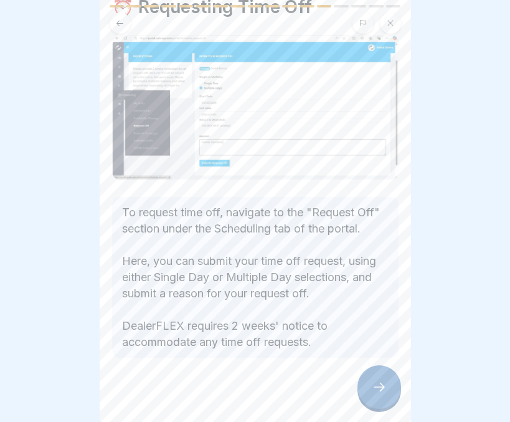
scroll to position [91, 0]
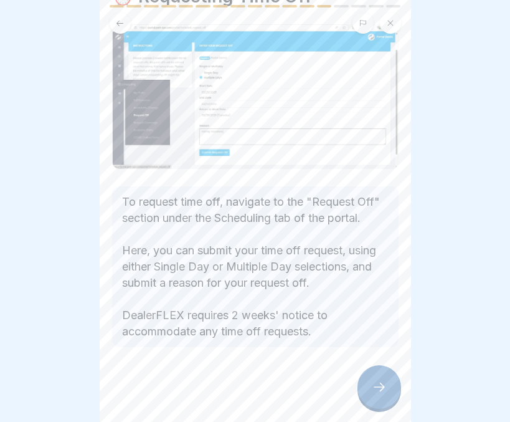
click at [369, 384] on div at bounding box center [380, 387] width 44 height 44
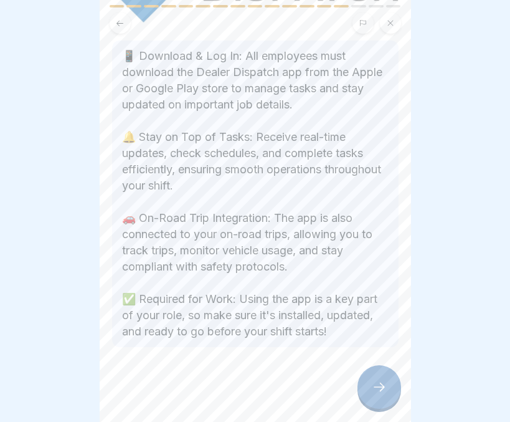
scroll to position [275, 0]
click at [371, 382] on div at bounding box center [380, 387] width 44 height 44
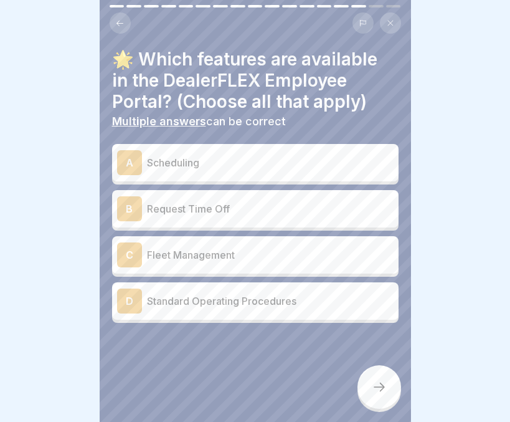
click at [268, 155] on p "Scheduling" at bounding box center [270, 162] width 247 height 15
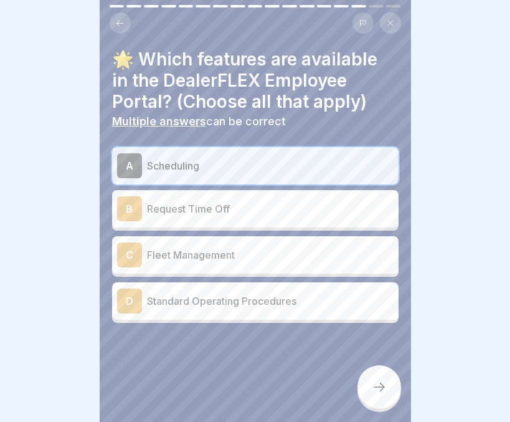
click at [258, 201] on p "Request Time Off" at bounding box center [270, 208] width 247 height 15
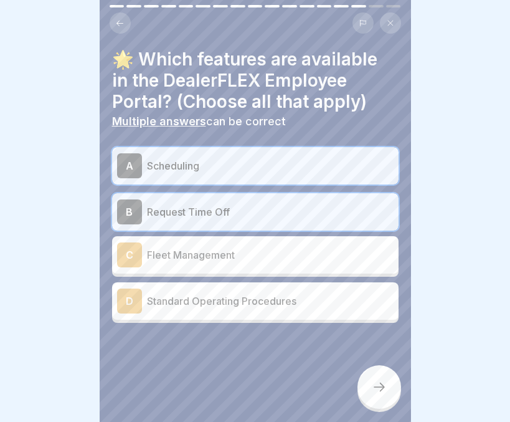
click at [263, 304] on div "D Standard Operating Procedures" at bounding box center [255, 300] width 287 height 37
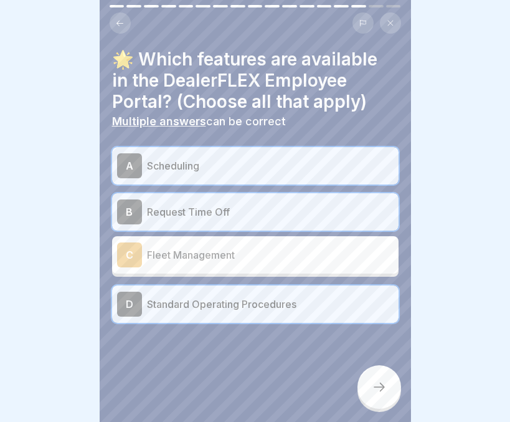
click at [374, 385] on icon at bounding box center [379, 386] width 15 height 15
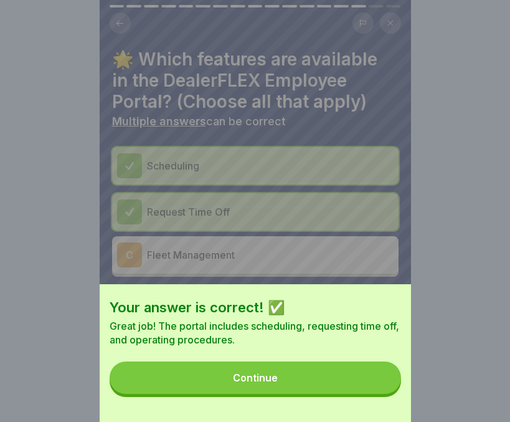
click at [318, 375] on button "Continue" at bounding box center [256, 377] width 292 height 32
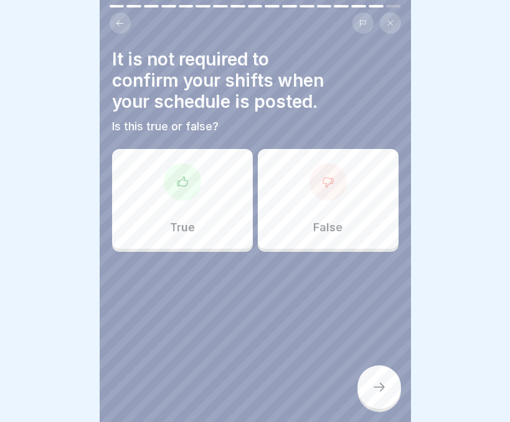
click at [313, 220] on p "False" at bounding box center [327, 227] width 29 height 14
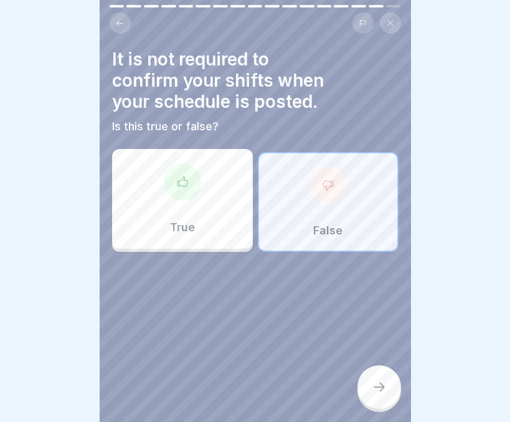
click at [372, 384] on icon at bounding box center [379, 386] width 15 height 15
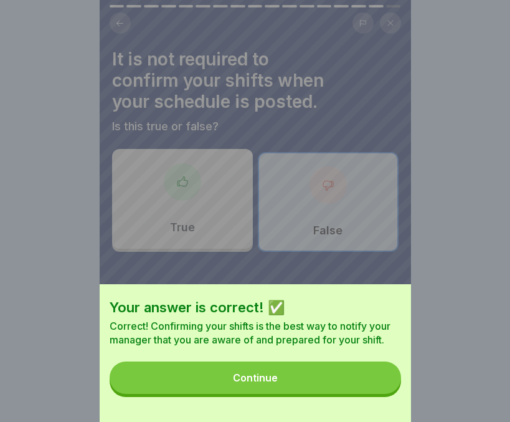
click at [315, 378] on button "Continue" at bounding box center [256, 377] width 292 height 32
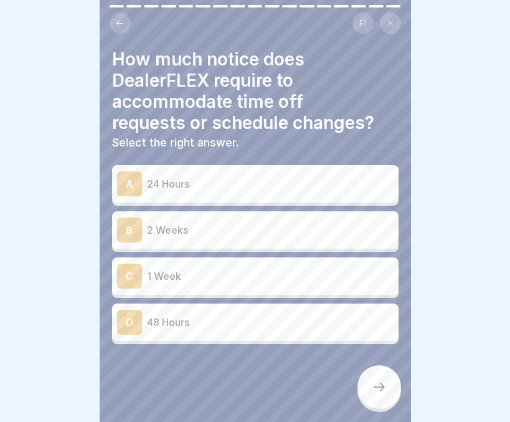
click at [272, 235] on div "B 2 Weeks" at bounding box center [255, 229] width 287 height 37
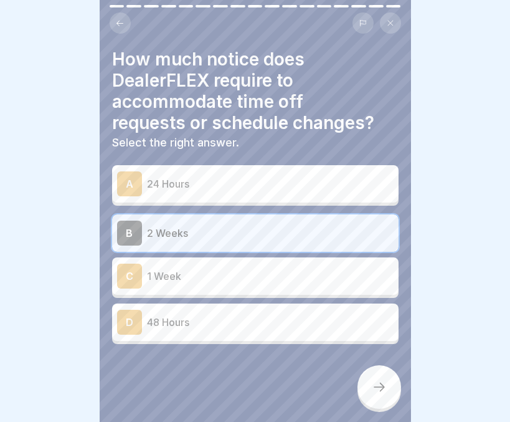
click at [367, 387] on div at bounding box center [380, 387] width 44 height 44
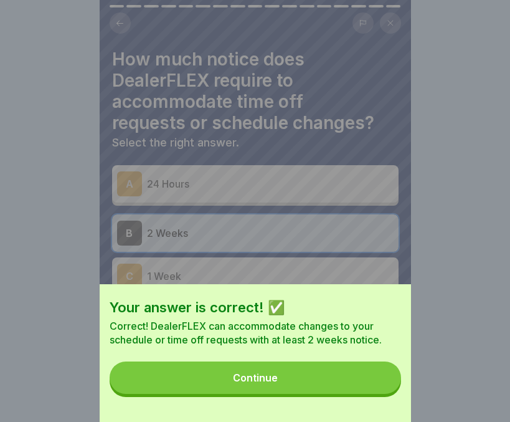
click at [336, 390] on button "Continue" at bounding box center [256, 377] width 292 height 32
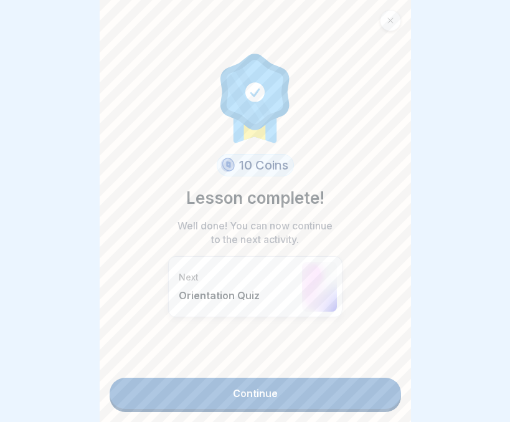
click at [320, 389] on link "Continue" at bounding box center [256, 392] width 292 height 31
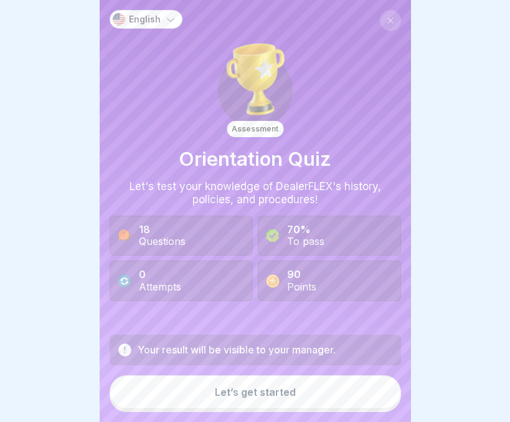
click at [235, 397] on div "Let’s get started" at bounding box center [255, 391] width 81 height 11
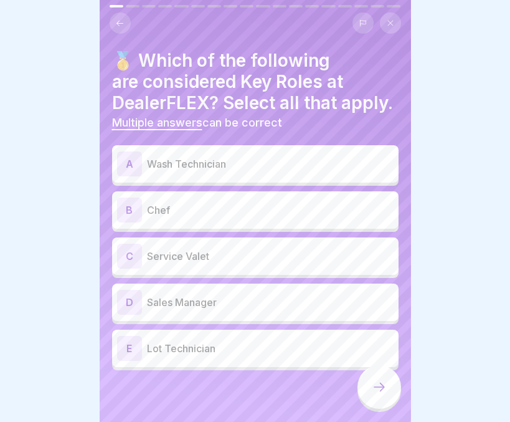
click at [268, 173] on div "A Wash Technician" at bounding box center [255, 163] width 277 height 25
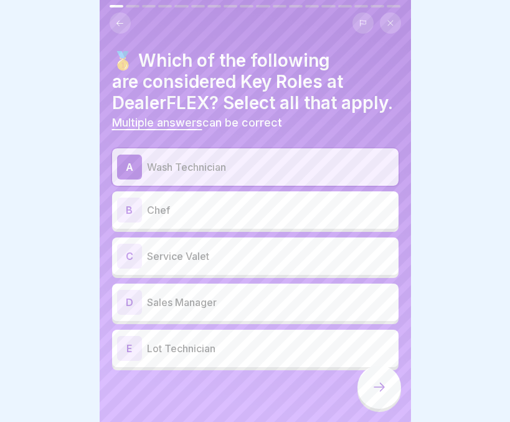
click at [229, 263] on p "Service Valet" at bounding box center [270, 256] width 247 height 15
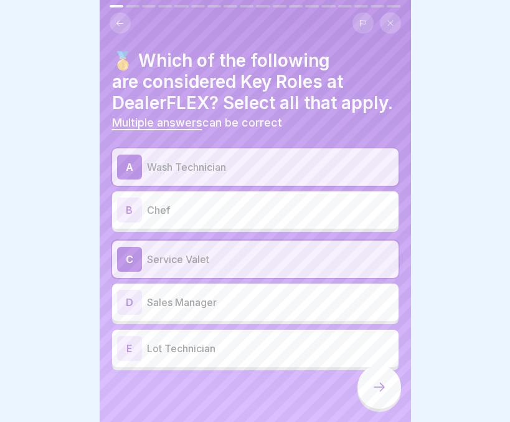
click at [208, 356] on p "Lot Technician" at bounding box center [270, 348] width 247 height 15
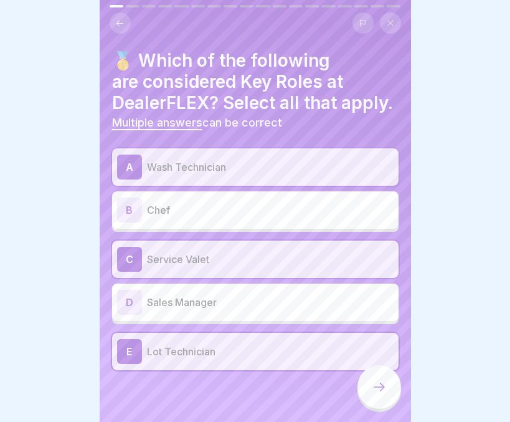
scroll to position [19, 0]
click at [386, 394] on icon at bounding box center [379, 386] width 15 height 15
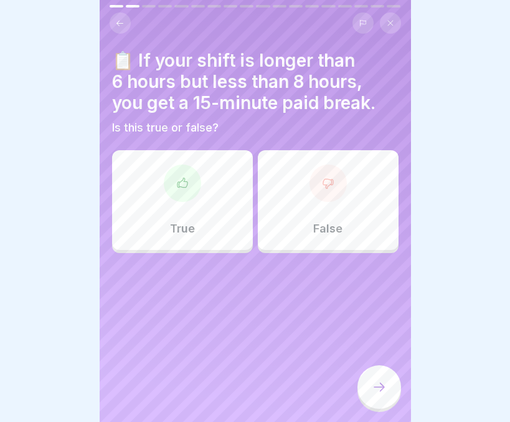
click at [199, 211] on div "True" at bounding box center [182, 200] width 141 height 100
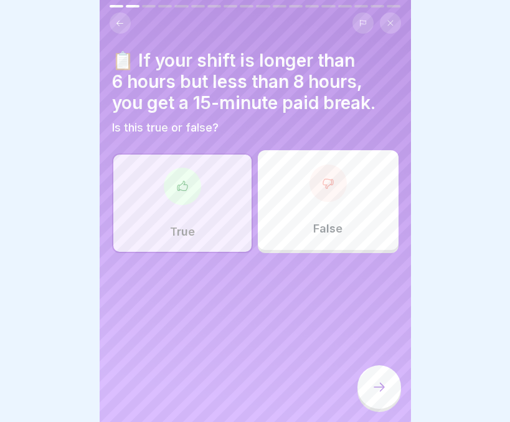
click at [372, 388] on div at bounding box center [380, 387] width 44 height 44
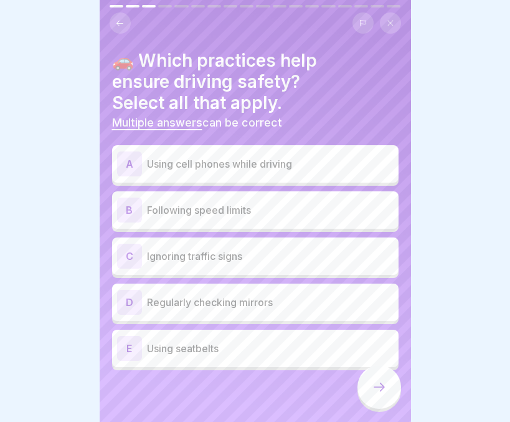
click at [308, 213] on p "Following speed limits" at bounding box center [270, 209] width 247 height 15
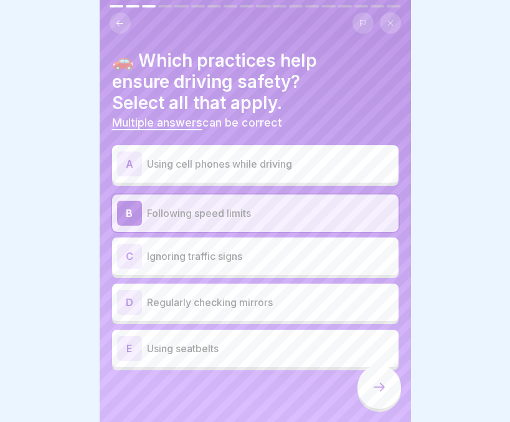
click at [240, 311] on div "D Regularly checking mirrors" at bounding box center [255, 302] width 277 height 25
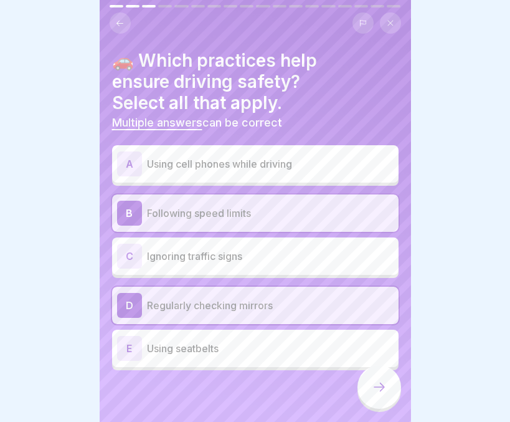
click at [232, 344] on p "Using seatbelts" at bounding box center [270, 348] width 247 height 15
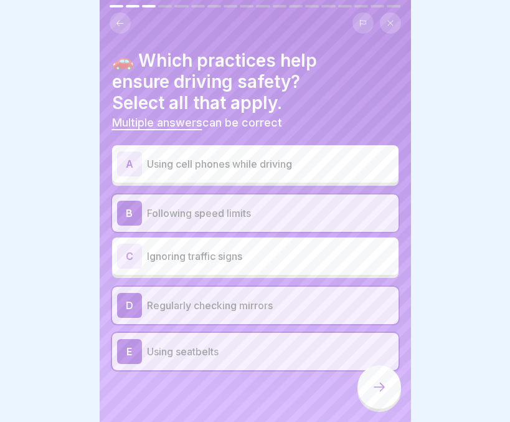
click at [371, 392] on div at bounding box center [380, 387] width 44 height 44
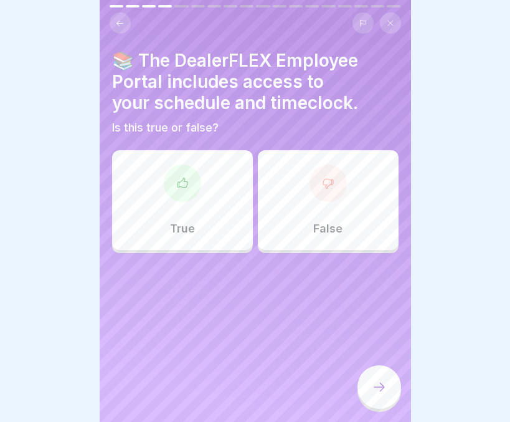
click at [178, 234] on p "True" at bounding box center [182, 229] width 25 height 14
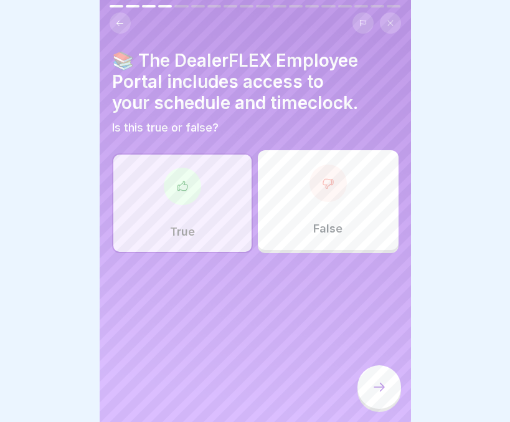
click at [372, 391] on icon at bounding box center [379, 386] width 15 height 15
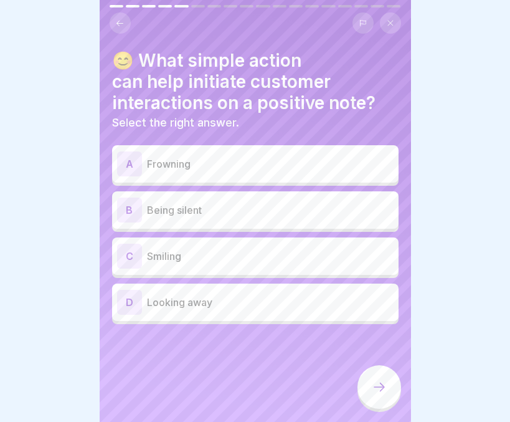
click at [163, 252] on p "Smiling" at bounding box center [270, 256] width 247 height 15
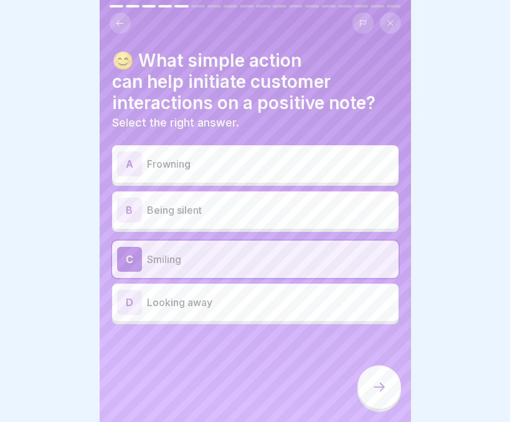
click at [388, 404] on div at bounding box center [380, 387] width 44 height 44
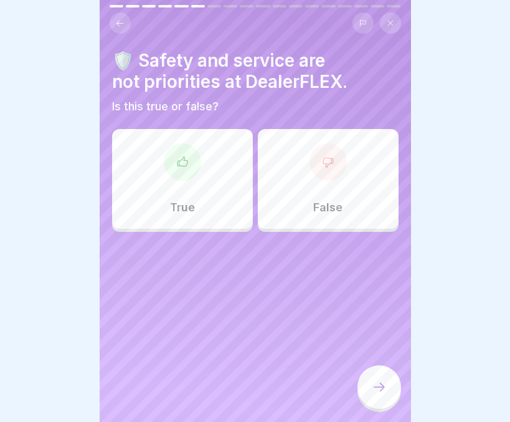
click at [339, 177] on div "False" at bounding box center [328, 179] width 141 height 100
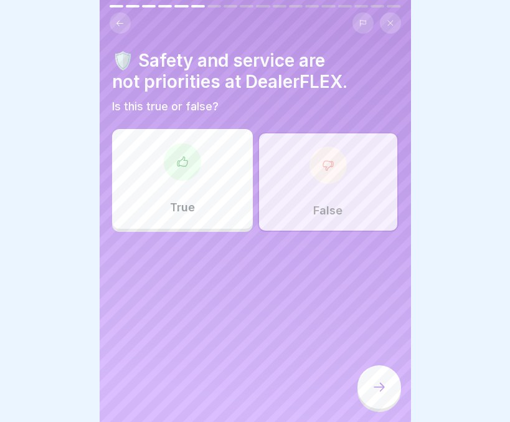
click at [368, 396] on div at bounding box center [380, 387] width 44 height 44
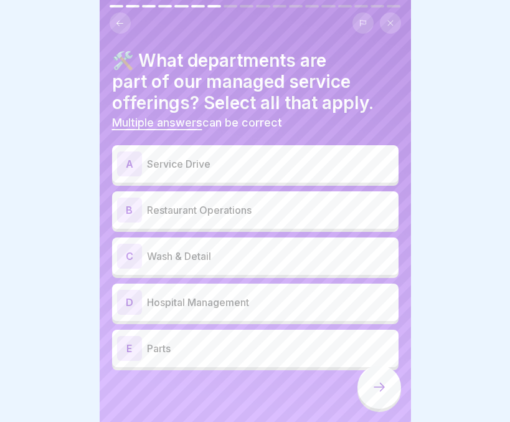
click at [320, 164] on p "Service Drive" at bounding box center [270, 163] width 247 height 15
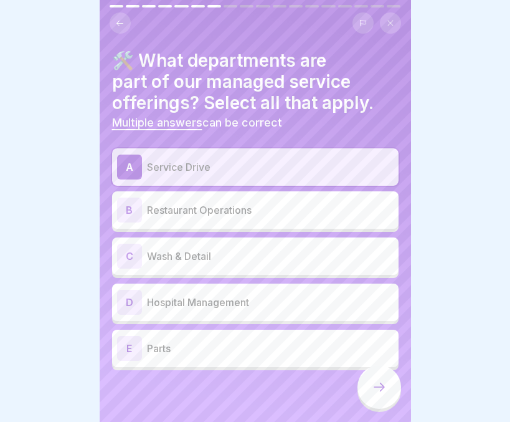
click at [260, 252] on p "Wash & Detail" at bounding box center [270, 256] width 247 height 15
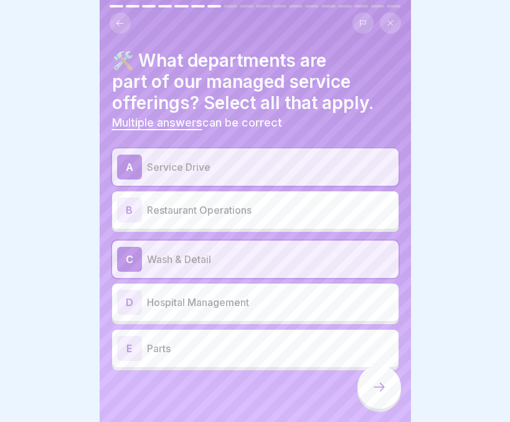
click at [193, 346] on p "Parts" at bounding box center [270, 348] width 247 height 15
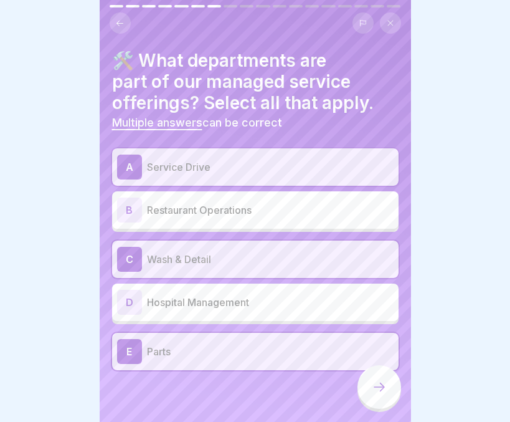
click at [369, 403] on div at bounding box center [380, 387] width 44 height 44
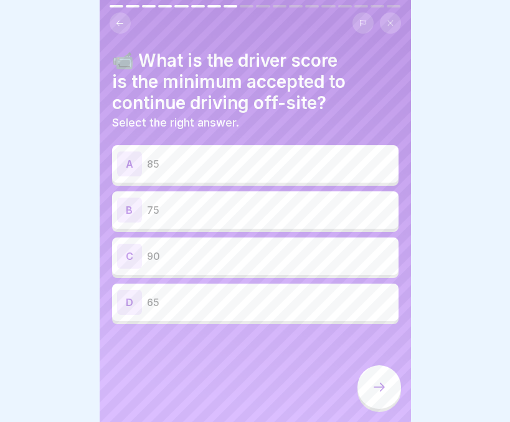
click at [265, 259] on p "90" at bounding box center [270, 256] width 247 height 15
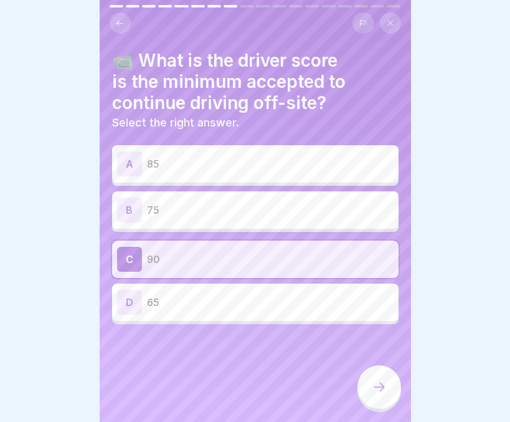
click at [378, 391] on icon at bounding box center [379, 386] width 15 height 15
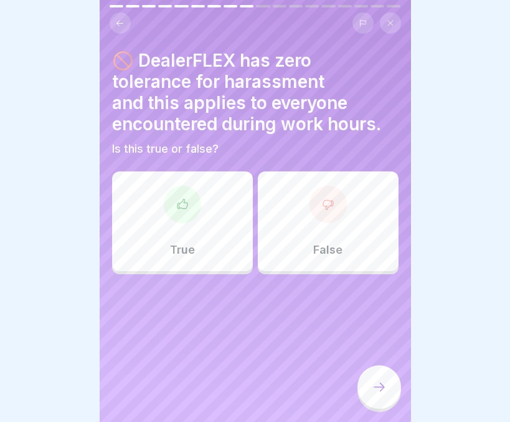
click at [210, 247] on div "True" at bounding box center [182, 221] width 141 height 100
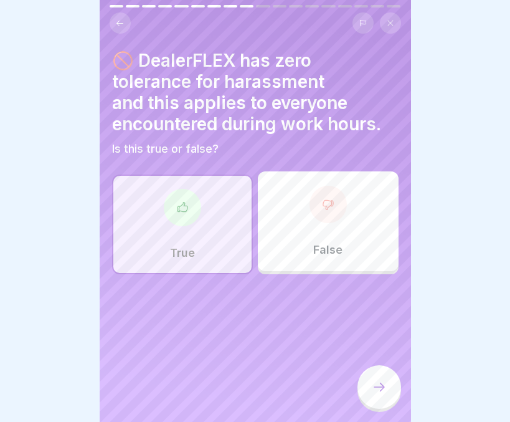
click at [371, 393] on div at bounding box center [380, 387] width 44 height 44
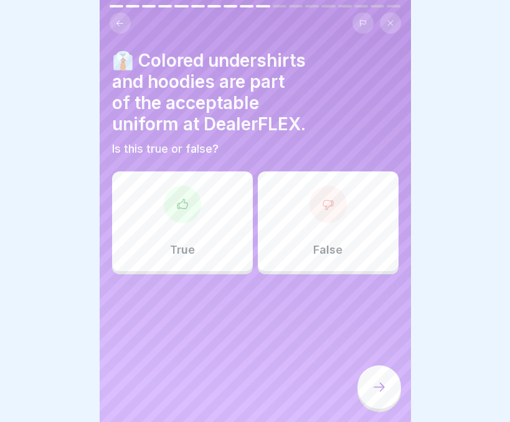
click at [313, 257] on div "False" at bounding box center [328, 221] width 141 height 100
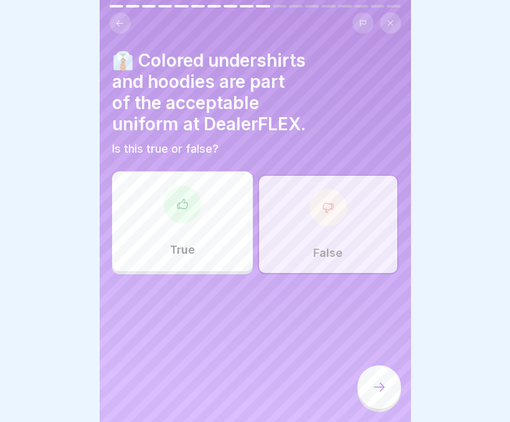
click at [371, 385] on div at bounding box center [380, 387] width 44 height 44
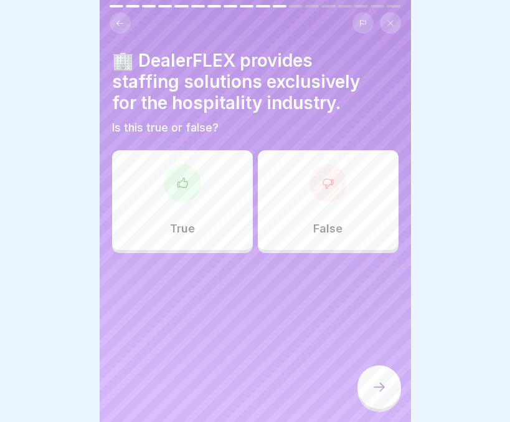
click at [283, 204] on div "False" at bounding box center [328, 200] width 141 height 100
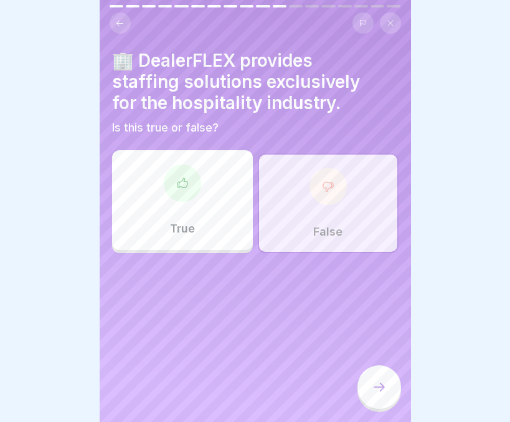
click at [342, 246] on div "False" at bounding box center [328, 203] width 141 height 100
click at [367, 386] on div at bounding box center [380, 387] width 44 height 44
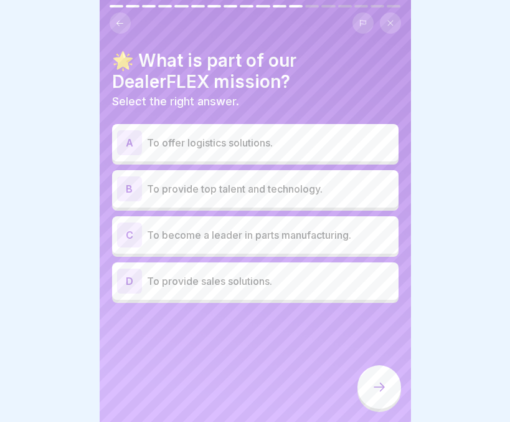
click at [210, 183] on p "To provide top talent and technology." at bounding box center [270, 188] width 247 height 15
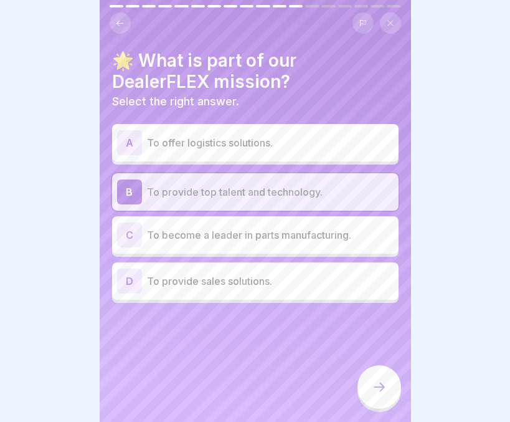
click at [378, 394] on icon at bounding box center [379, 386] width 15 height 15
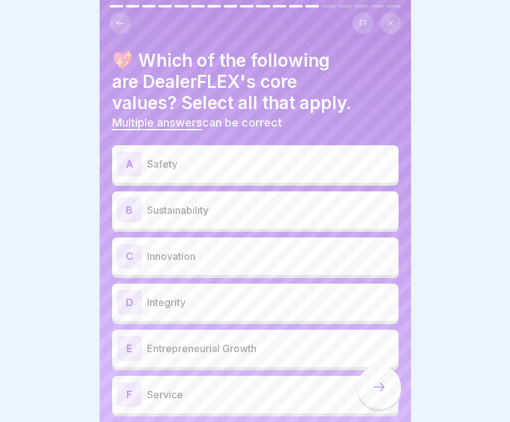
click at [217, 163] on p "Safety" at bounding box center [270, 163] width 247 height 15
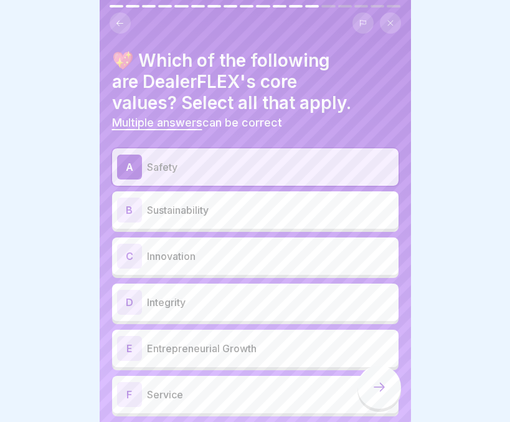
click at [182, 267] on div "C Innovation" at bounding box center [255, 256] width 277 height 25
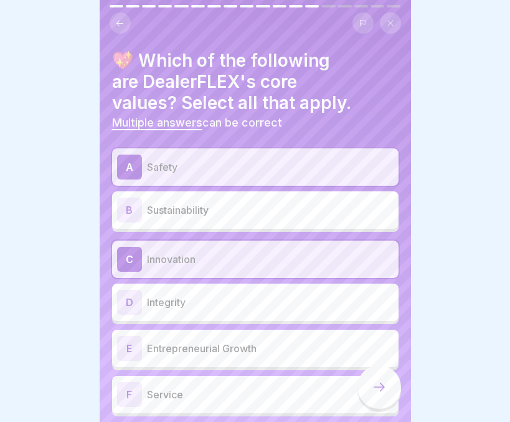
click at [178, 308] on p "Integrity" at bounding box center [270, 302] width 247 height 15
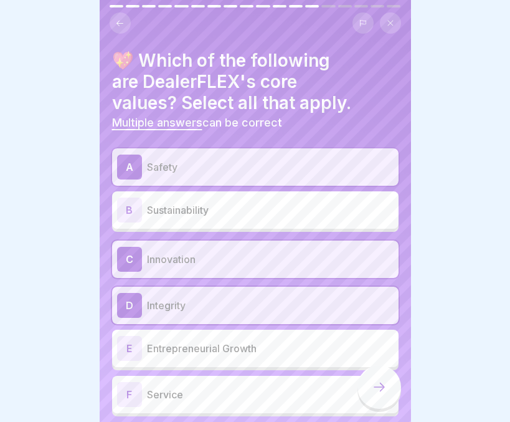
click at [167, 392] on p "Service" at bounding box center [270, 394] width 247 height 15
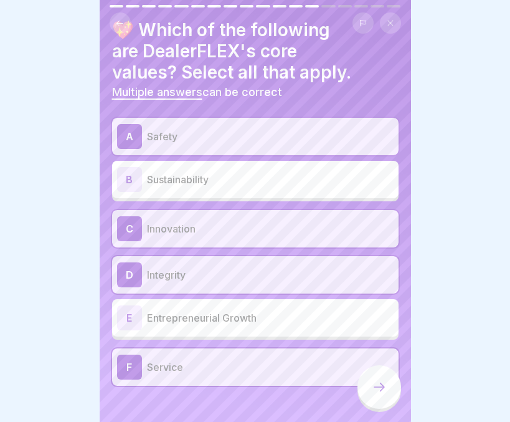
scroll to position [37, 0]
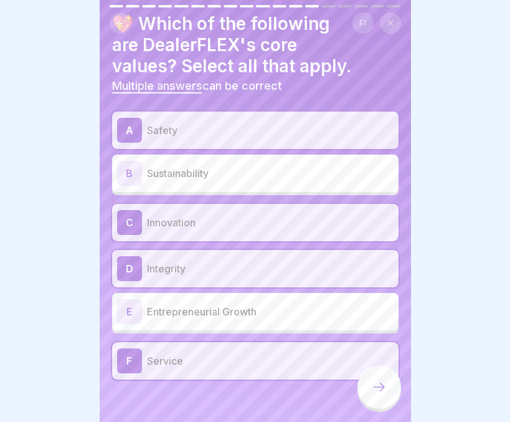
click at [184, 318] on p "Entrepreneurial Growth" at bounding box center [270, 311] width 247 height 15
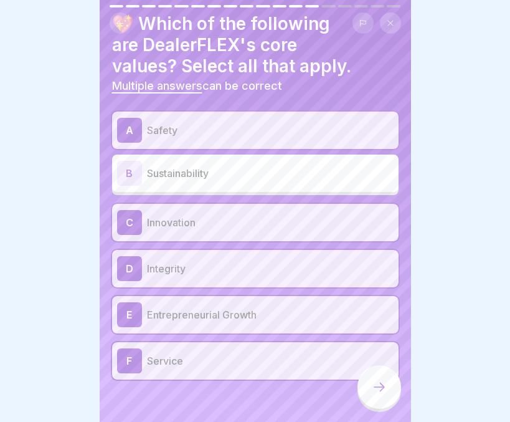
click at [373, 392] on icon at bounding box center [379, 386] width 15 height 15
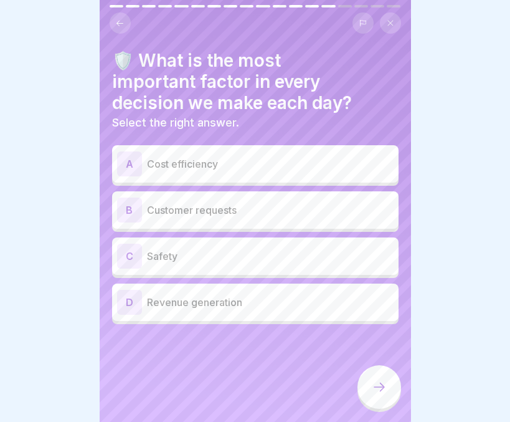
click at [179, 250] on p "Safety" at bounding box center [270, 256] width 247 height 15
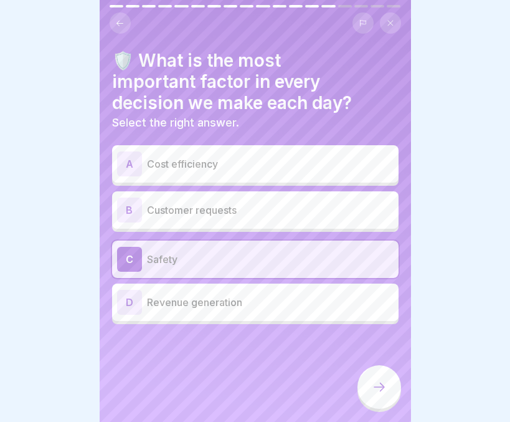
click at [377, 394] on icon at bounding box center [379, 386] width 15 height 15
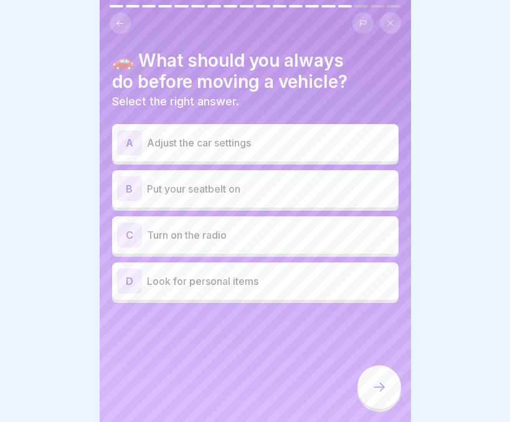
click at [260, 189] on p "Put your seatbelt on" at bounding box center [270, 188] width 247 height 15
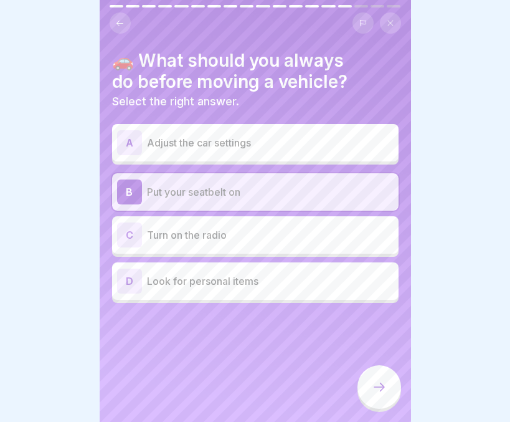
click at [372, 384] on div at bounding box center [380, 387] width 44 height 44
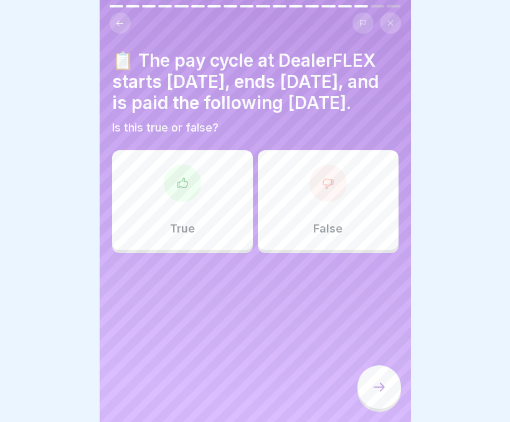
click at [205, 236] on div "True" at bounding box center [182, 200] width 141 height 100
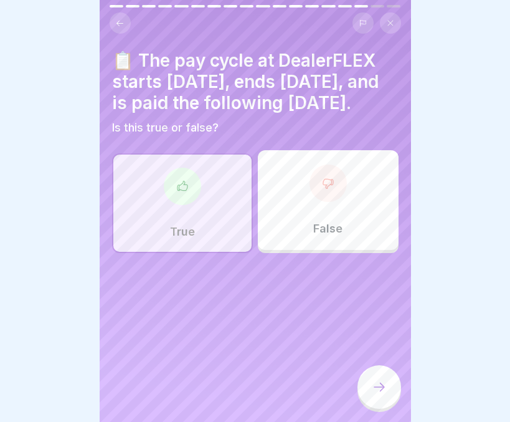
click at [374, 394] on icon at bounding box center [379, 386] width 15 height 15
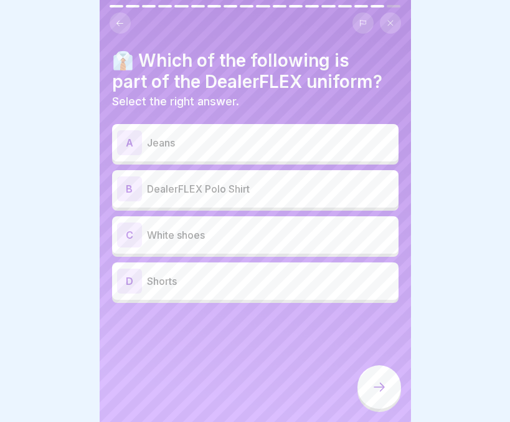
click at [255, 189] on p "DealerFLEX Polo Shirt" at bounding box center [270, 188] width 247 height 15
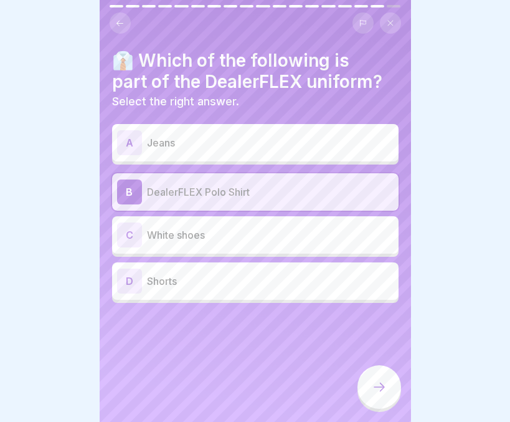
click at [375, 392] on icon at bounding box center [379, 386] width 15 height 15
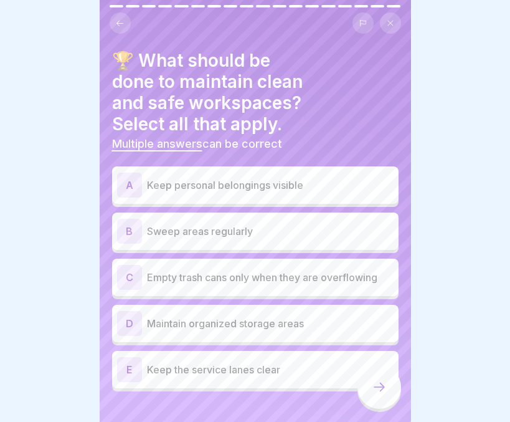
click at [306, 230] on p "Sweep areas regularly" at bounding box center [270, 231] width 247 height 15
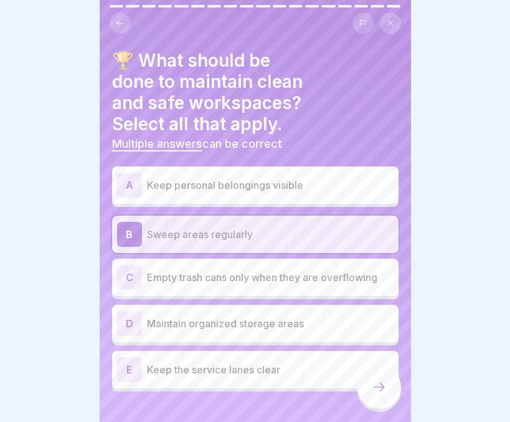
click at [241, 276] on p "Empty trash cans only when they are overflowing" at bounding box center [270, 277] width 247 height 15
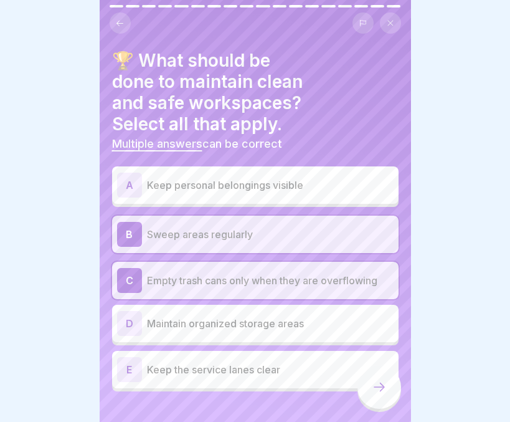
click at [234, 320] on p "Maintain organized storage areas" at bounding box center [270, 323] width 247 height 15
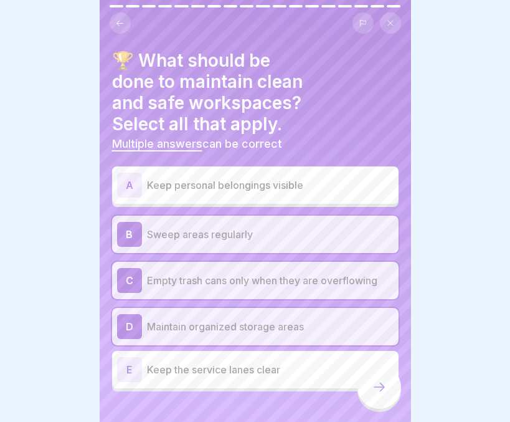
click at [216, 372] on p "Keep the service lanes clear" at bounding box center [270, 369] width 247 height 15
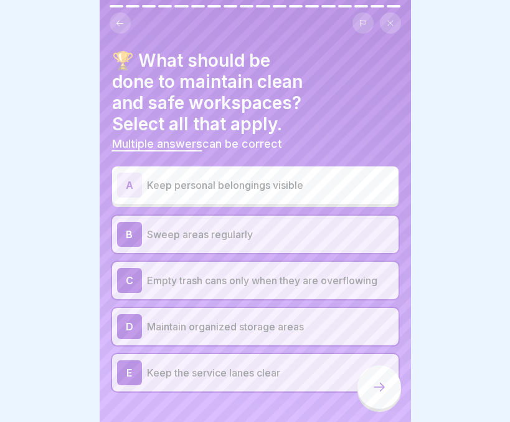
click at [391, 388] on div at bounding box center [380, 387] width 44 height 44
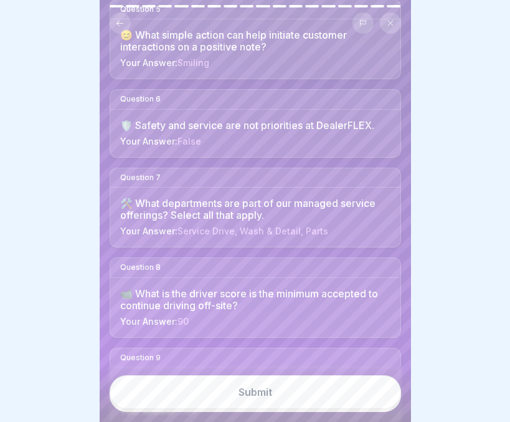
scroll to position [506, 0]
click at [293, 409] on button "Submit" at bounding box center [256, 392] width 292 height 34
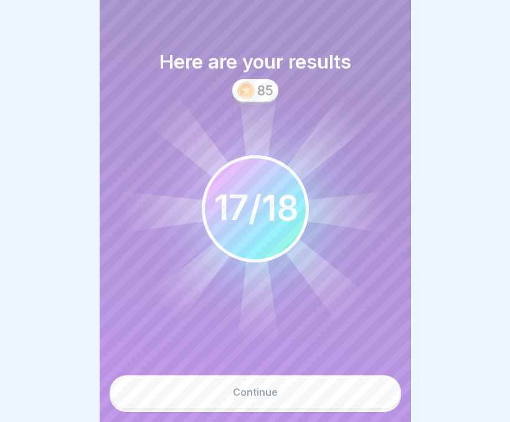
click at [256, 397] on div "Continue" at bounding box center [255, 391] width 45 height 11
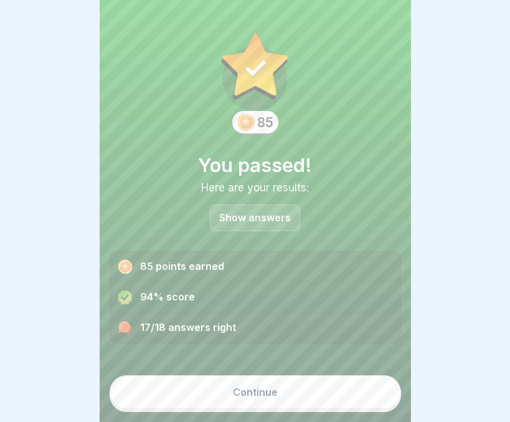
scroll to position [9, 0]
click at [253, 391] on div "Continue" at bounding box center [255, 391] width 45 height 11
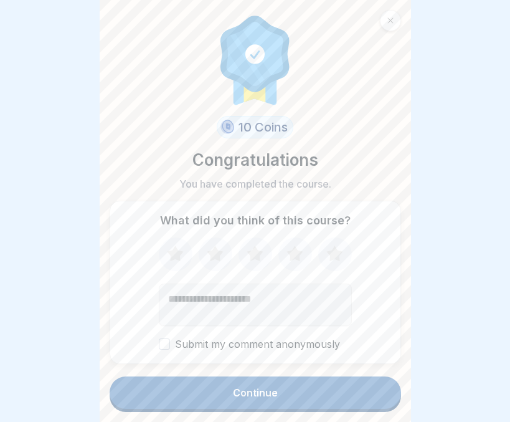
click at [253, 391] on div "Continue" at bounding box center [255, 392] width 45 height 11
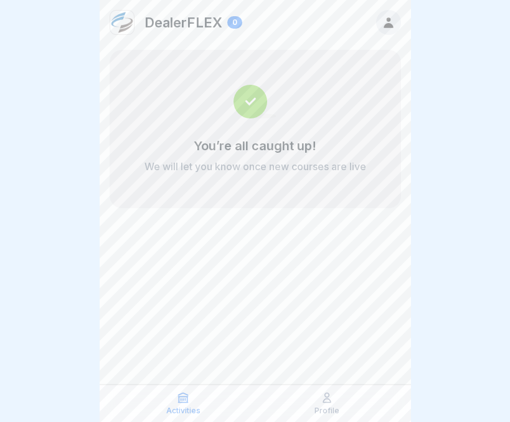
click at [323, 402] on icon at bounding box center [326, 397] width 7 height 9
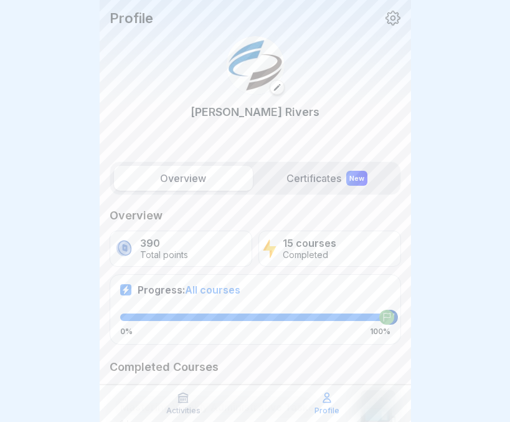
click at [346, 179] on div "New" at bounding box center [356, 178] width 21 height 15
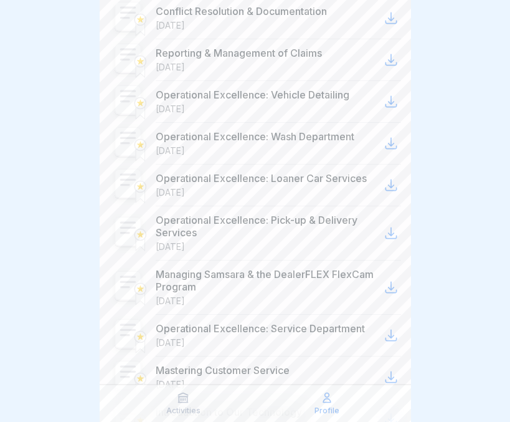
scroll to position [607, 0]
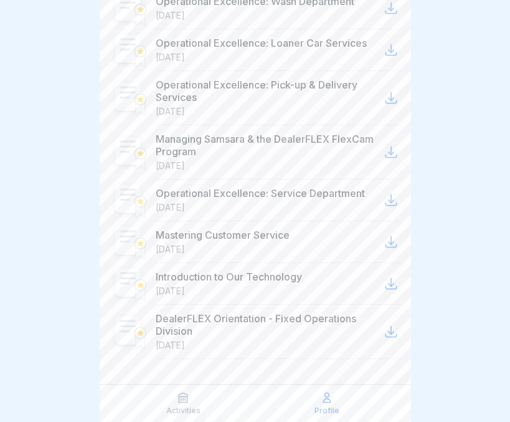
click at [183, 400] on icon at bounding box center [183, 397] width 9 height 9
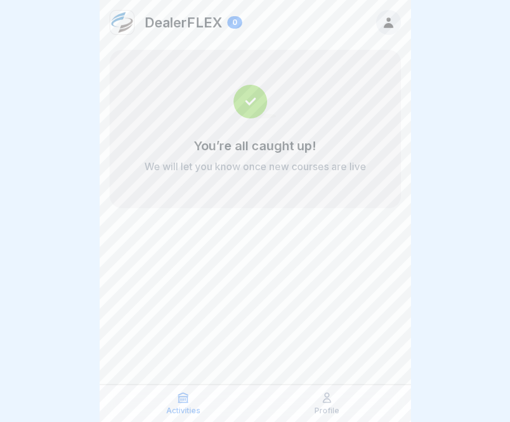
click at [183, 400] on icon at bounding box center [183, 397] width 9 height 9
